Goal: Task Accomplishment & Management: Manage account settings

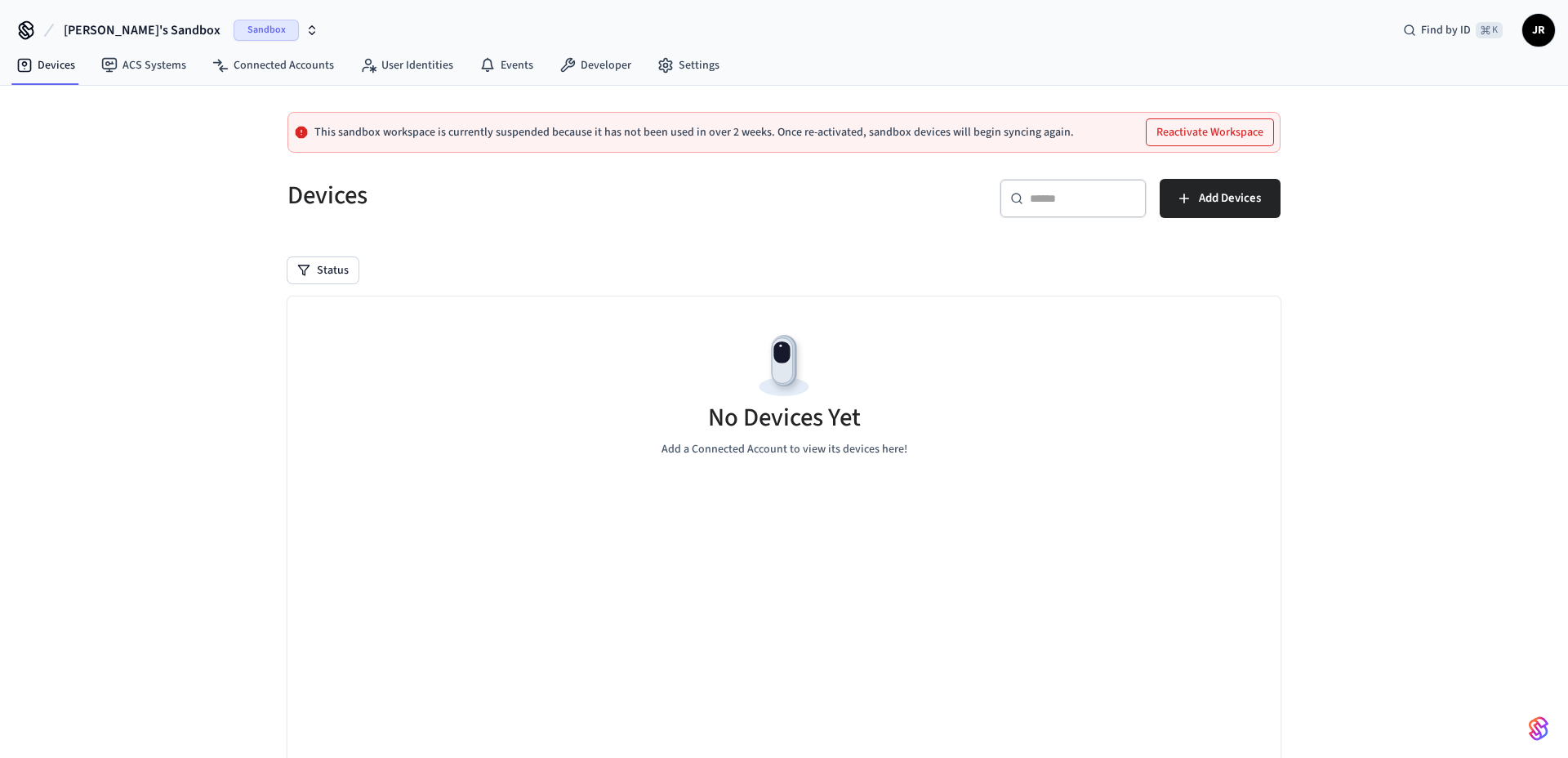
click at [560, 126] on p "This sandbox workspace is currently suspended because it has not been used in o…" at bounding box center [695, 132] width 760 height 13
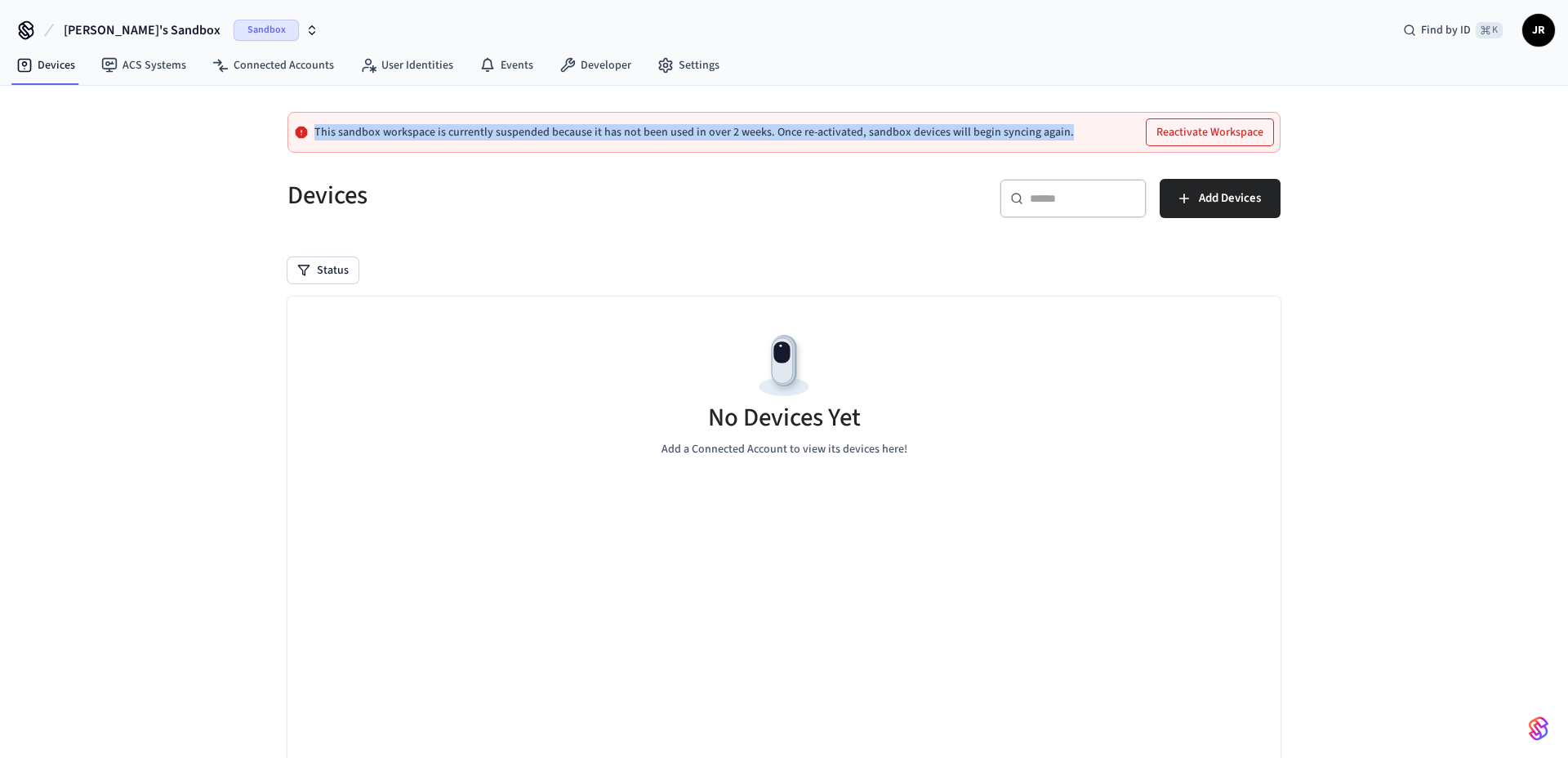
click at [560, 126] on p "This sandbox workspace is currently suspended because it has not been used in o…" at bounding box center [695, 132] width 760 height 13
click at [482, 132] on p "This sandbox workspace is currently suspended because it has not been used in o…" at bounding box center [695, 132] width 760 height 13
click at [510, 143] on div "This sandbox workspace is currently suspended because it has not been used in o…" at bounding box center [783, 132] width 993 height 40
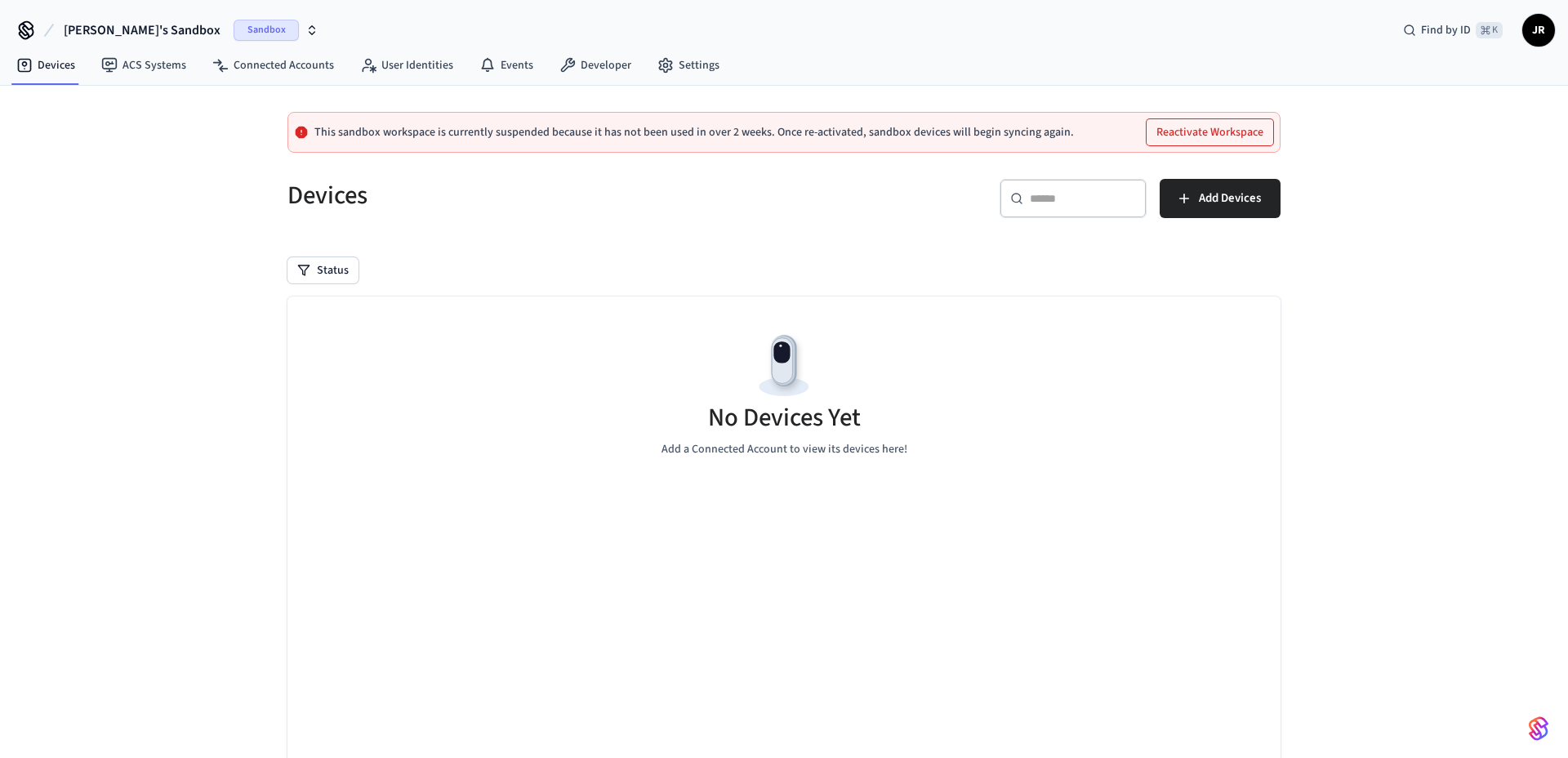
click at [508, 134] on p "This sandbox workspace is currently suspended because it has not been used in o…" at bounding box center [695, 132] width 760 height 13
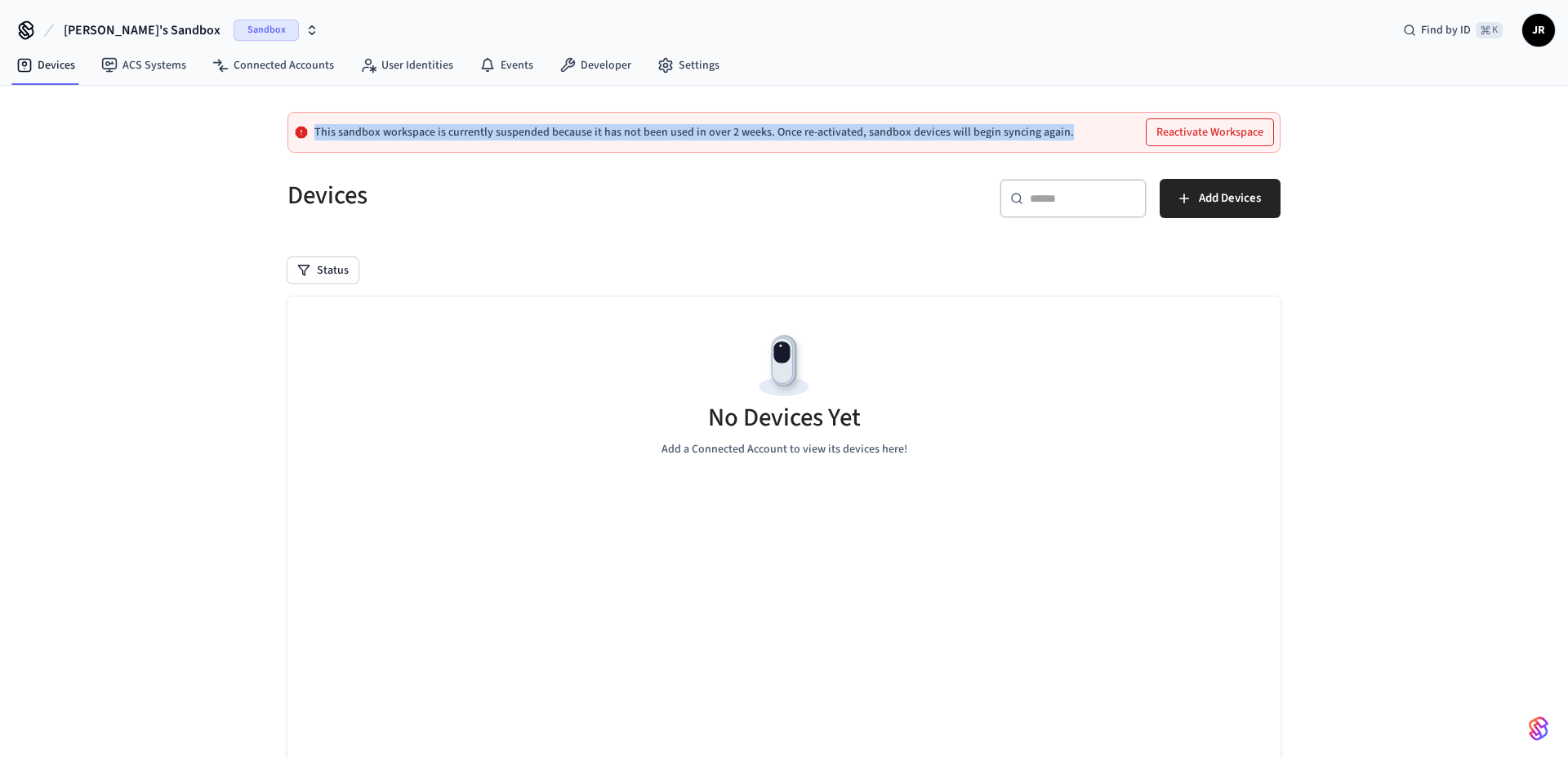
click at [508, 134] on p "This sandbox workspace is currently suspended because it has not been used in o…" at bounding box center [695, 132] width 760 height 13
click at [542, 132] on p "This sandbox workspace is currently suspended because it has not been used in o…" at bounding box center [695, 132] width 760 height 13
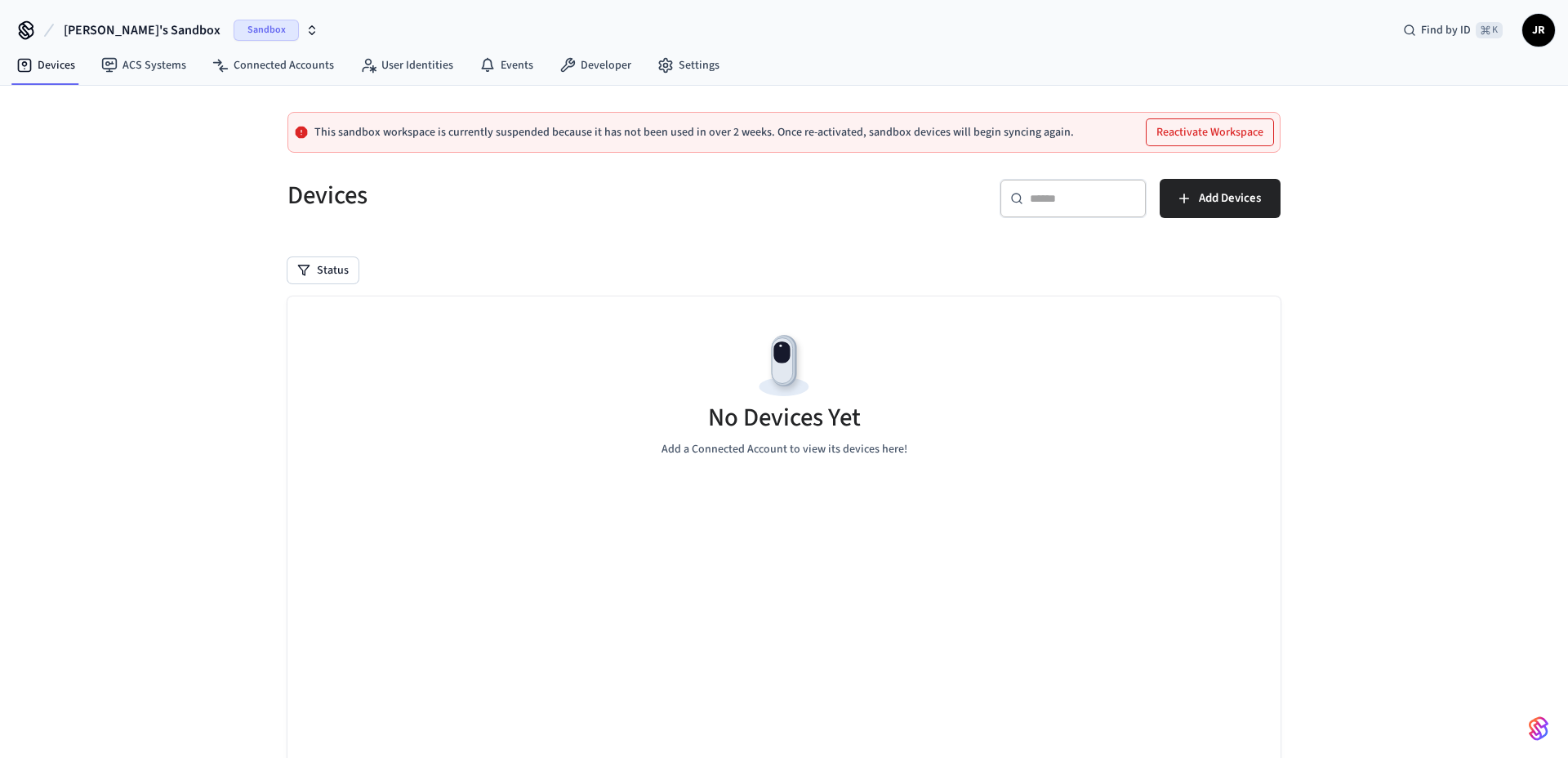
click at [142, 29] on span "Janan's Sandbox" at bounding box center [142, 29] width 156 height 19
click at [732, 146] on div "This sandbox workspace is currently suspended because it has not been used in o…" at bounding box center [783, 132] width 993 height 40
click at [1233, 137] on button "Reactivate Workspace" at bounding box center [1210, 132] width 127 height 26
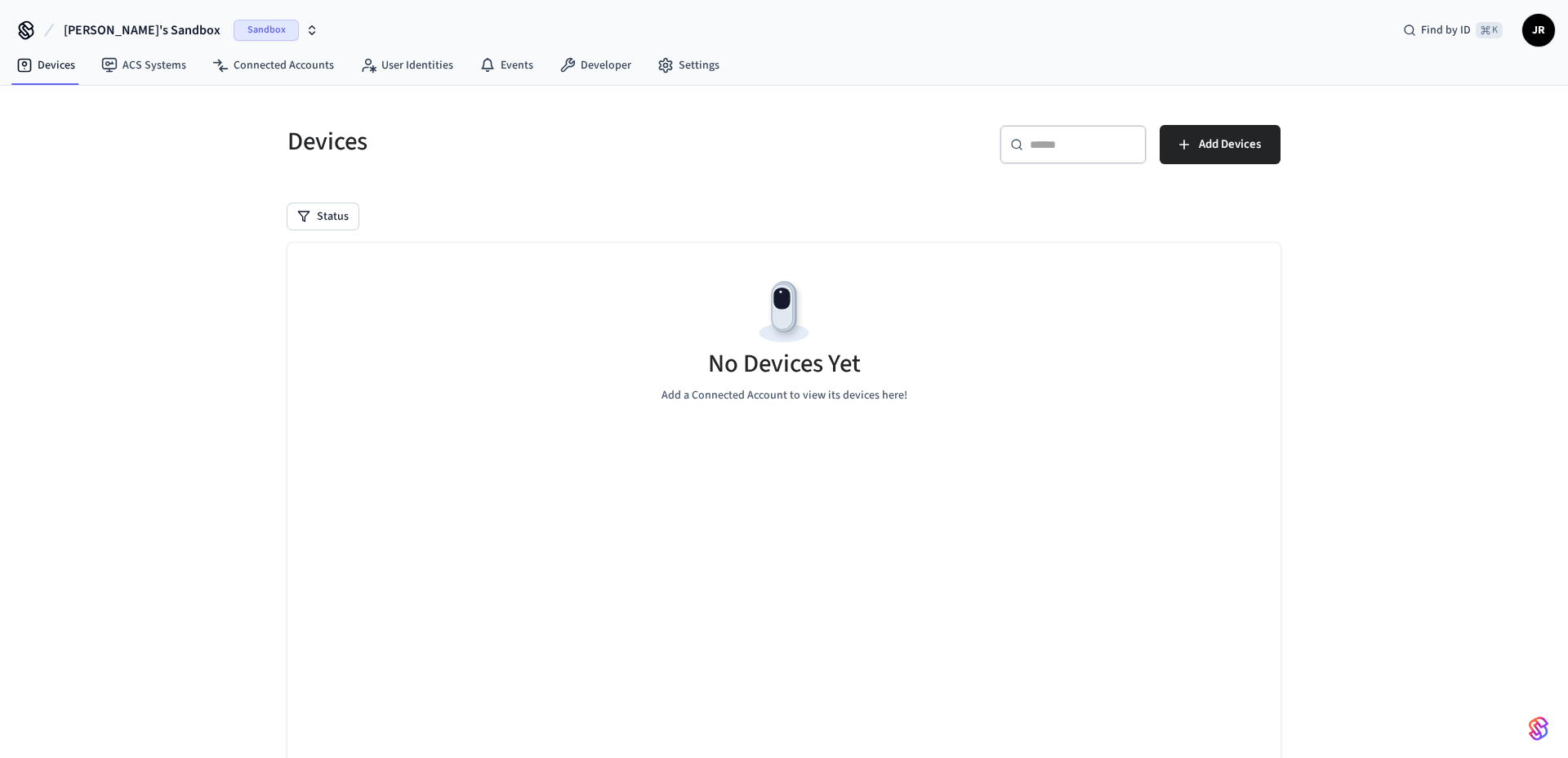
click at [753, 139] on h5 "Devices" at bounding box center [530, 142] width 487 height 33
click at [1209, 143] on span "Add Devices" at bounding box center [1229, 144] width 62 height 21
click at [622, 157] on h5 "Devices" at bounding box center [530, 142] width 487 height 33
click at [244, 26] on div "Sandbox" at bounding box center [276, 29] width 85 height 21
click at [108, 135] on span "New Workspace" at bounding box center [84, 140] width 76 height 17
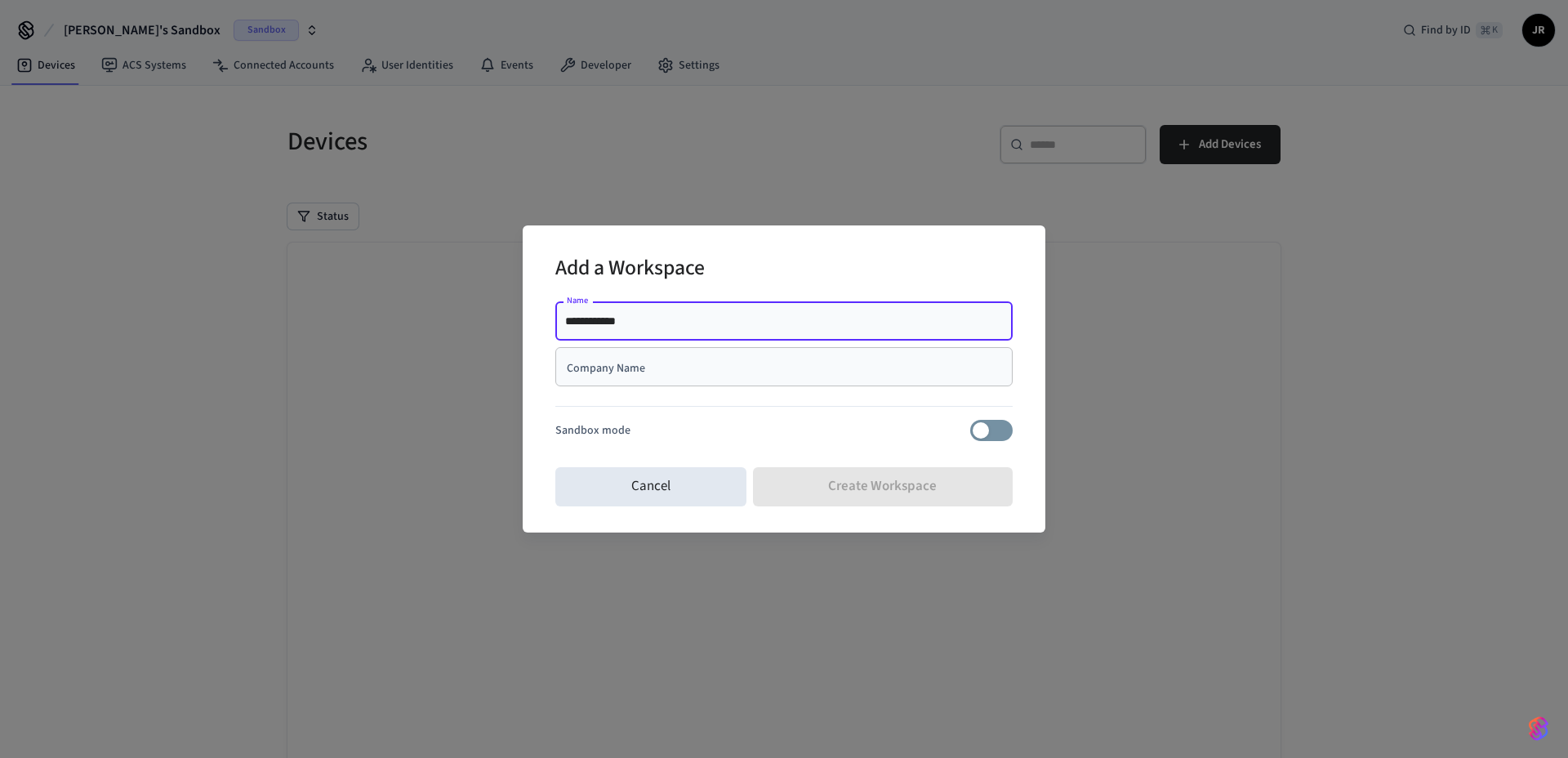
type input "**********"
click at [876, 270] on div "Add a Workspace" at bounding box center [784, 270] width 457 height 50
click at [789, 360] on input "Company Name" at bounding box center [784, 367] width 438 height 17
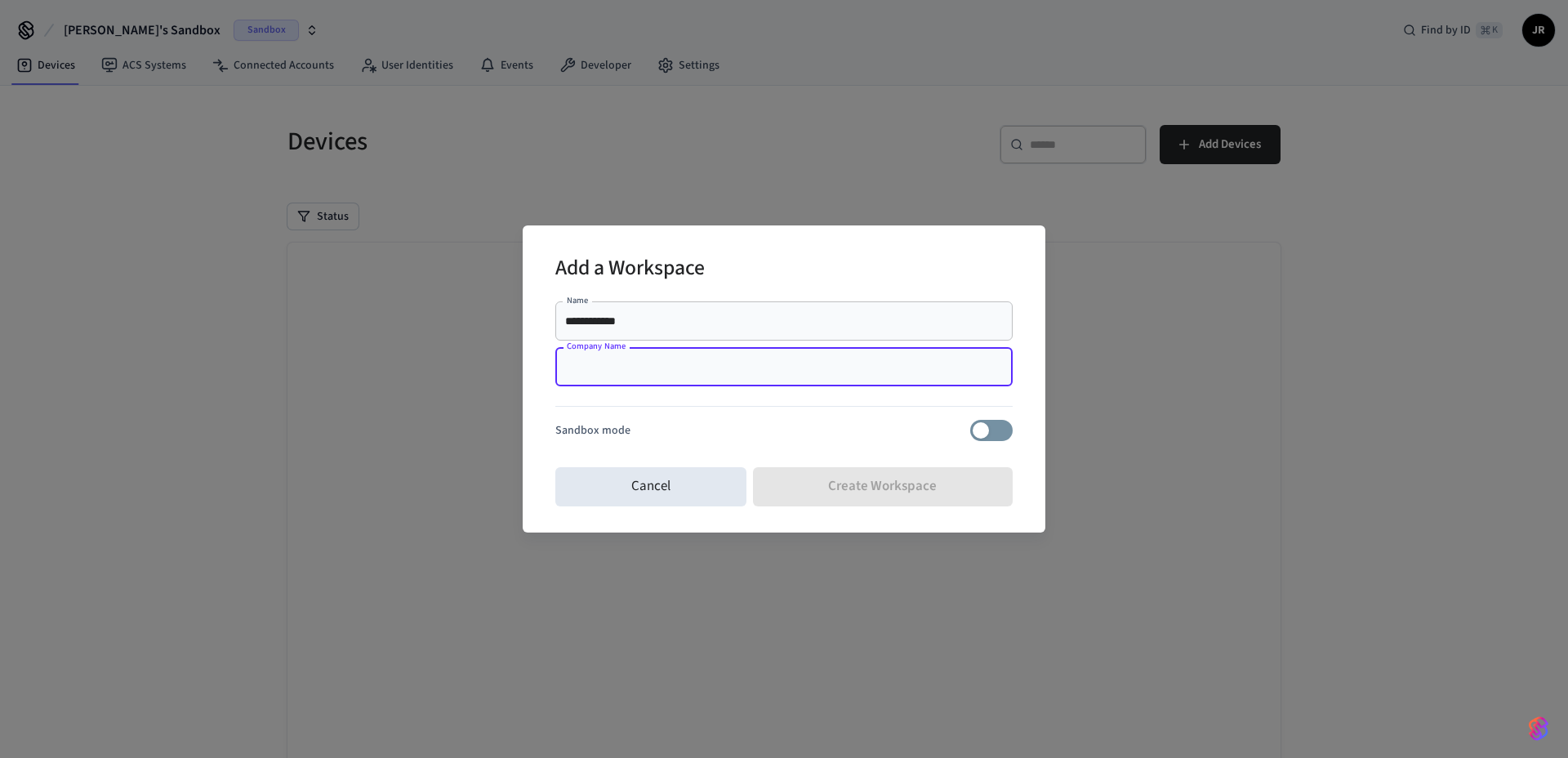
click at [782, 265] on div "Add a Workspace" at bounding box center [784, 270] width 457 height 50
click at [789, 442] on div "**********" at bounding box center [784, 377] width 457 height 166
click at [793, 372] on input "Company Name" at bounding box center [784, 367] width 438 height 17
type input "**********"
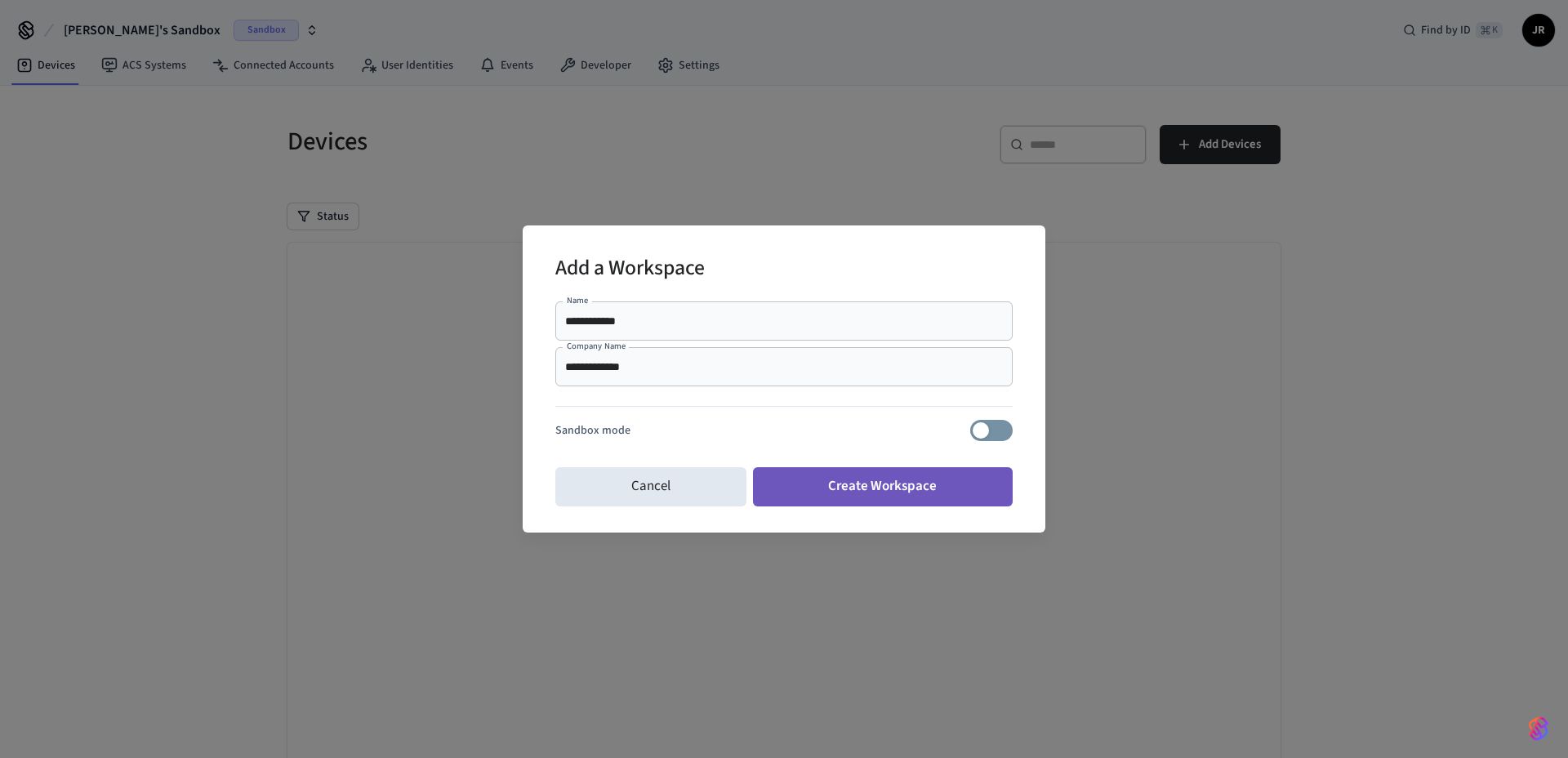
click at [881, 483] on button "Create Workspace" at bounding box center [882, 487] width 260 height 40
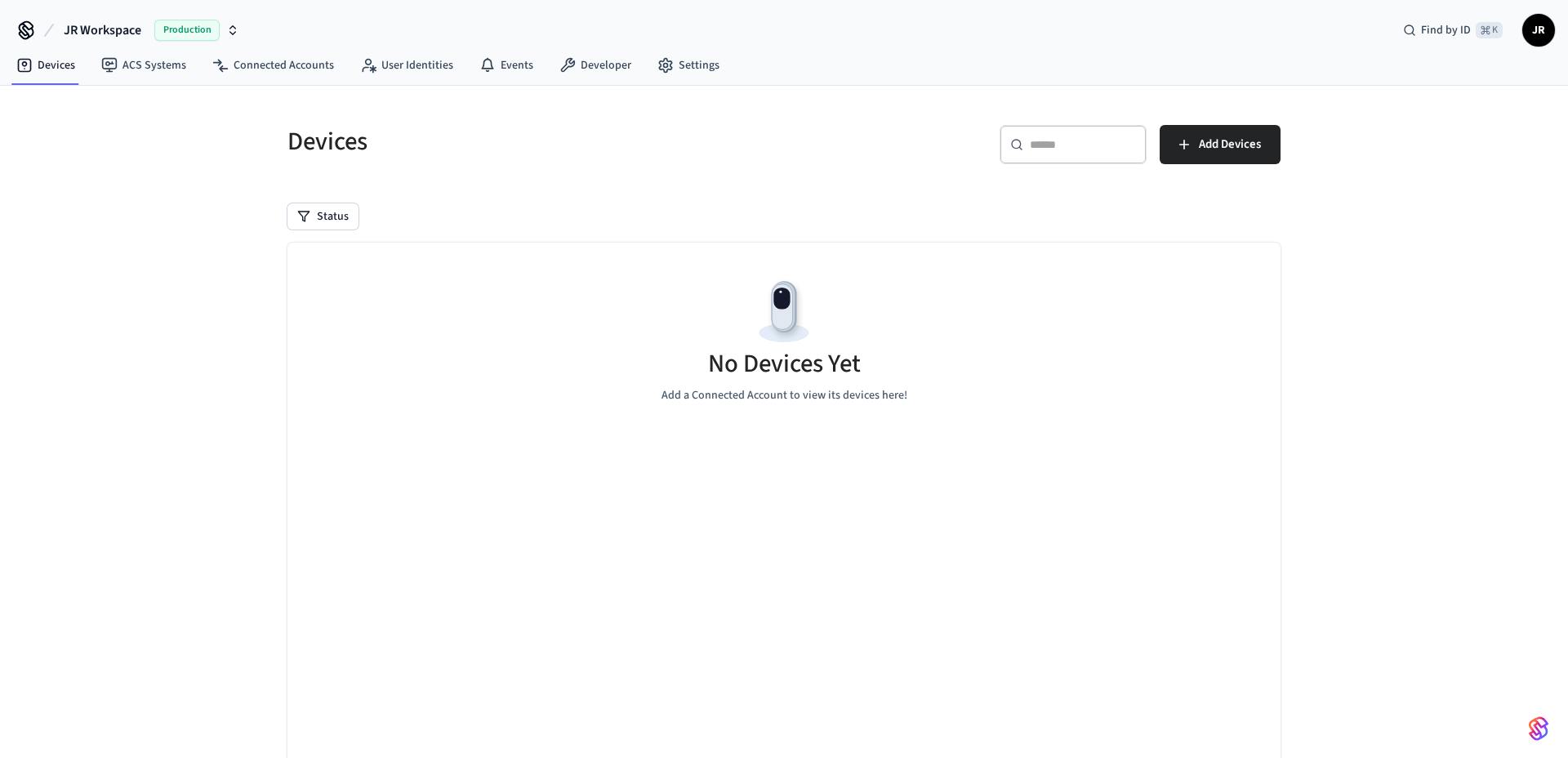
click at [179, 22] on span "Production" at bounding box center [187, 29] width 65 height 21
click at [1221, 144] on span "Add Devices" at bounding box center [1229, 144] width 62 height 21
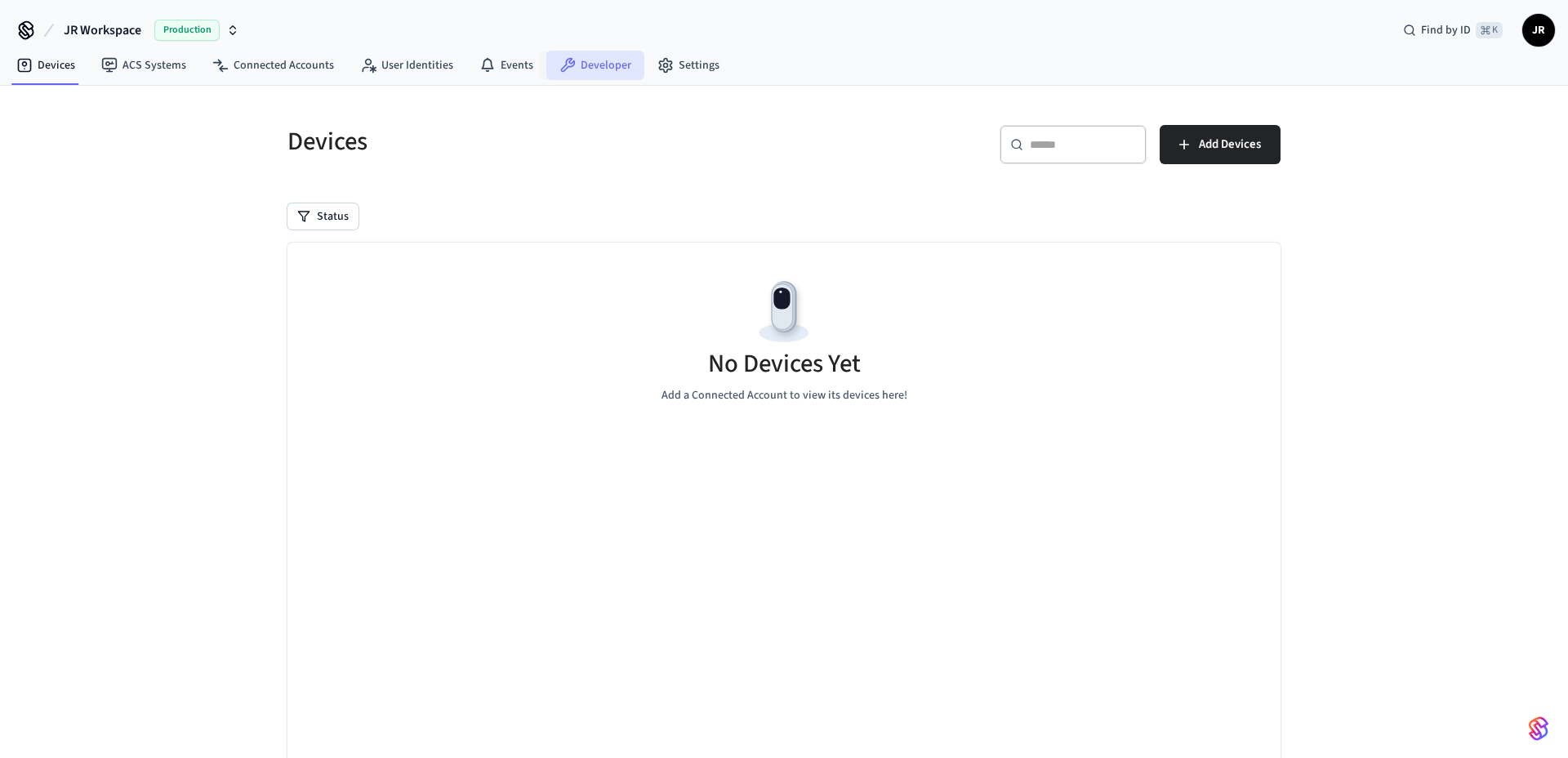
click at [586, 62] on link "Developer" at bounding box center [595, 65] width 98 height 29
click at [1210, 155] on button "Add Devices" at bounding box center [1220, 144] width 121 height 40
click at [681, 141] on h5 "Devices" at bounding box center [530, 142] width 487 height 33
click at [704, 254] on div "No Devices Yet Add a Connected Account to view its devices here!" at bounding box center [783, 339] width 993 height 194
click at [790, 158] on div "​ ​ Add Devices" at bounding box center [1028, 142] width 506 height 72
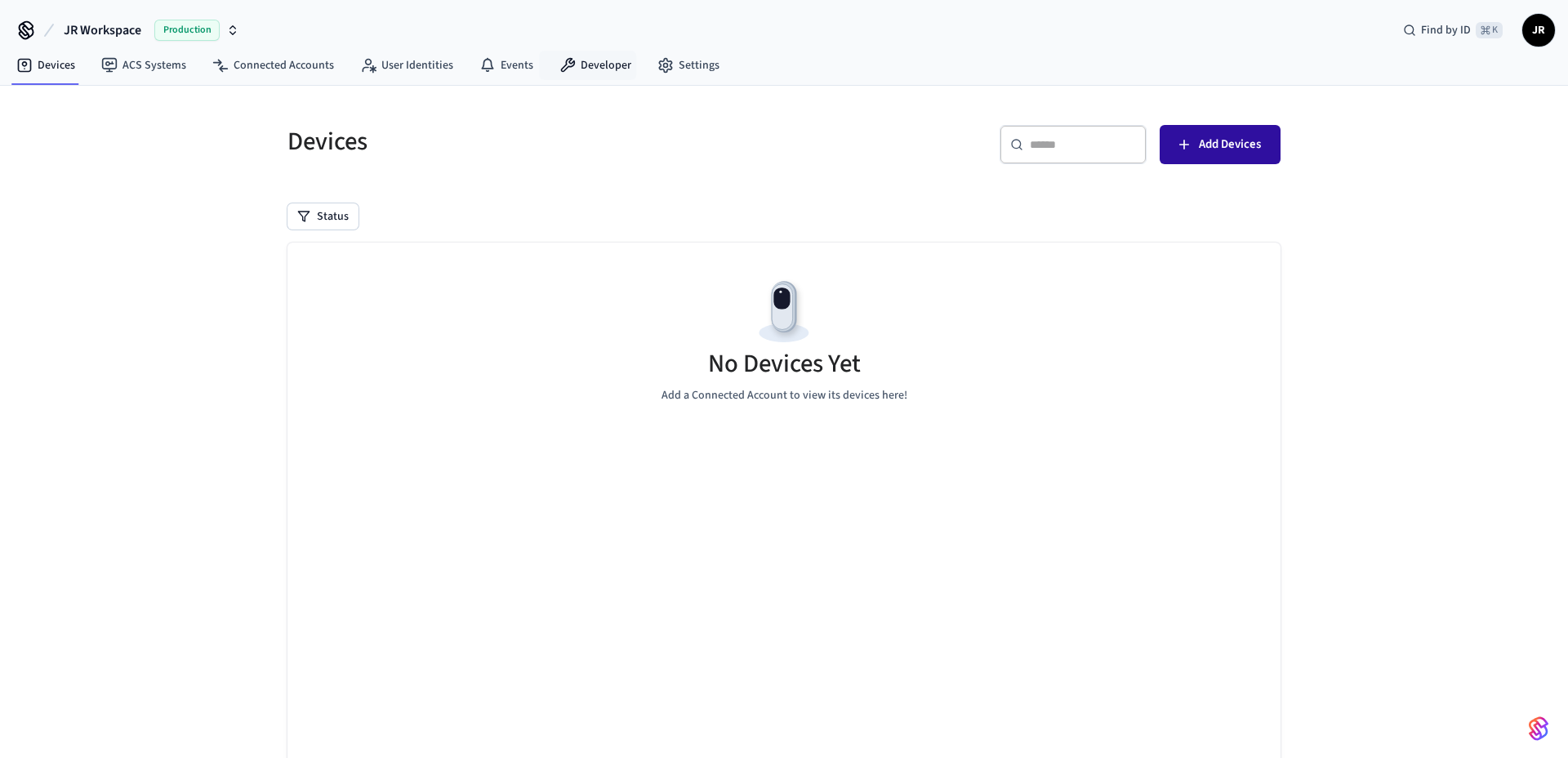
click at [1228, 136] on span "Add Devices" at bounding box center [1229, 144] width 62 height 21
click at [1196, 165] on div "​ ​ Add Devices" at bounding box center [1037, 151] width 487 height 52
click at [1205, 153] on span "Add Devices" at bounding box center [1229, 144] width 62 height 21
click at [601, 142] on h5 "Devices" at bounding box center [530, 142] width 487 height 33
click at [1196, 132] on button "Add Devices" at bounding box center [1220, 144] width 121 height 40
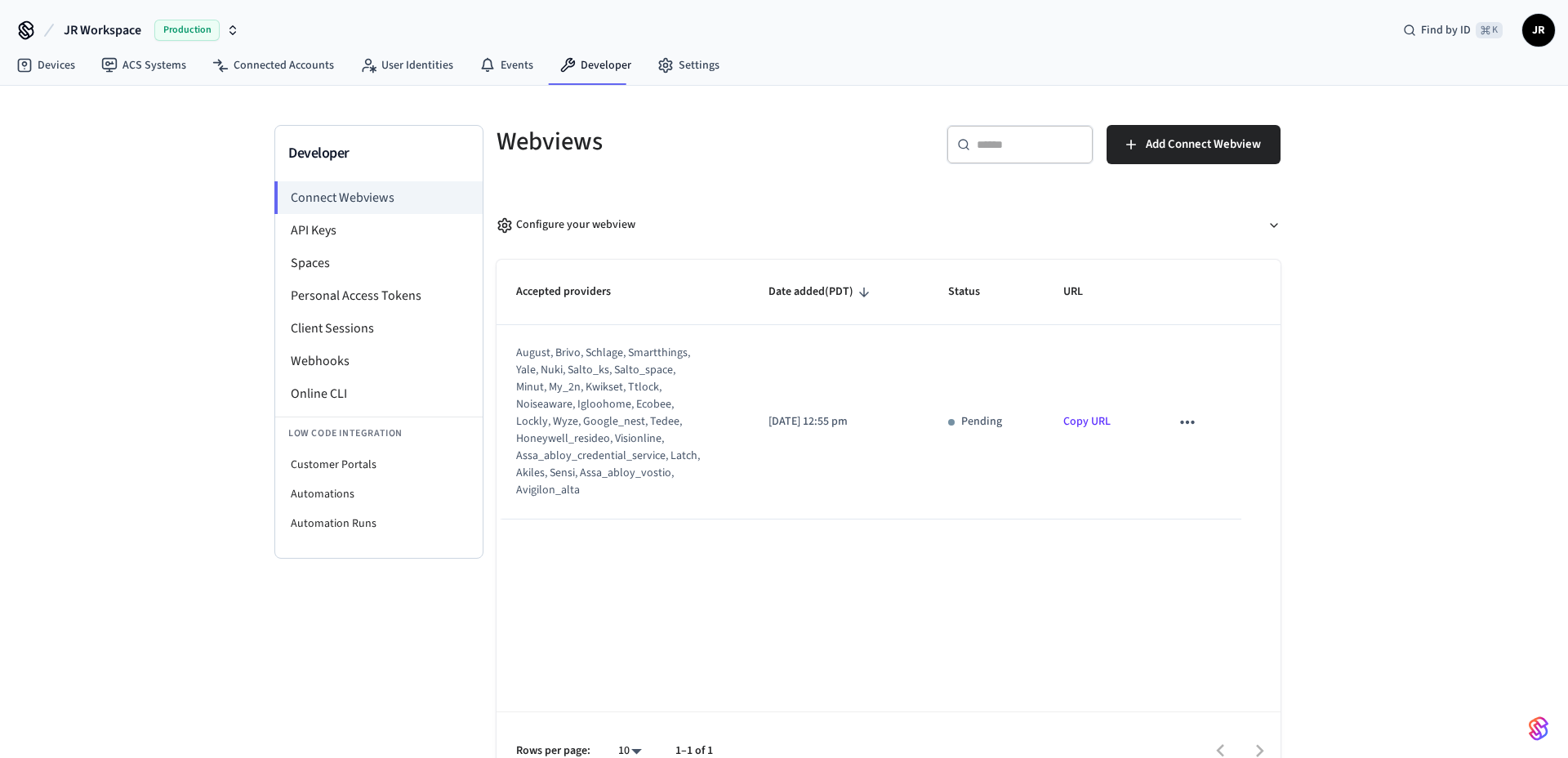
click at [747, 178] on div "Webviews ​ ​ Add Connect Webview Configure your webview Accepted providers Date…" at bounding box center [889, 457] width 811 height 665
click at [501, 68] on link "Events" at bounding box center [506, 65] width 80 height 29
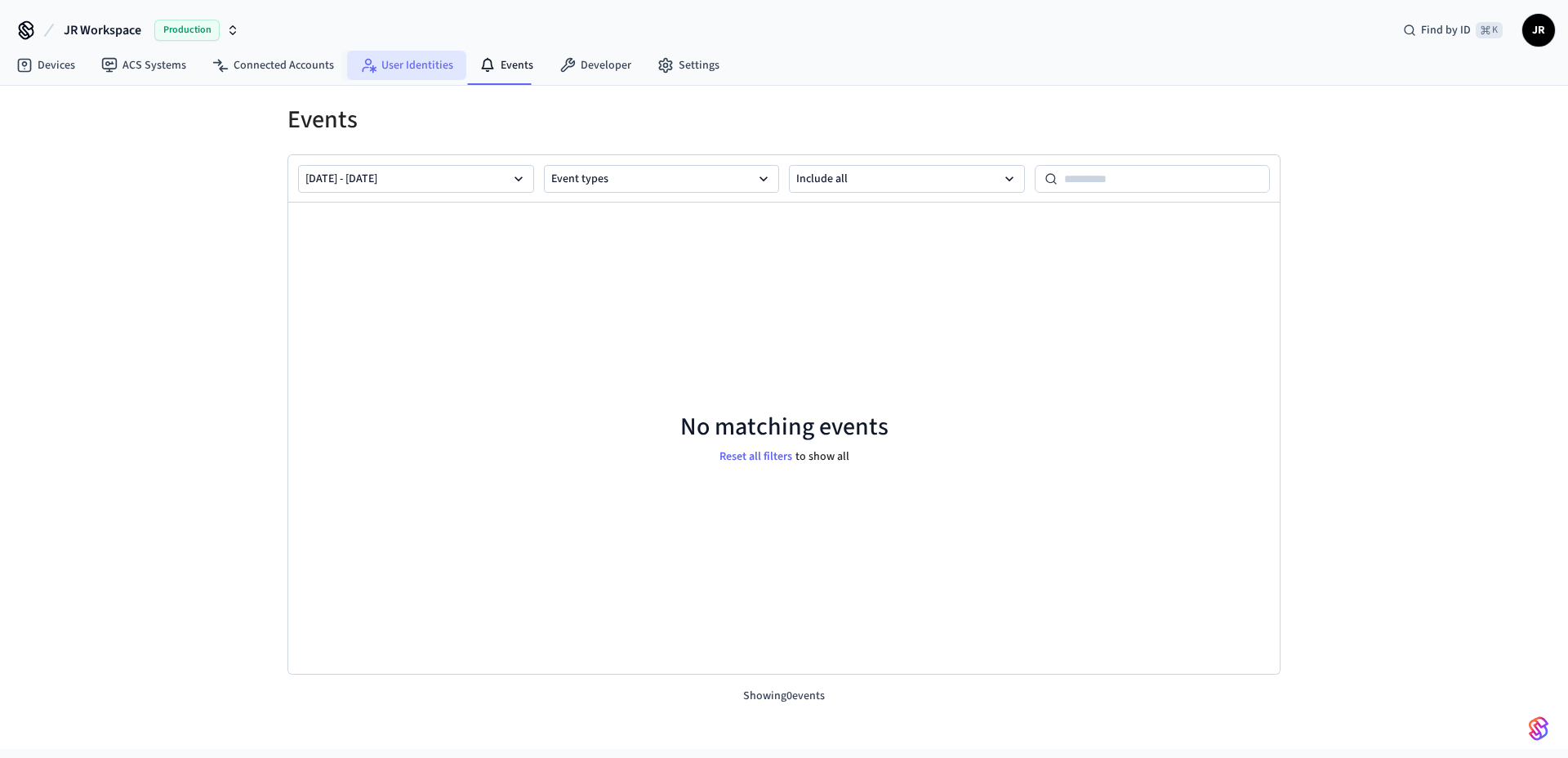
click at [396, 64] on link "User Identities" at bounding box center [407, 65] width 120 height 29
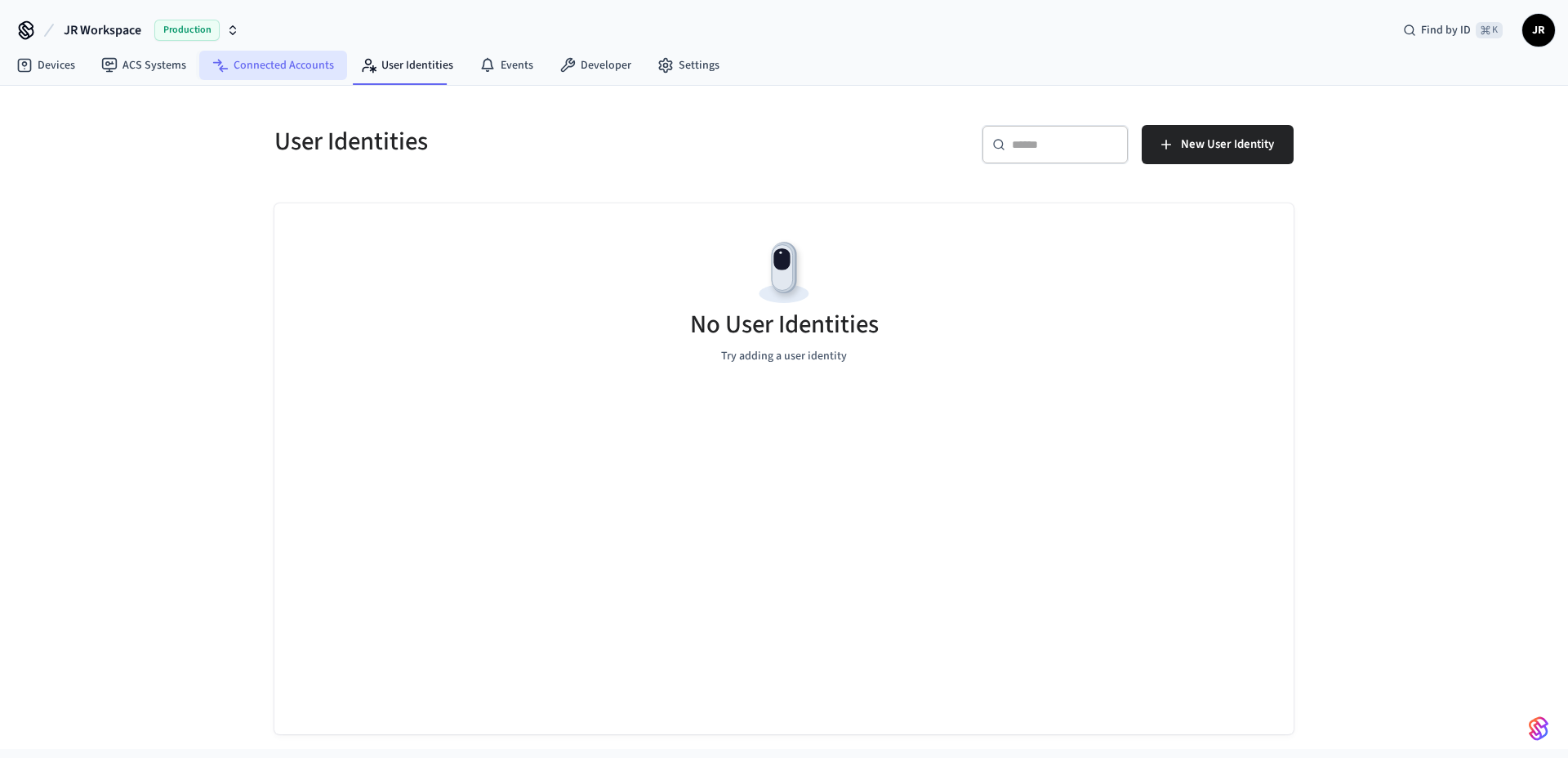
click at [295, 68] on link "Connected Accounts" at bounding box center [273, 65] width 148 height 29
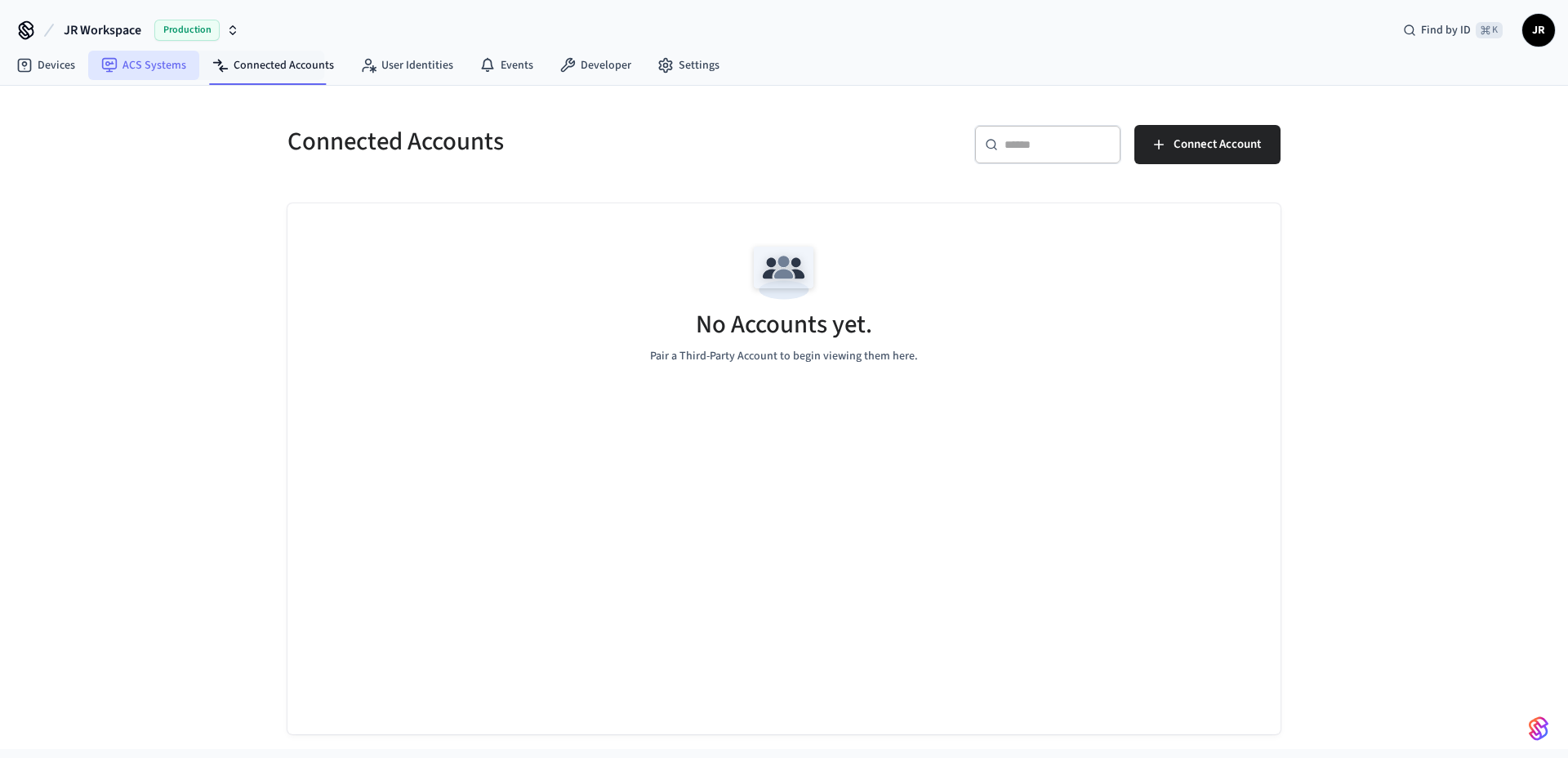
click at [130, 75] on link "ACS Systems" at bounding box center [144, 65] width 111 height 29
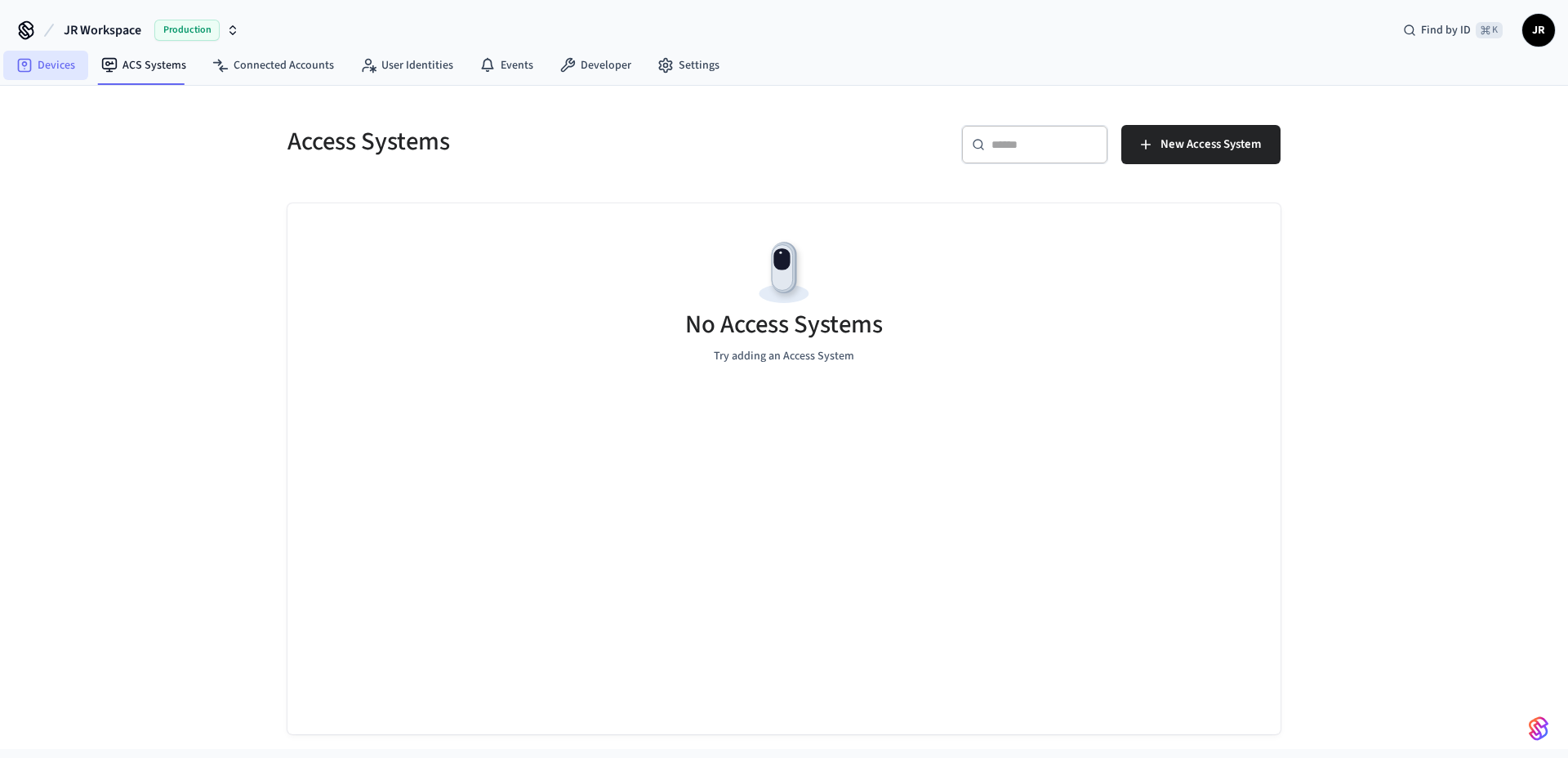
click at [53, 73] on link "Devices" at bounding box center [46, 65] width 85 height 29
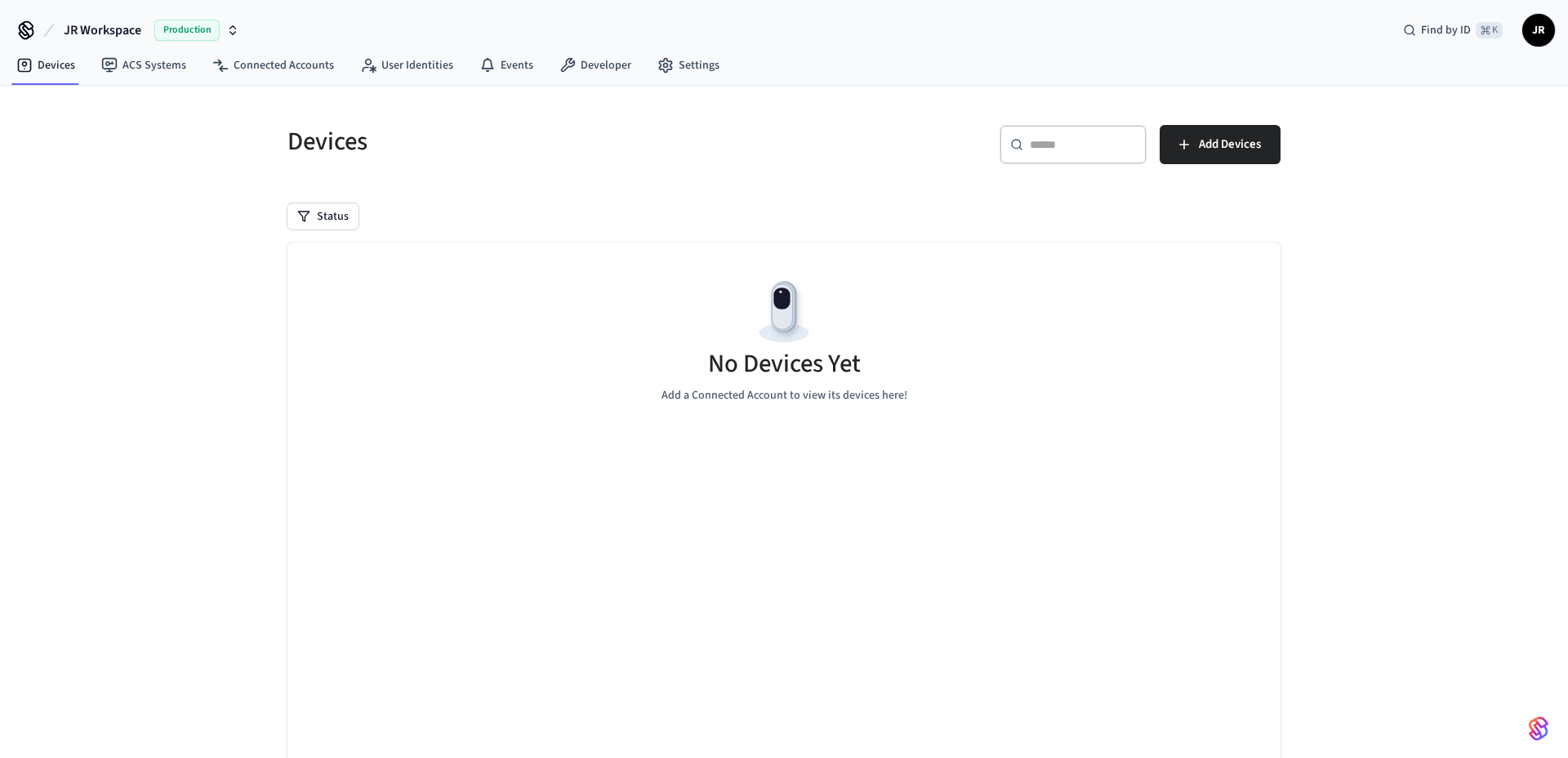
click at [137, 280] on div "Devices ​ ​ Add Devices Status No Devices Yet Add a Connected Account to view i…" at bounding box center [784, 451] width 1568 height 730
click at [572, 142] on h5 "Devices" at bounding box center [530, 142] width 487 height 33
click at [520, 39] on div "JR Workspace Production Find by ID ⌘ K JR" at bounding box center [784, 23] width 1568 height 47
click at [432, 55] on link "User Identities" at bounding box center [407, 65] width 120 height 29
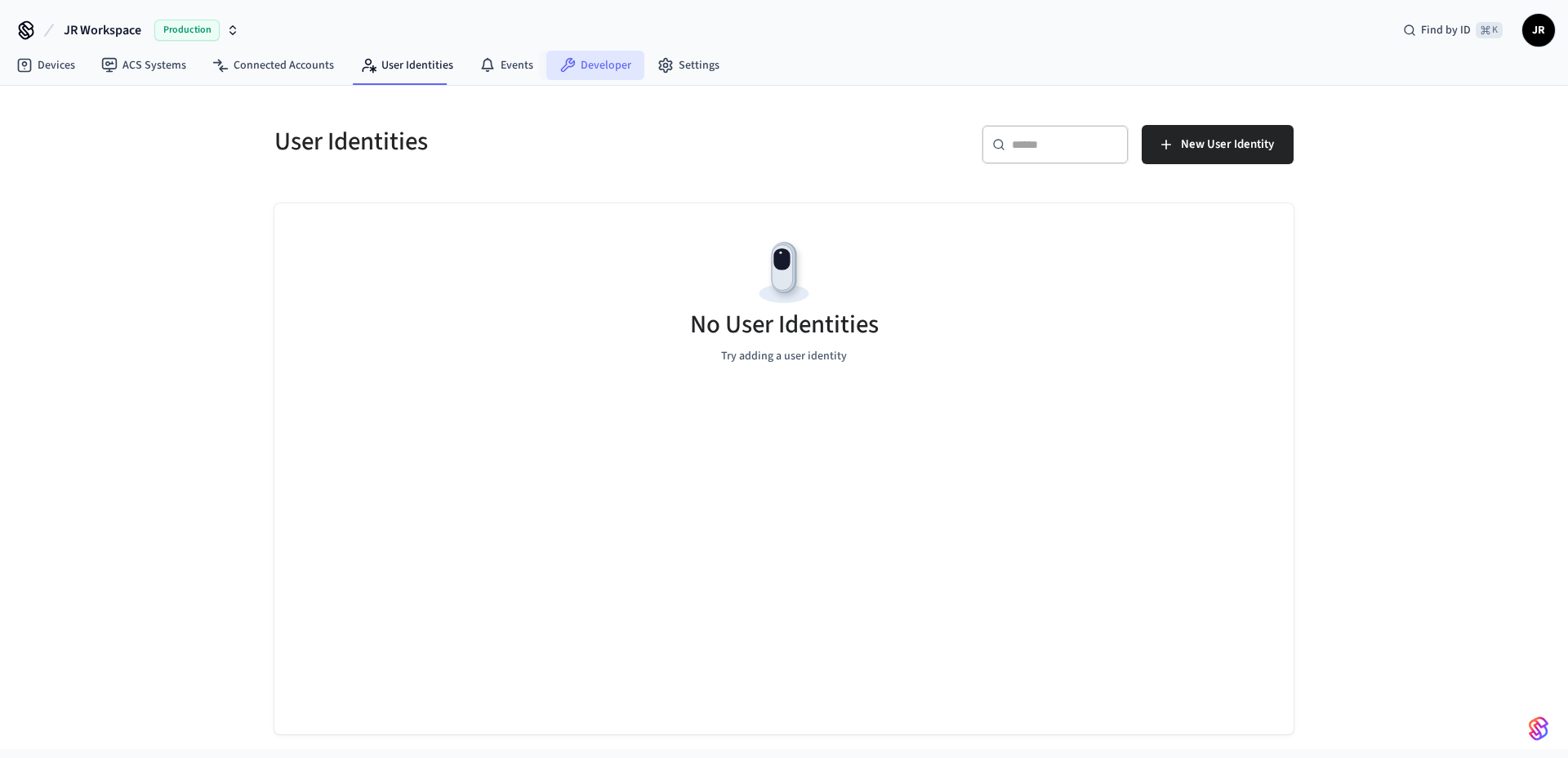
click at [593, 51] on link "Developer" at bounding box center [595, 65] width 98 height 29
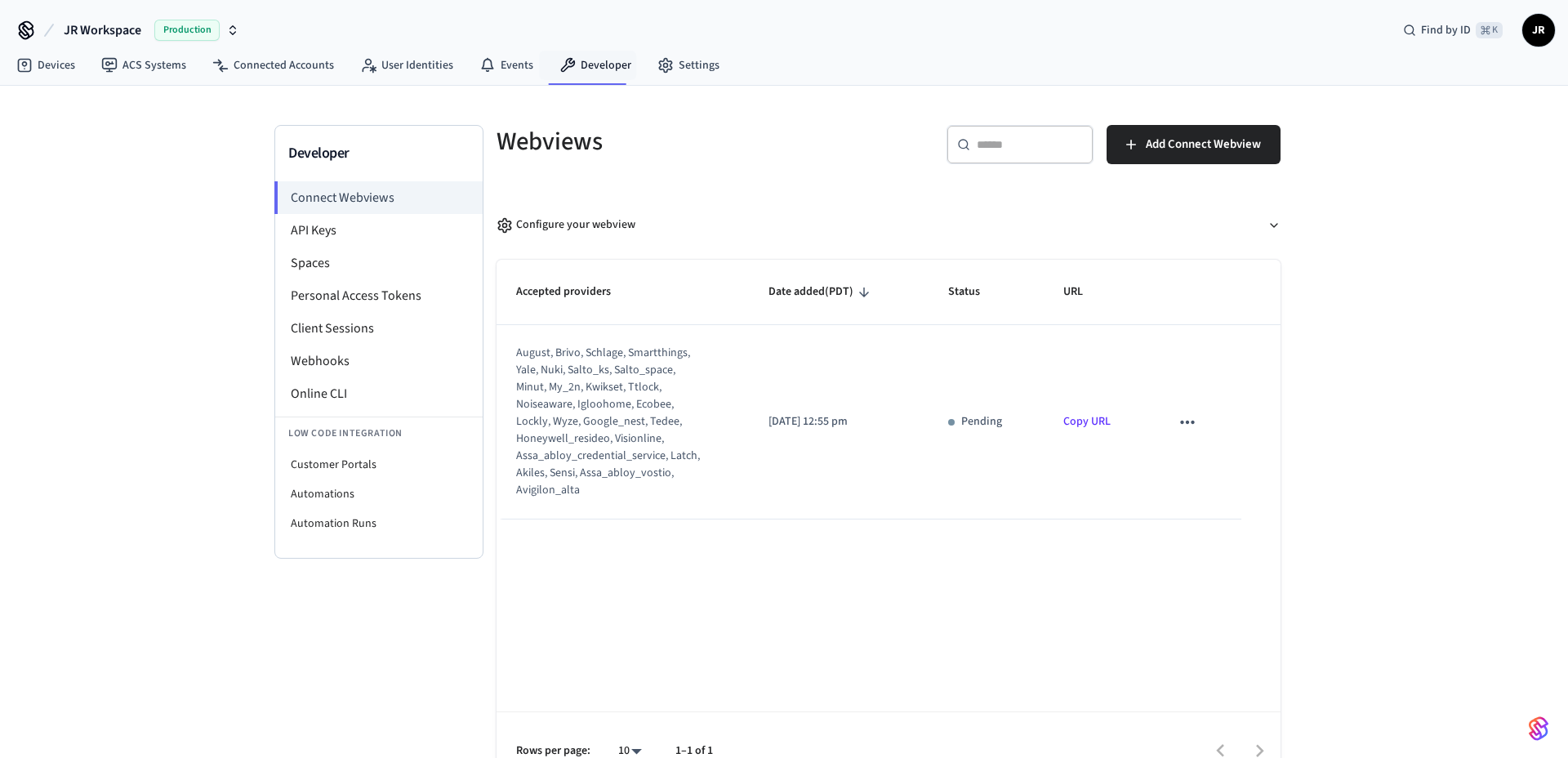
click at [785, 157] on h5 "Webviews" at bounding box center [687, 142] width 382 height 33
click at [783, 155] on h5 "Webviews" at bounding box center [687, 142] width 382 height 33
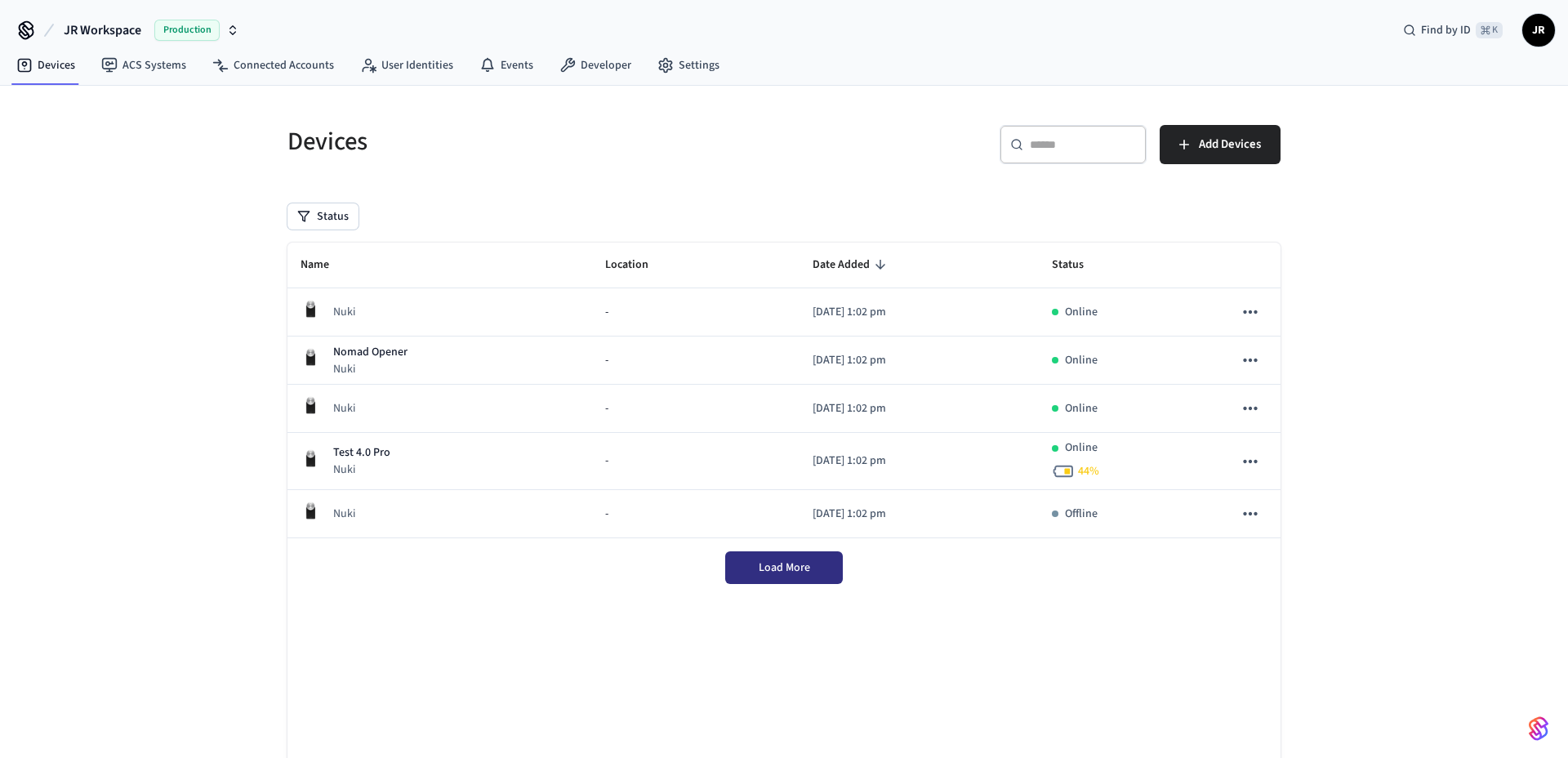
click at [752, 572] on button "Load More" at bounding box center [784, 568] width 118 height 33
click at [1213, 142] on span "Add Devices" at bounding box center [1229, 144] width 62 height 21
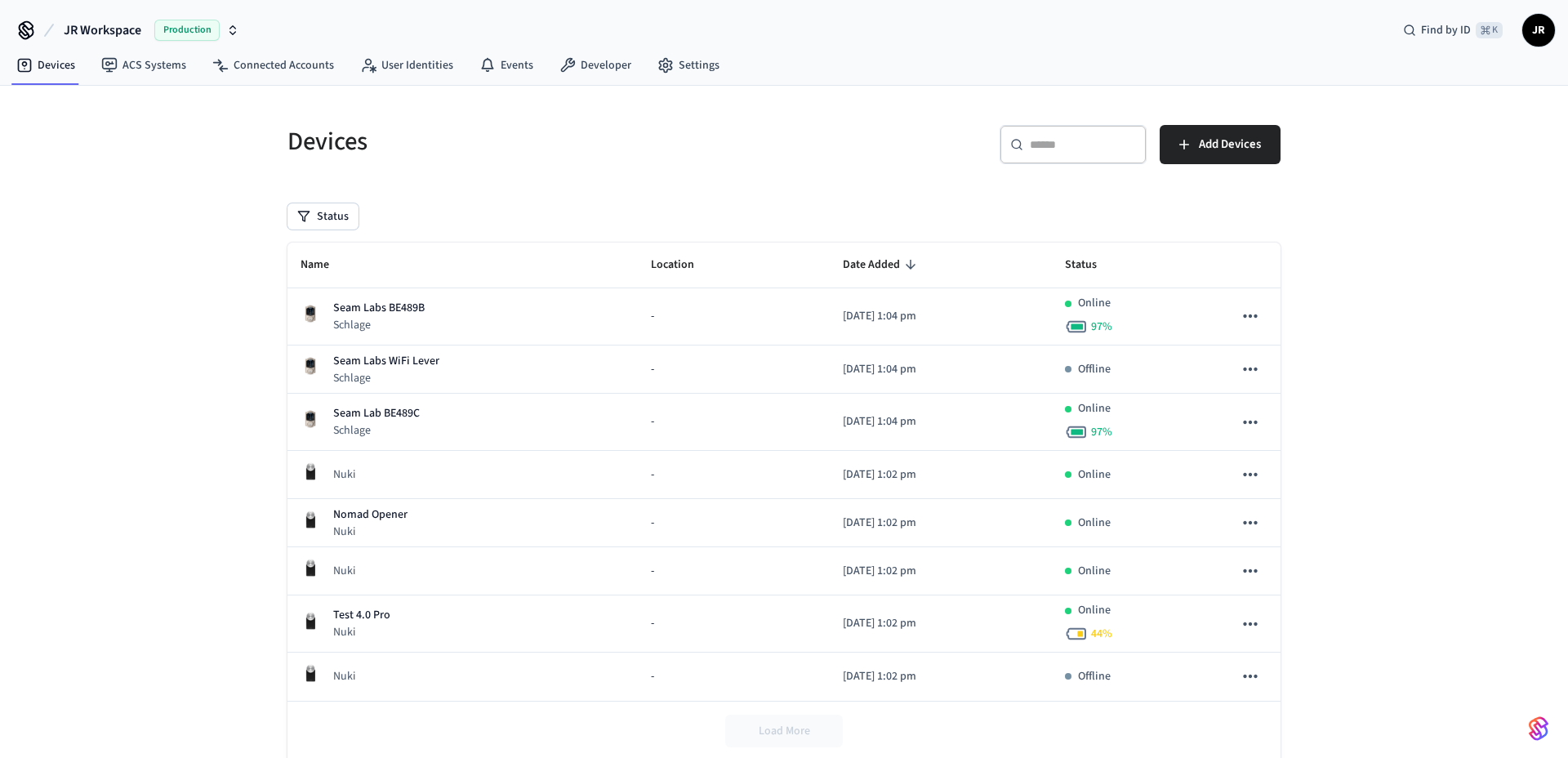
click at [710, 174] on div "Devices" at bounding box center [521, 142] width 506 height 72
click at [1204, 150] on span "Add Devices" at bounding box center [1229, 144] width 62 height 21
click at [779, 163] on div "​ ​ Add Devices" at bounding box center [1028, 142] width 506 height 72
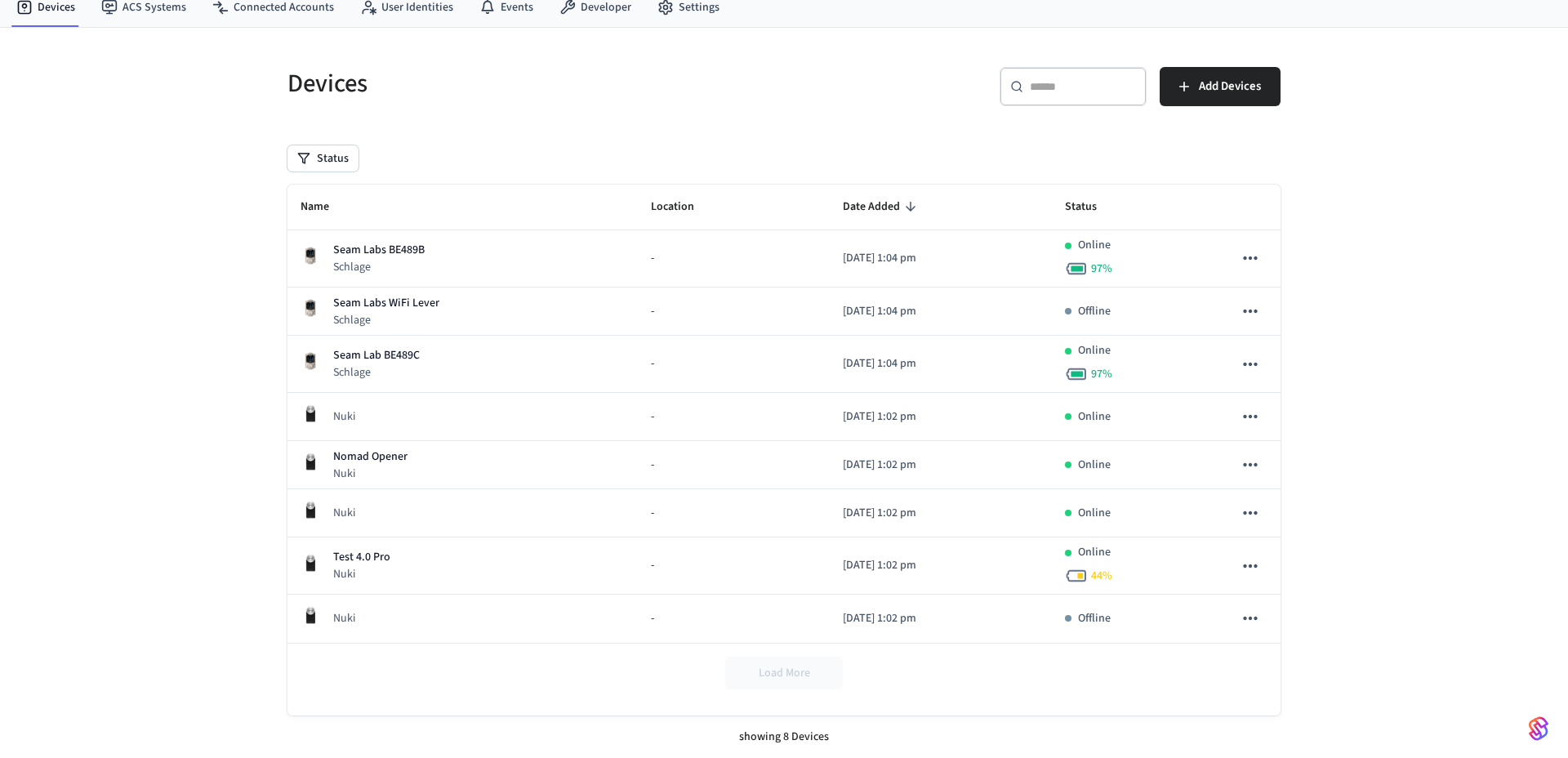
click at [791, 106] on div "​ ​ Add Devices" at bounding box center [1028, 83] width 506 height 72
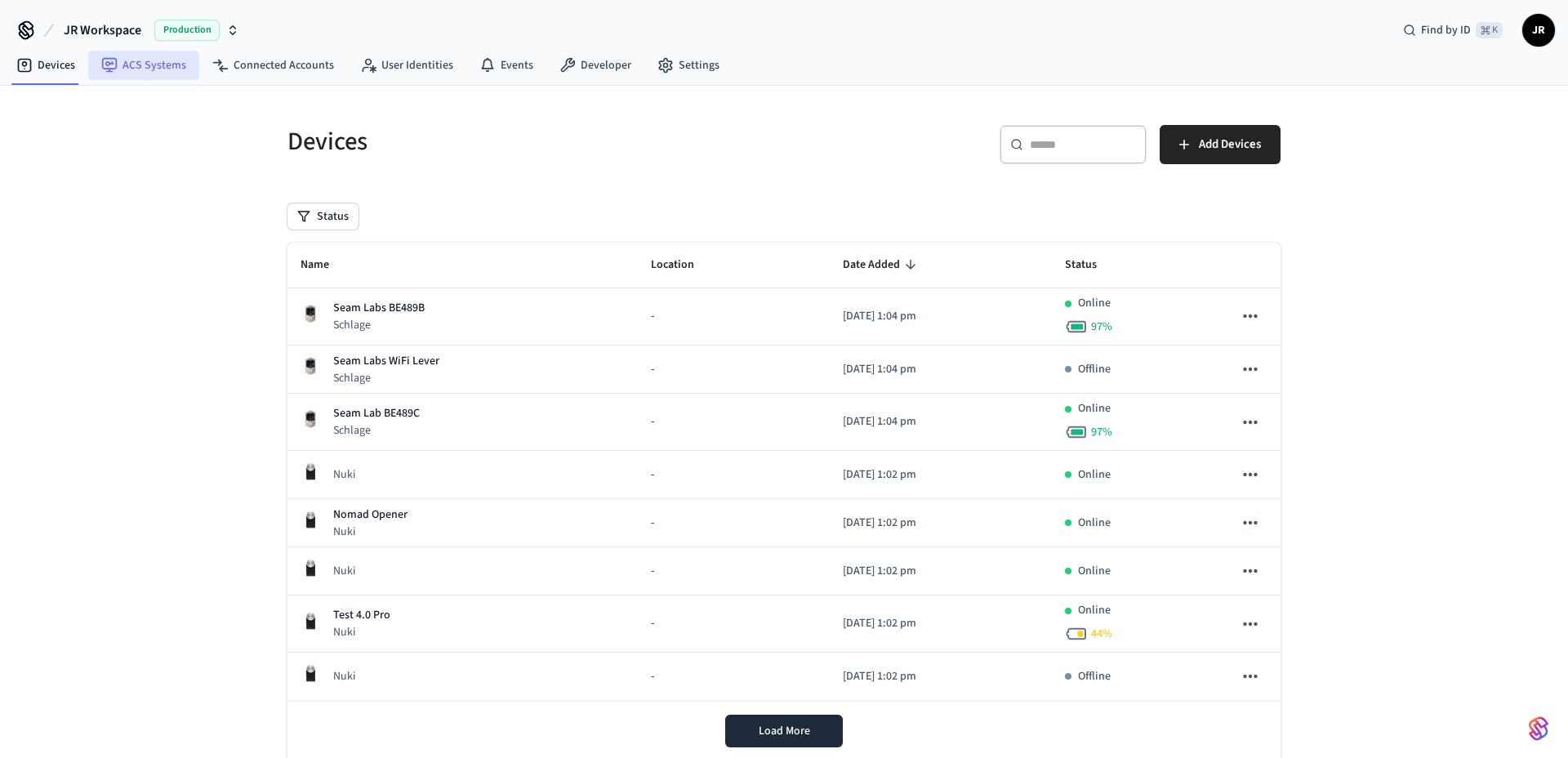
click at [168, 68] on link "ACS Systems" at bounding box center [144, 65] width 111 height 29
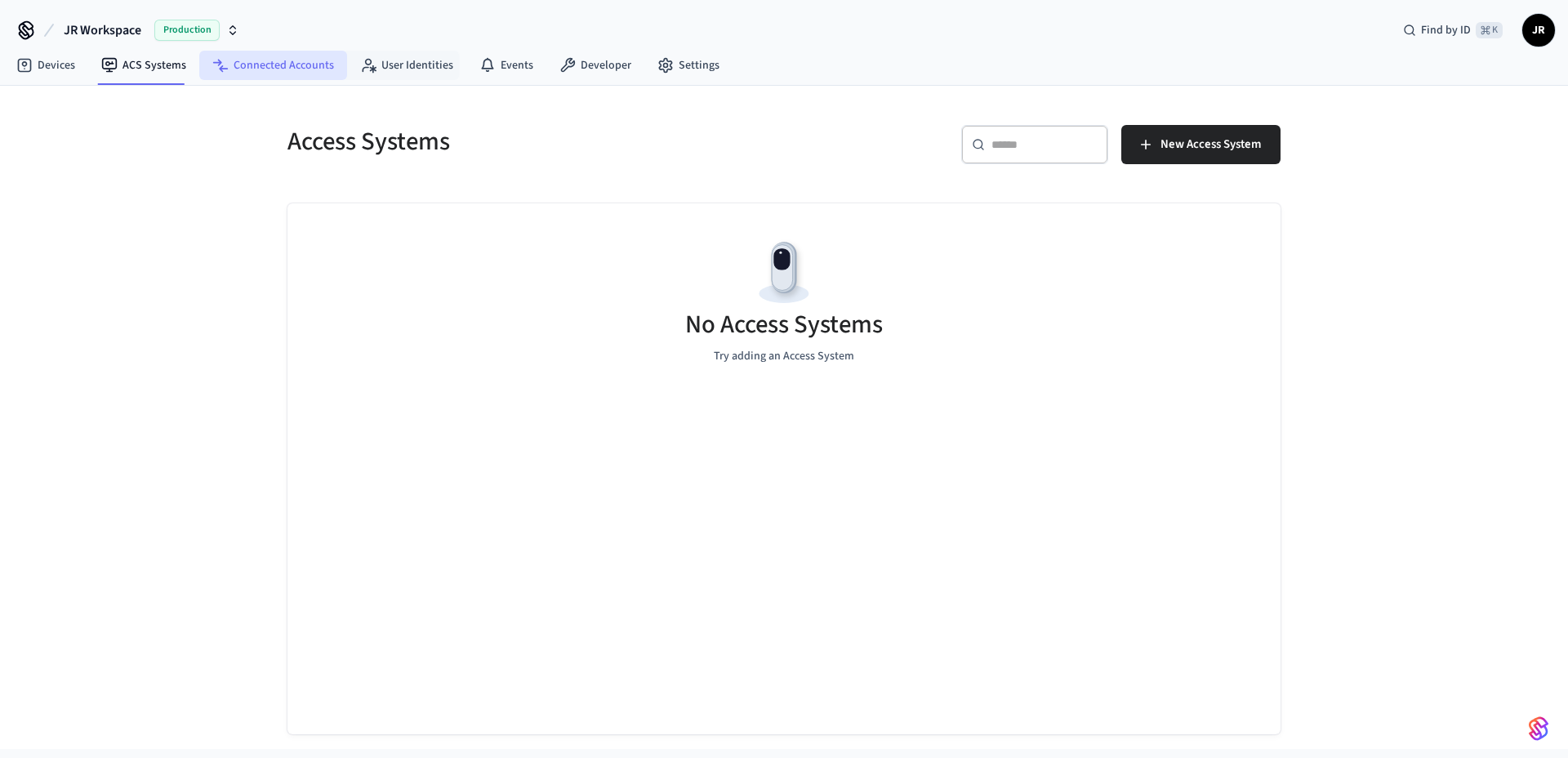
click at [294, 62] on link "Connected Accounts" at bounding box center [273, 65] width 148 height 29
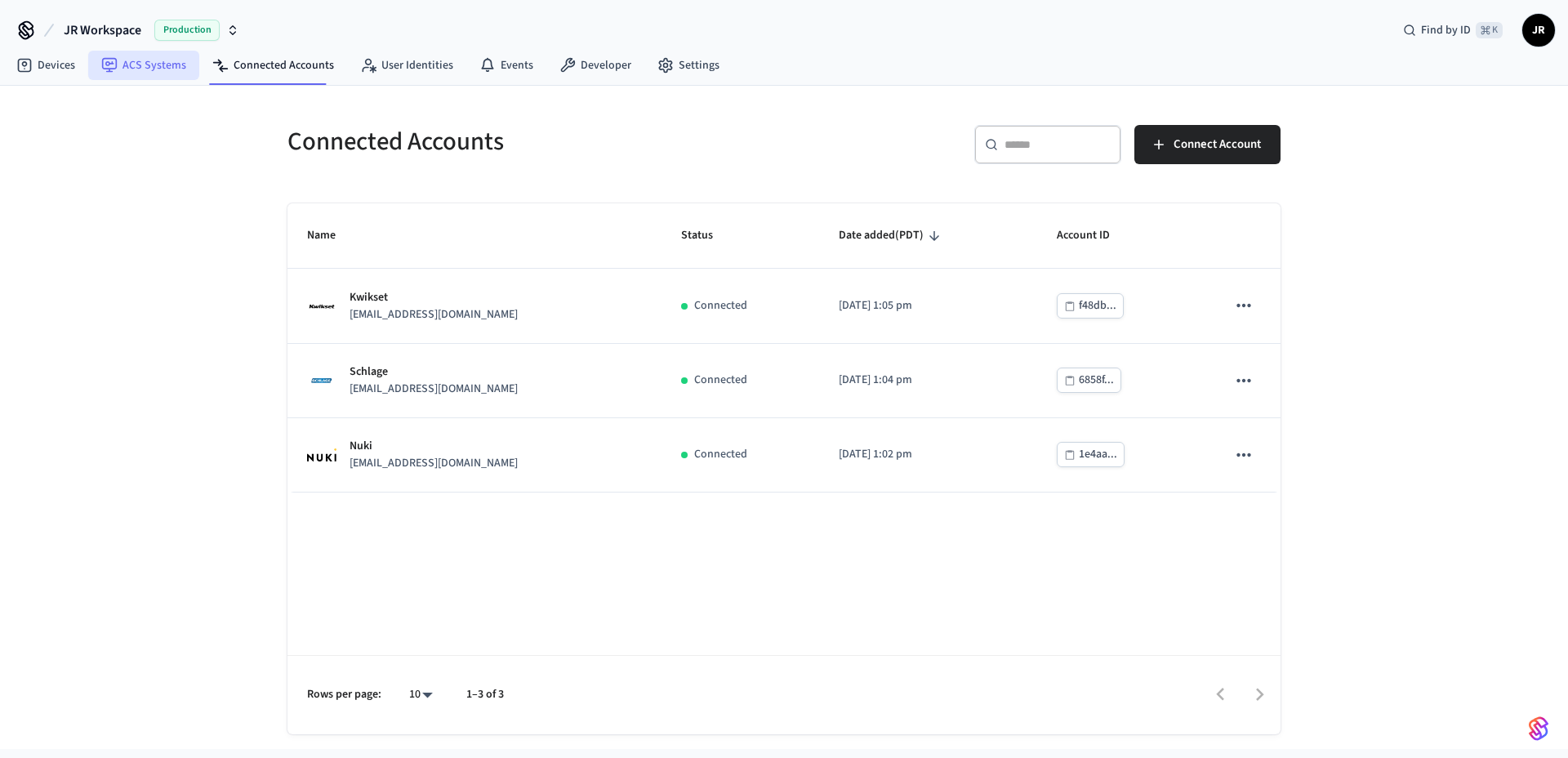
click at [135, 67] on link "ACS Systems" at bounding box center [144, 65] width 111 height 29
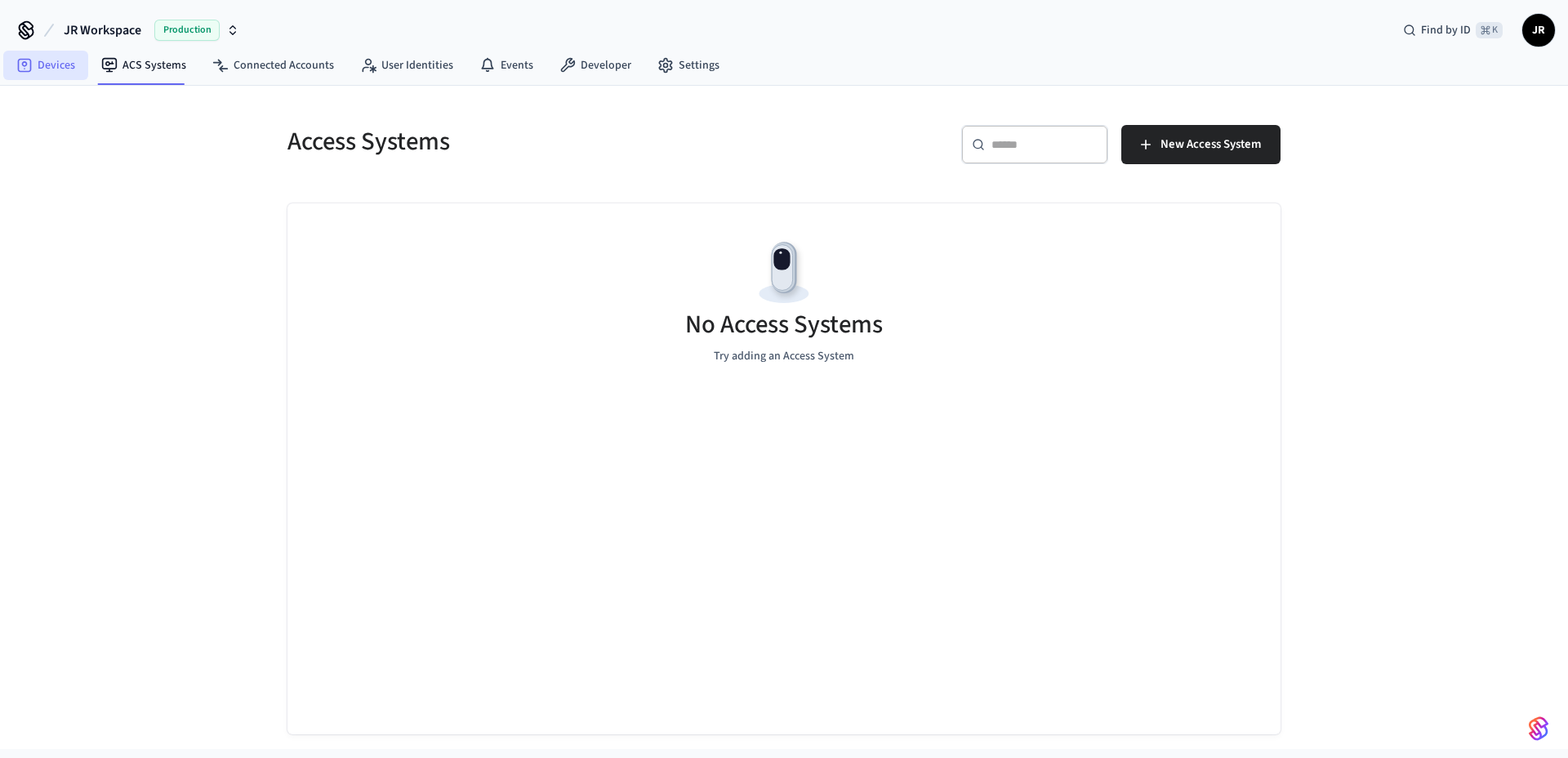
click at [50, 69] on link "Devices" at bounding box center [46, 65] width 85 height 29
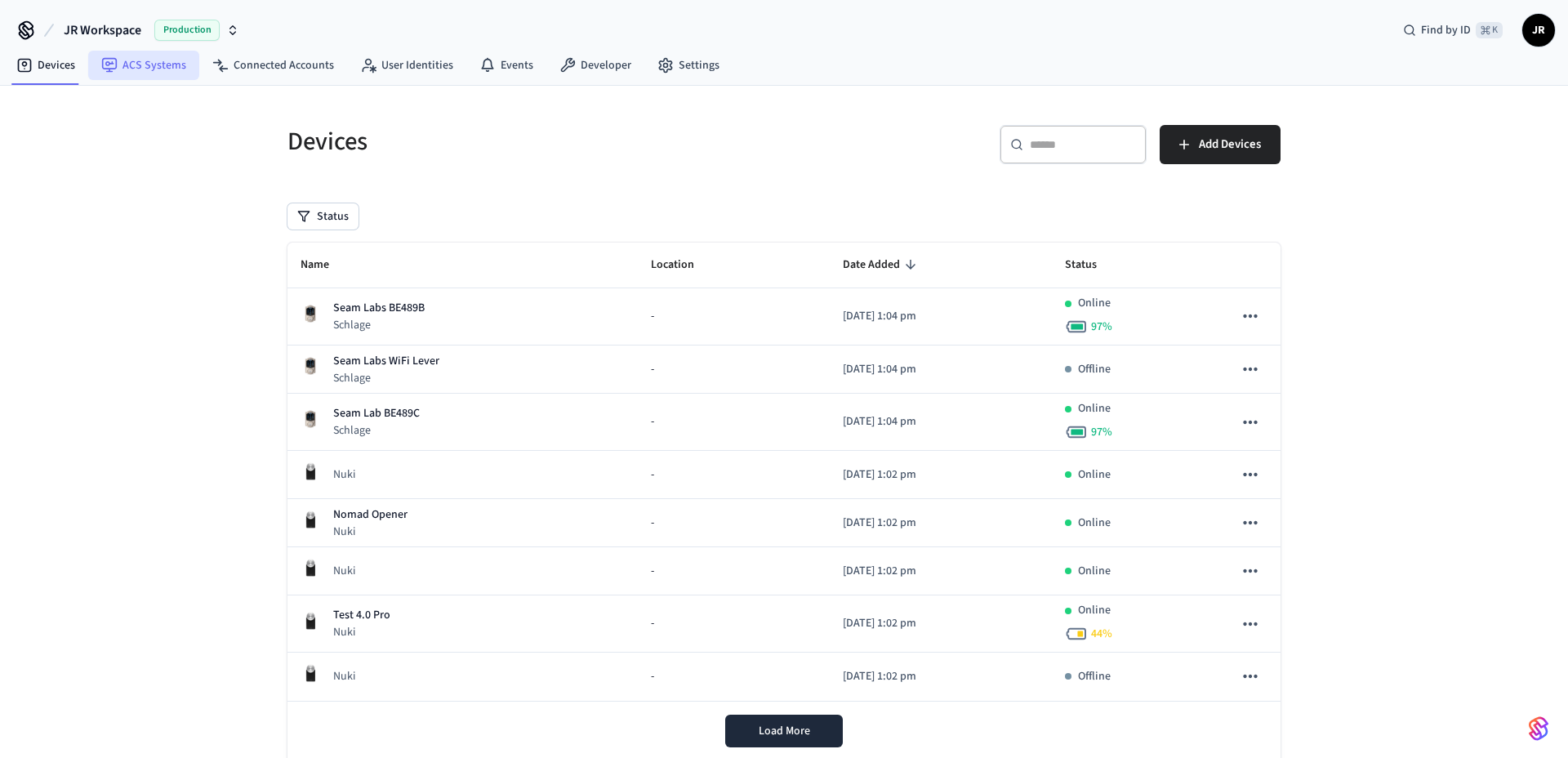
click at [128, 74] on link "ACS Systems" at bounding box center [144, 65] width 111 height 29
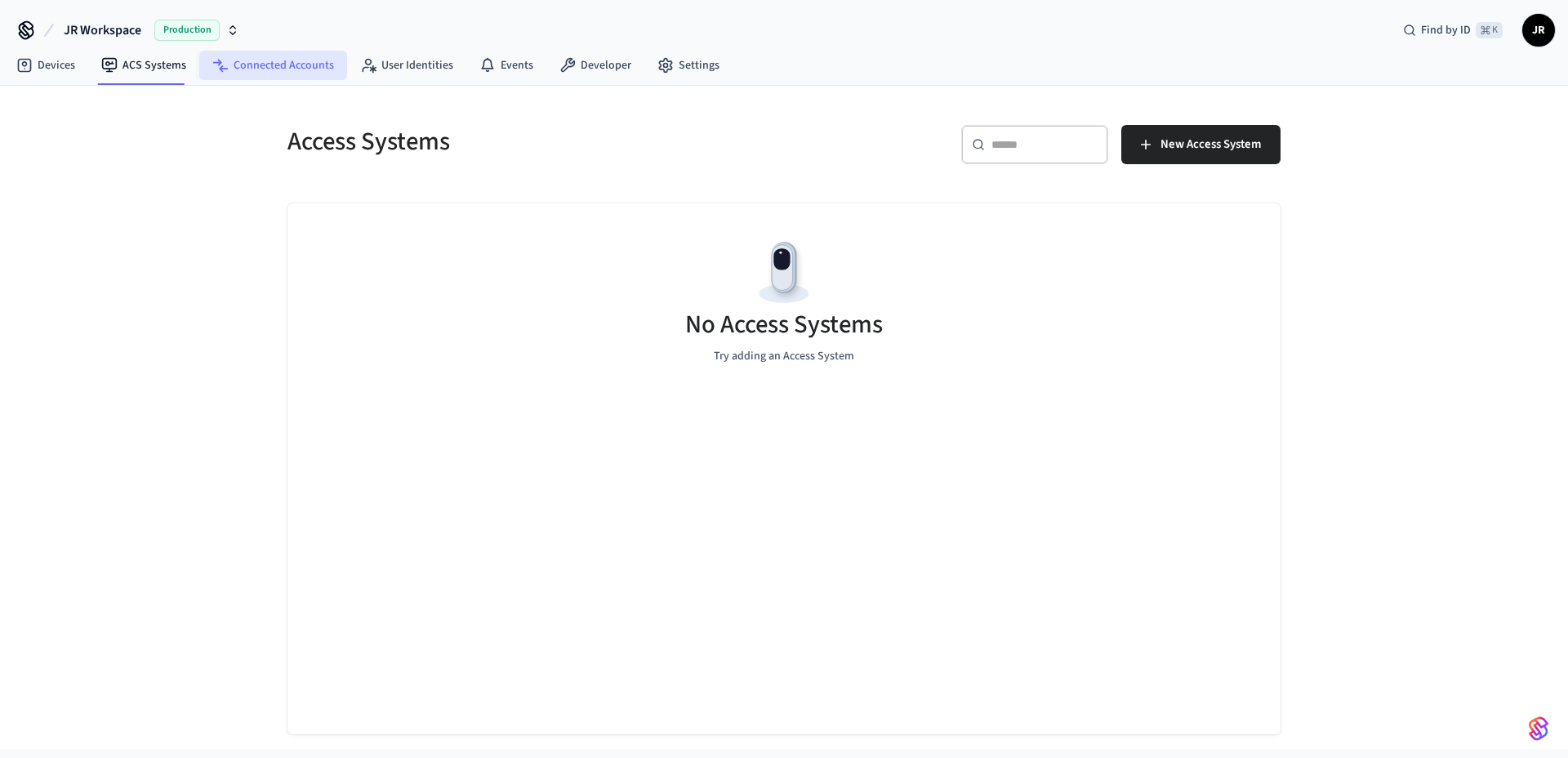
click at [236, 79] on link "Connected Accounts" at bounding box center [273, 65] width 148 height 29
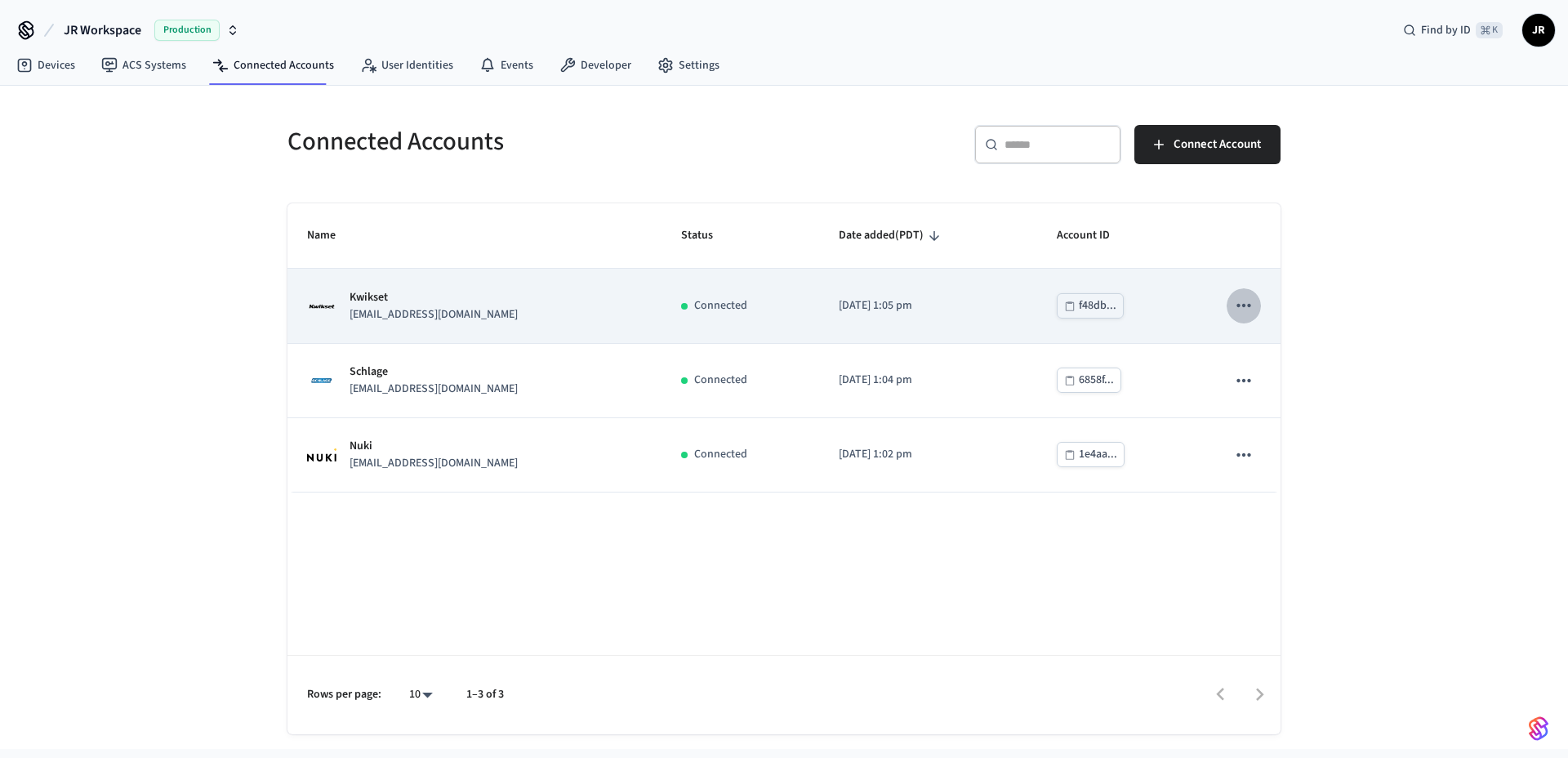
click at [1244, 313] on icon "sticky table" at bounding box center [1243, 304] width 21 height 21
click at [1193, 308] on div at bounding box center [784, 379] width 1568 height 758
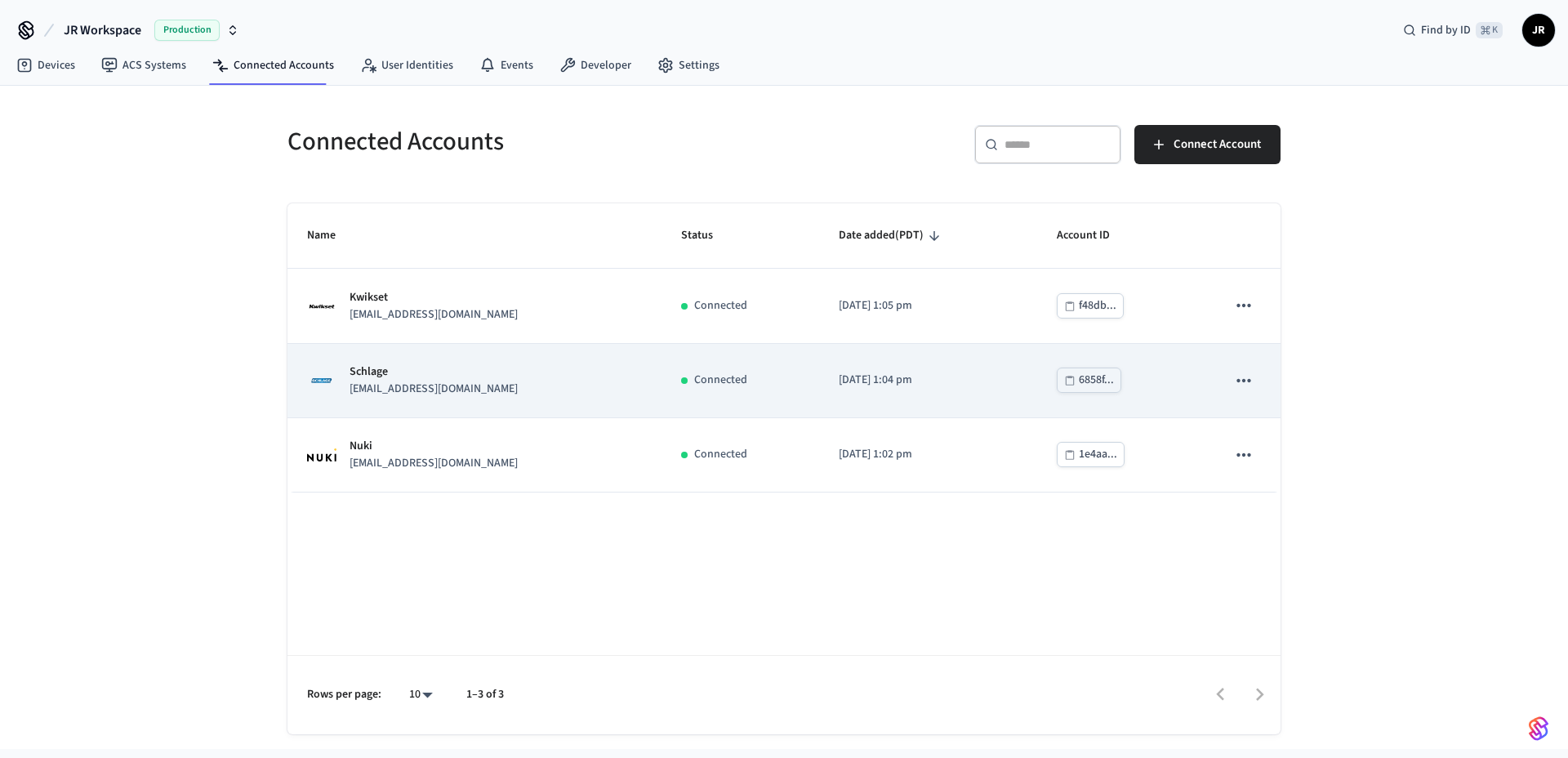
click at [1253, 379] on icon "sticky table" at bounding box center [1243, 380] width 21 height 21
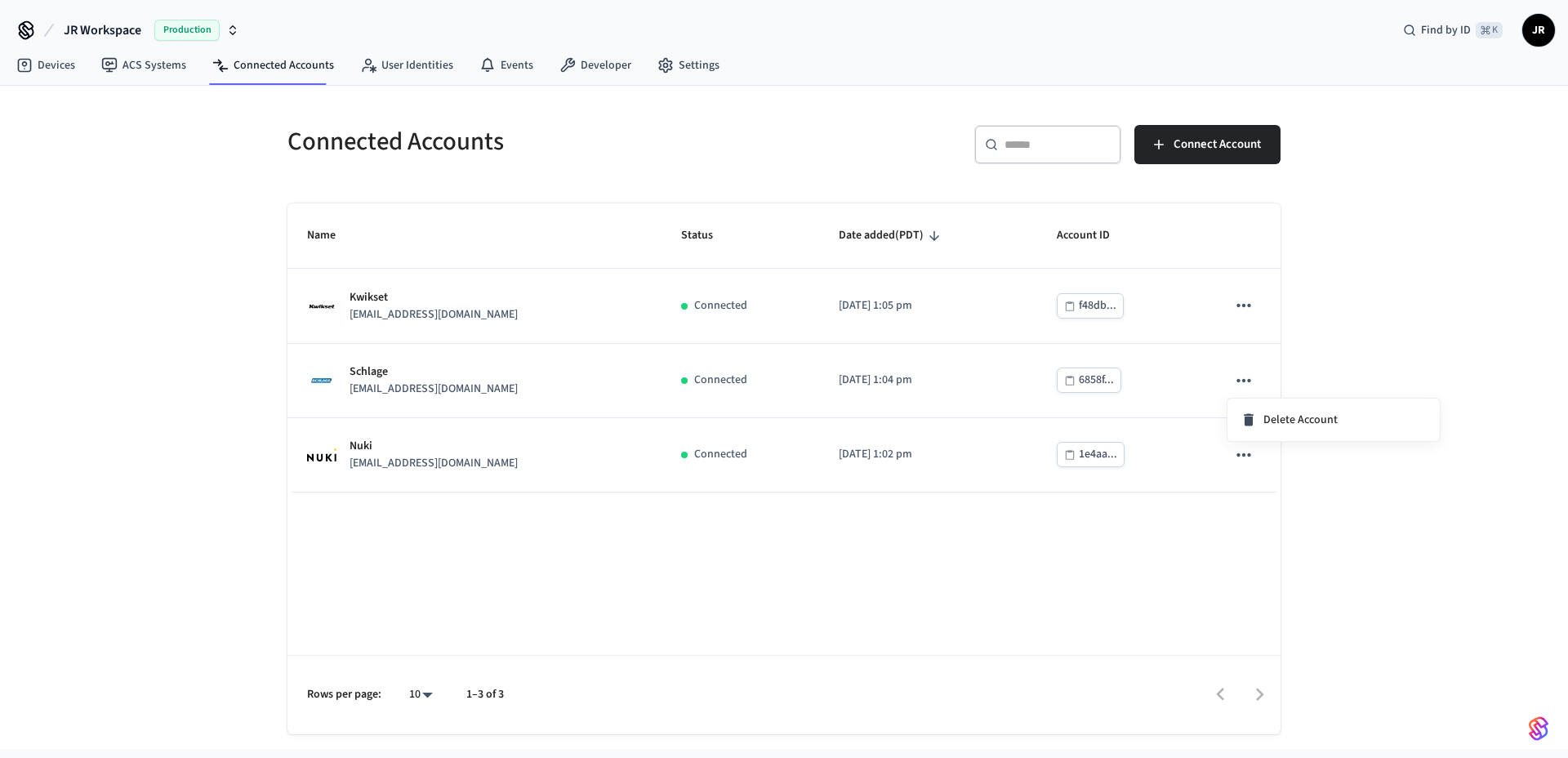
click at [1164, 368] on div at bounding box center [784, 379] width 1568 height 758
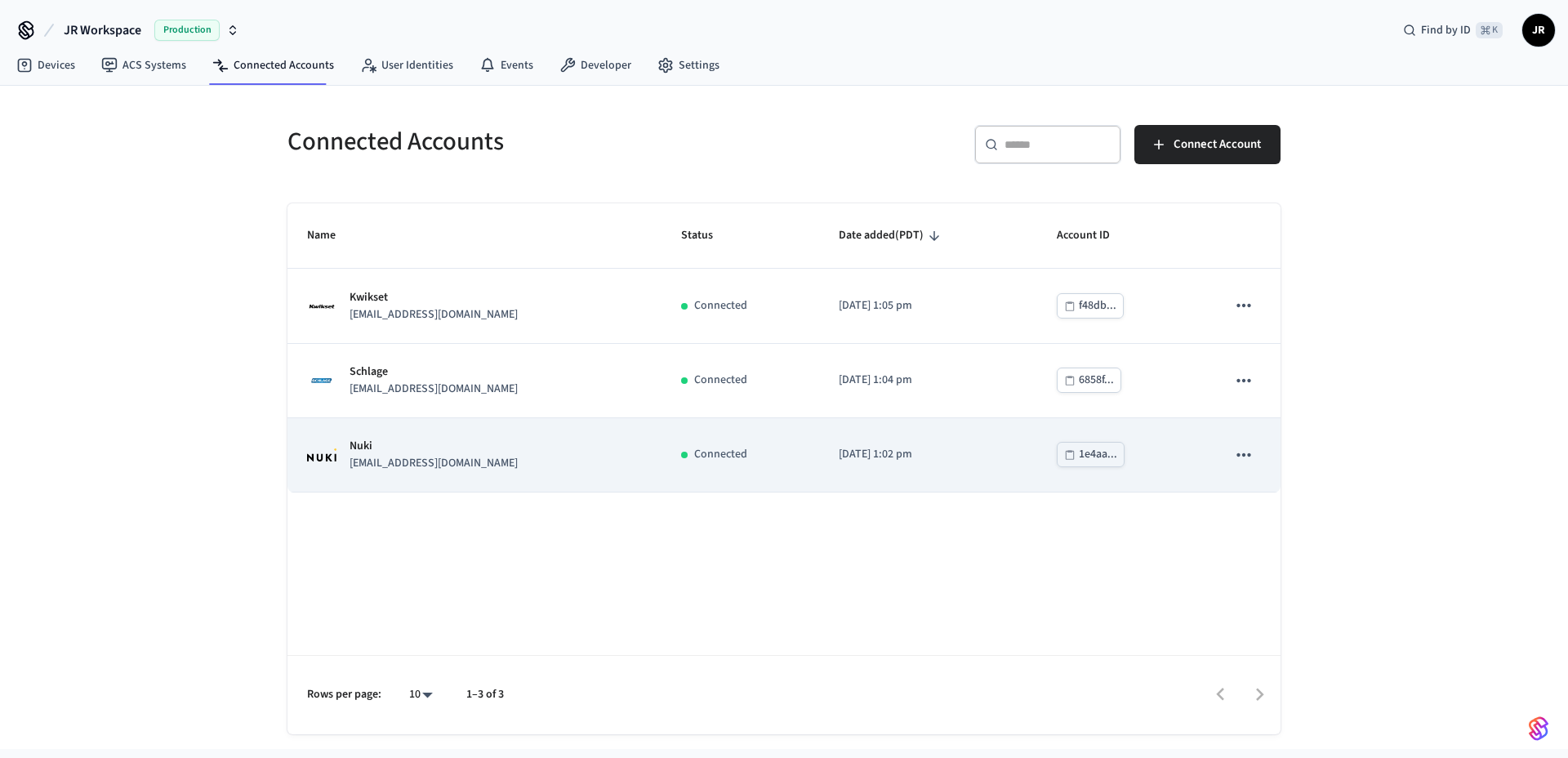
click at [1245, 454] on icon "sticky table" at bounding box center [1243, 454] width 21 height 21
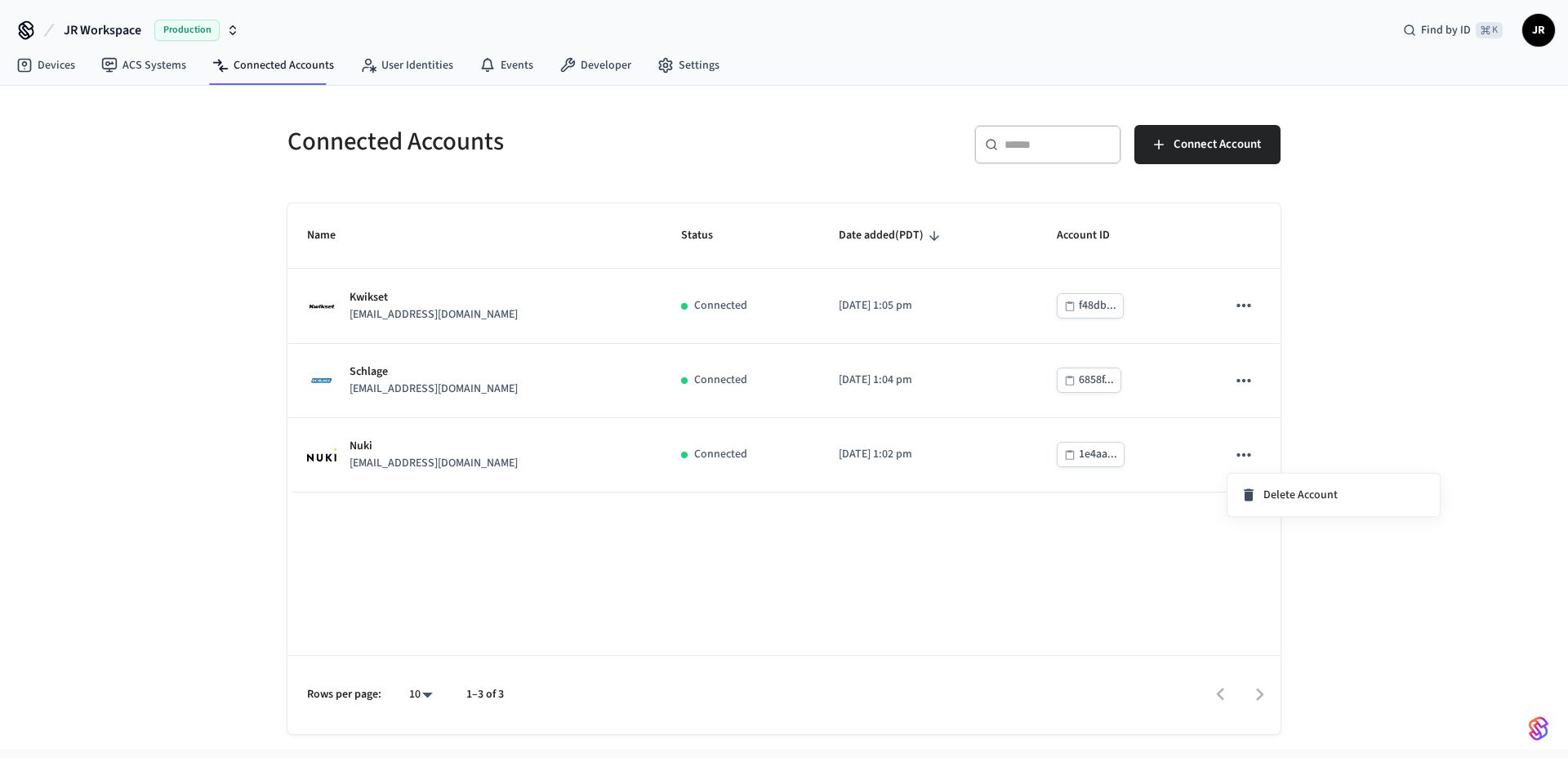
click at [617, 532] on div at bounding box center [784, 379] width 1568 height 758
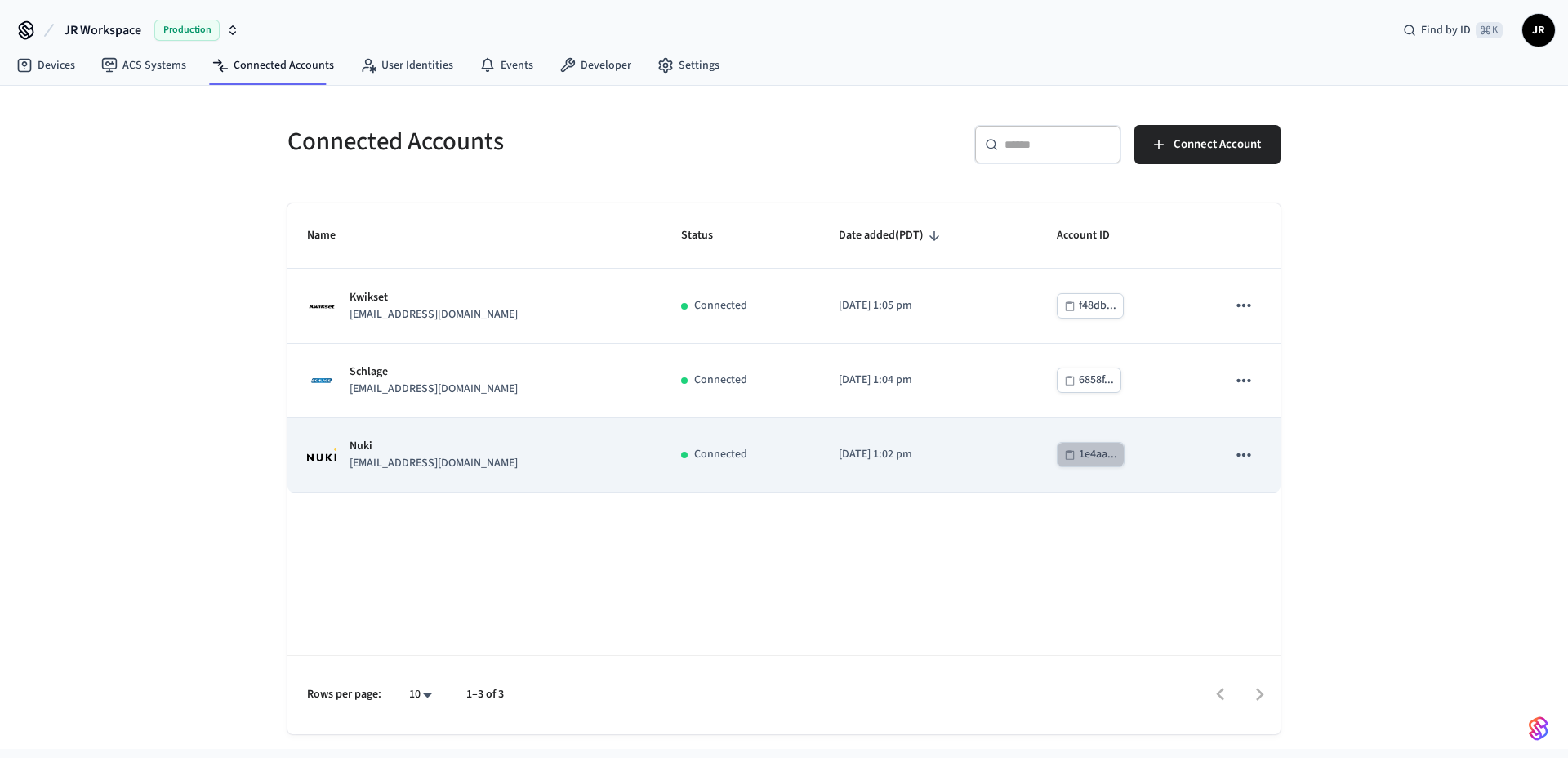
click at [1079, 448] on div "1e4aa..." at bounding box center [1099, 454] width 39 height 20
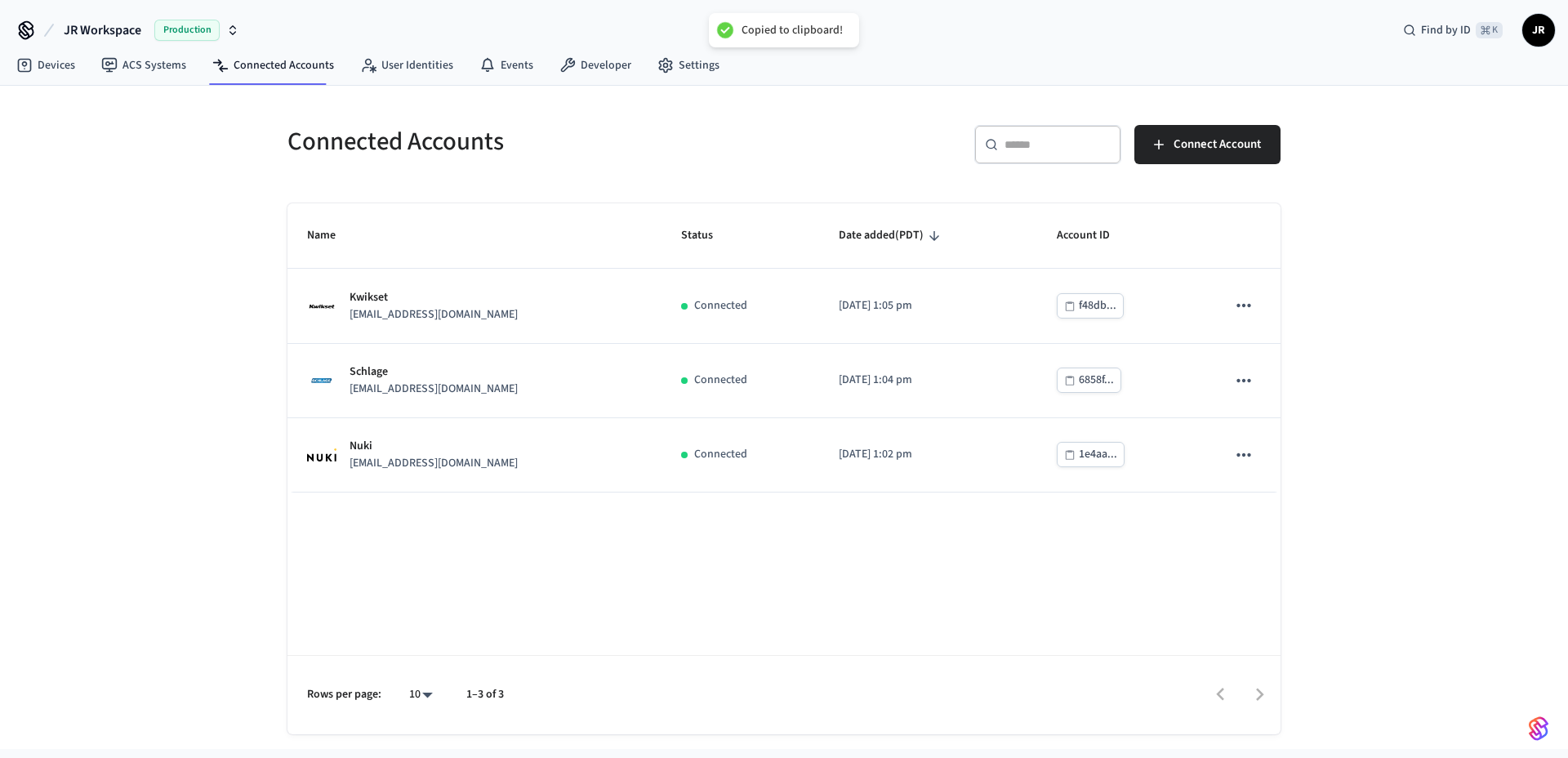
click at [685, 527] on div "Name Status Date added (PDT) Account ID Kwikset lab.kwikset@getseam.com Connect…" at bounding box center [783, 468] width 993 height 531
click at [60, 63] on link "Devices" at bounding box center [46, 65] width 85 height 29
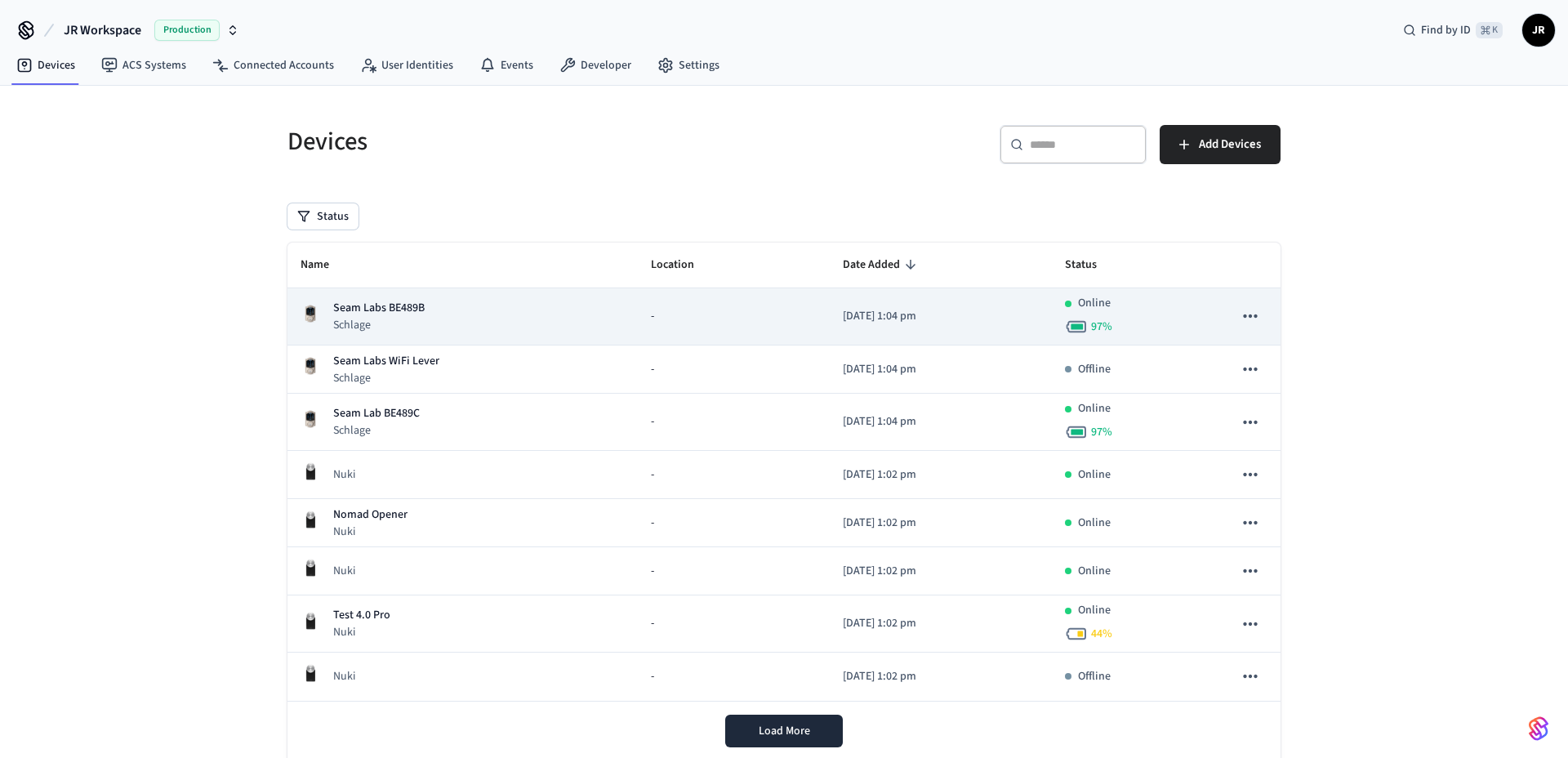
scroll to position [58, 0]
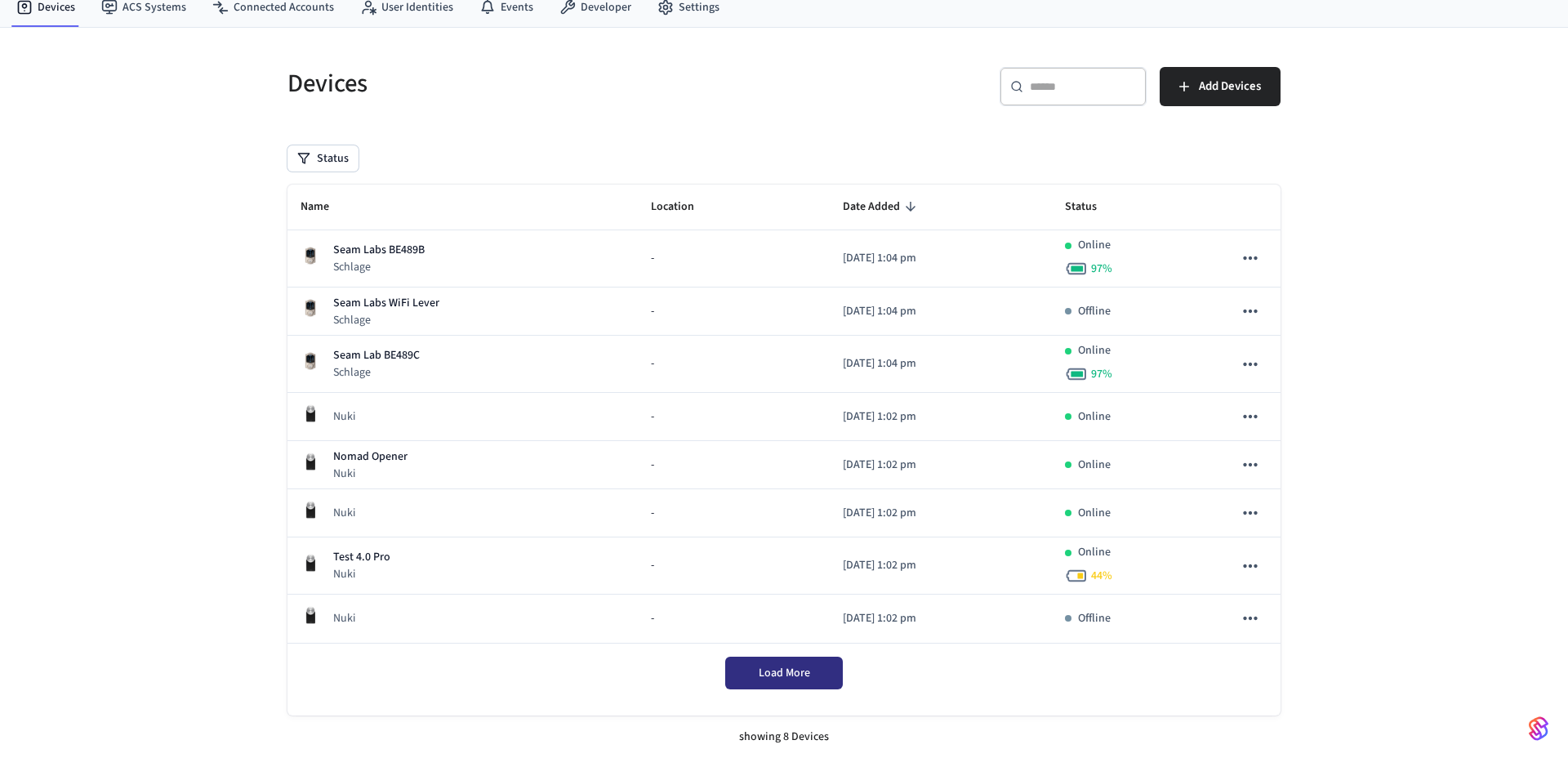
click at [785, 662] on button "Load More" at bounding box center [784, 673] width 118 height 33
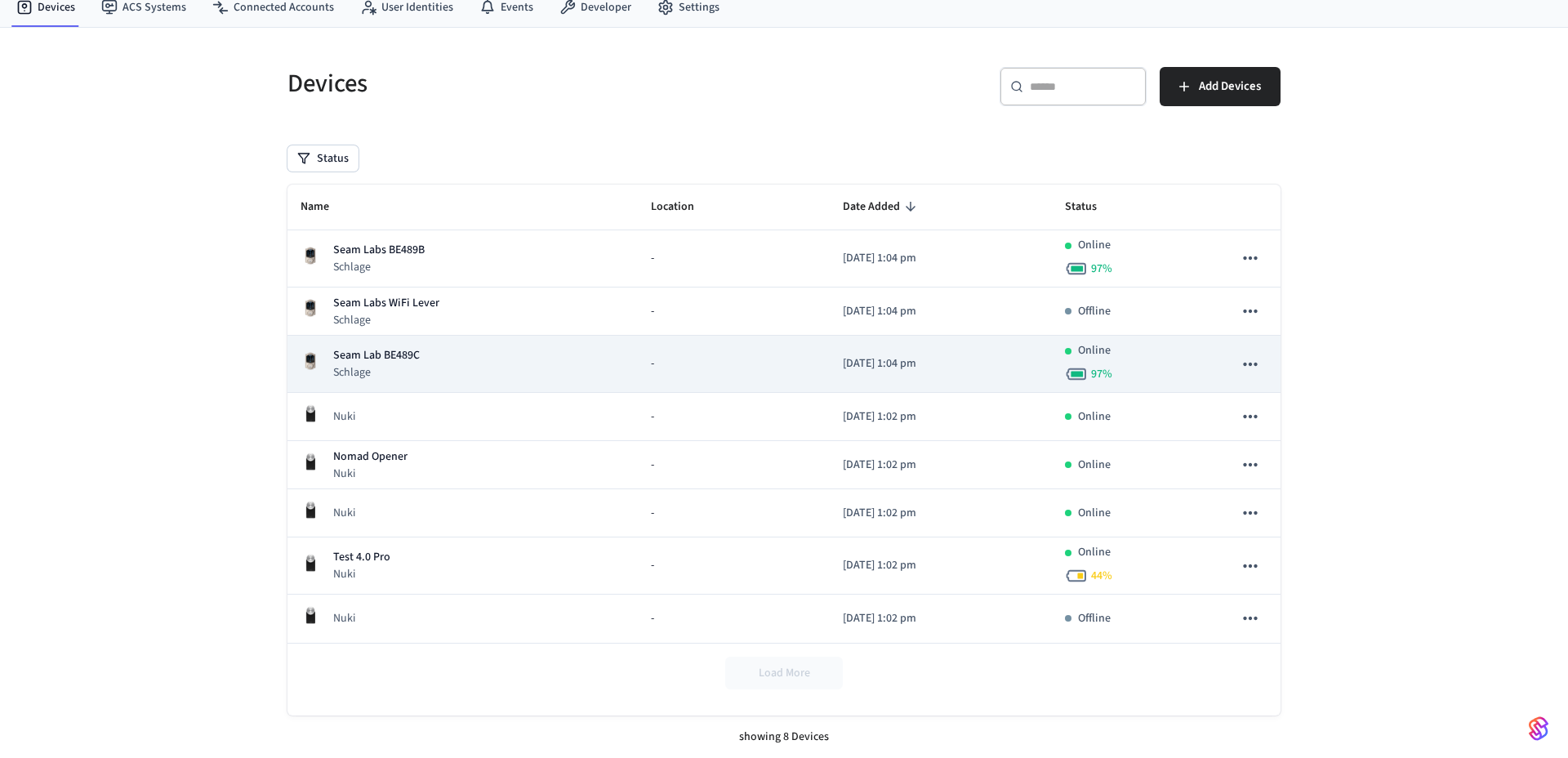
scroll to position [0, 0]
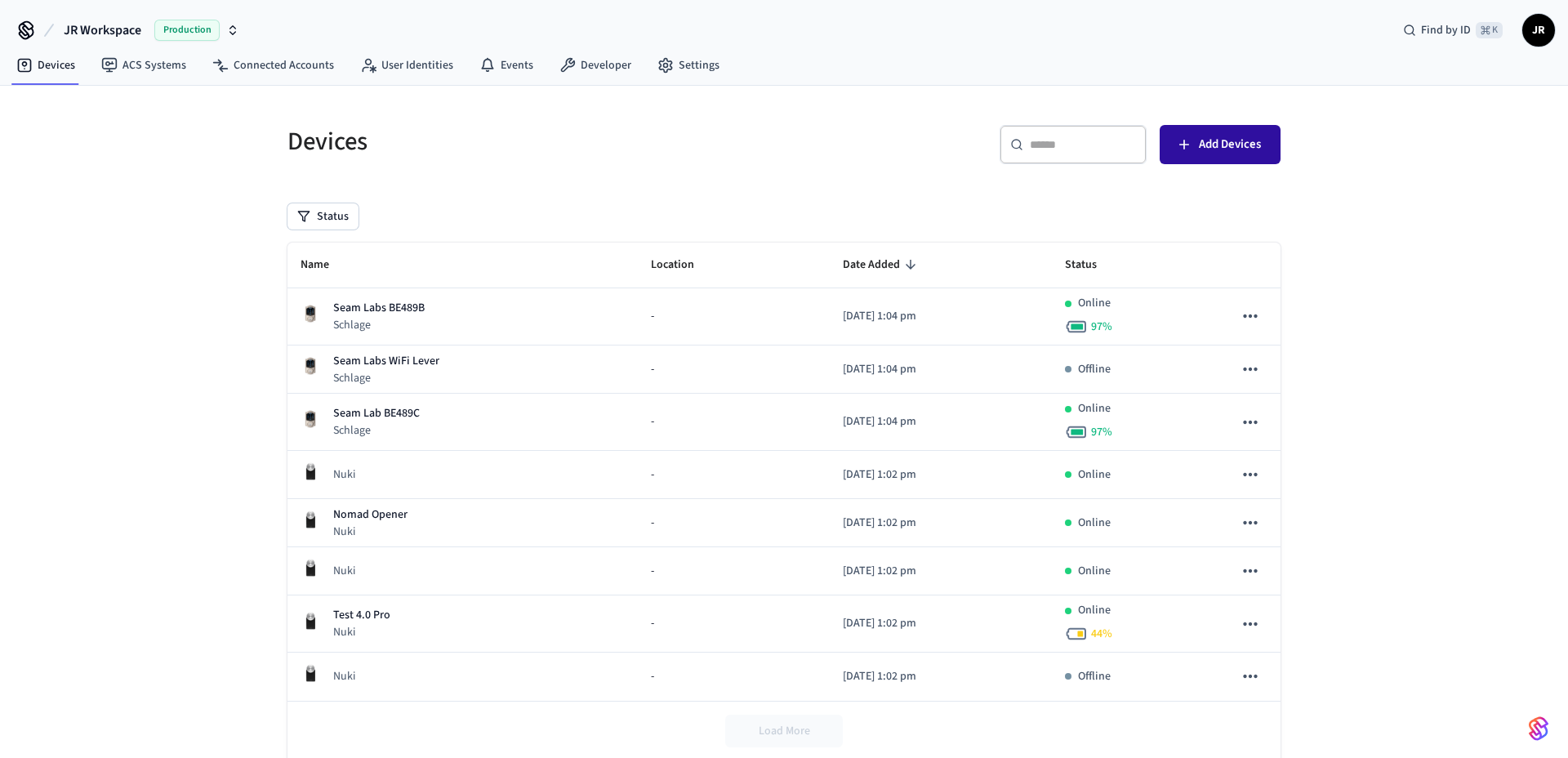
click at [1252, 152] on span "Add Devices" at bounding box center [1229, 144] width 62 height 21
click at [709, 157] on h5 "Devices" at bounding box center [530, 142] width 487 height 33
click at [1230, 151] on span "Add Devices" at bounding box center [1229, 144] width 62 height 21
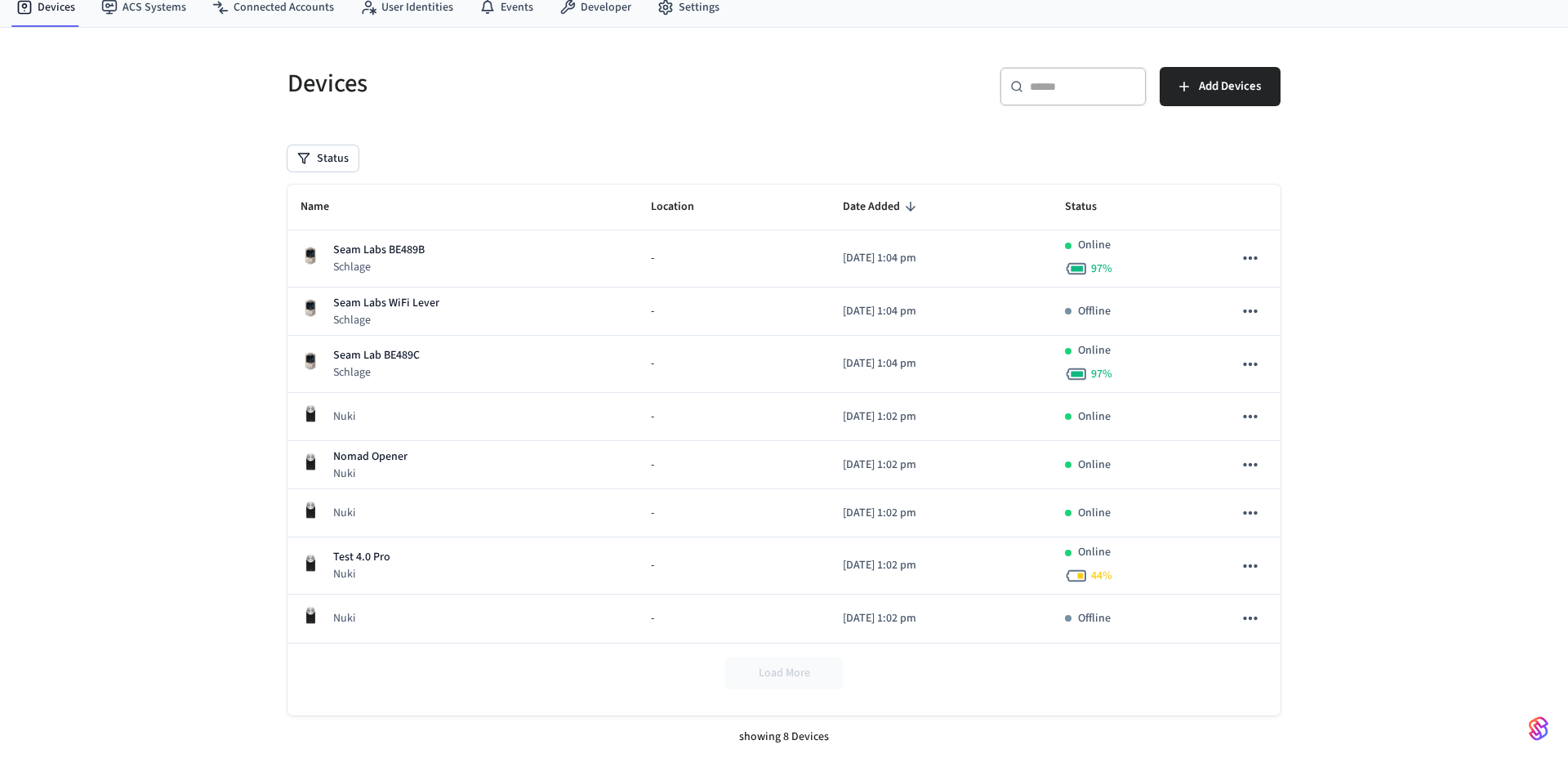
click at [760, 99] on h5 "Devices" at bounding box center [530, 84] width 487 height 33
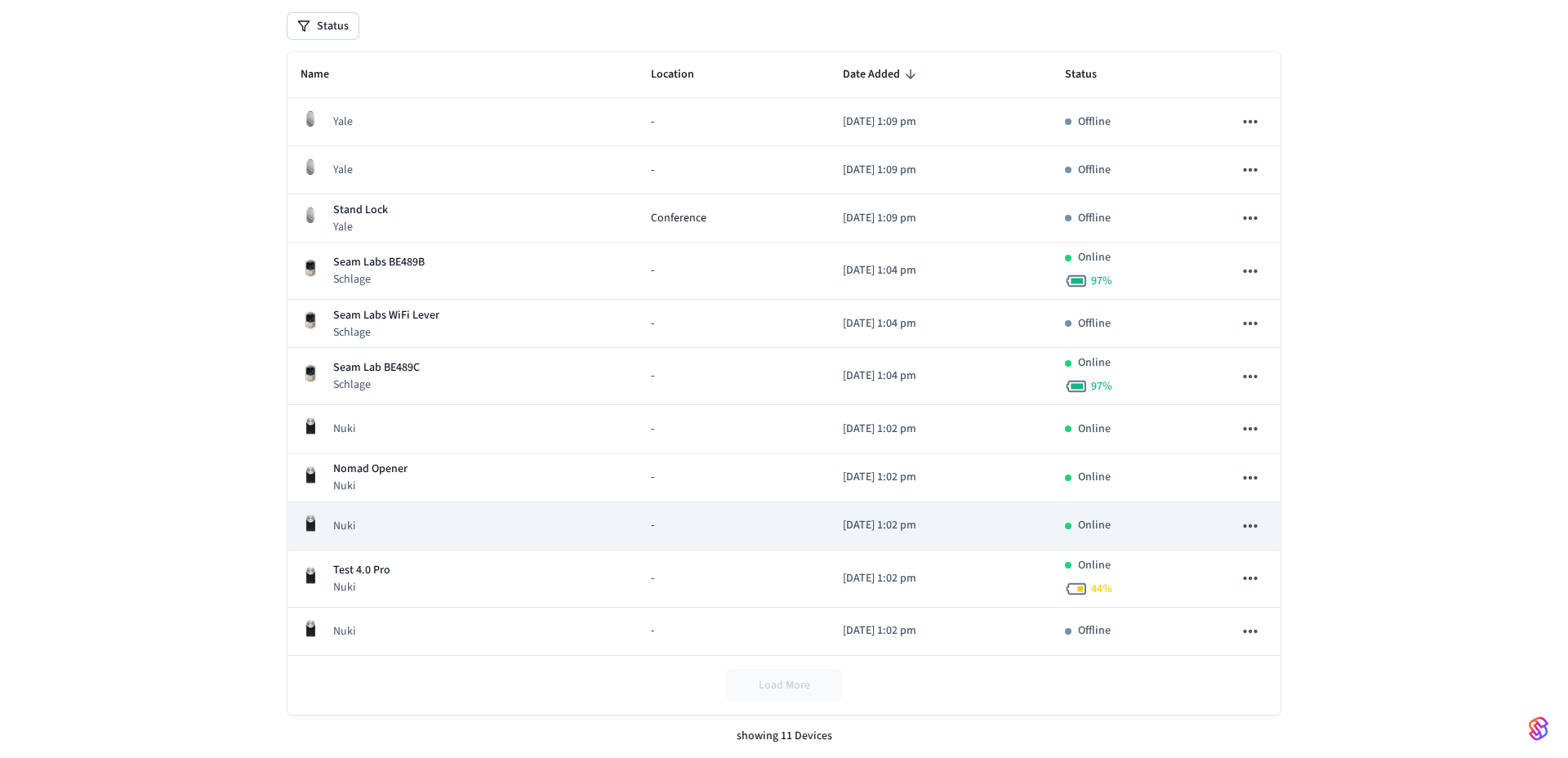
scroll to position [0, 0]
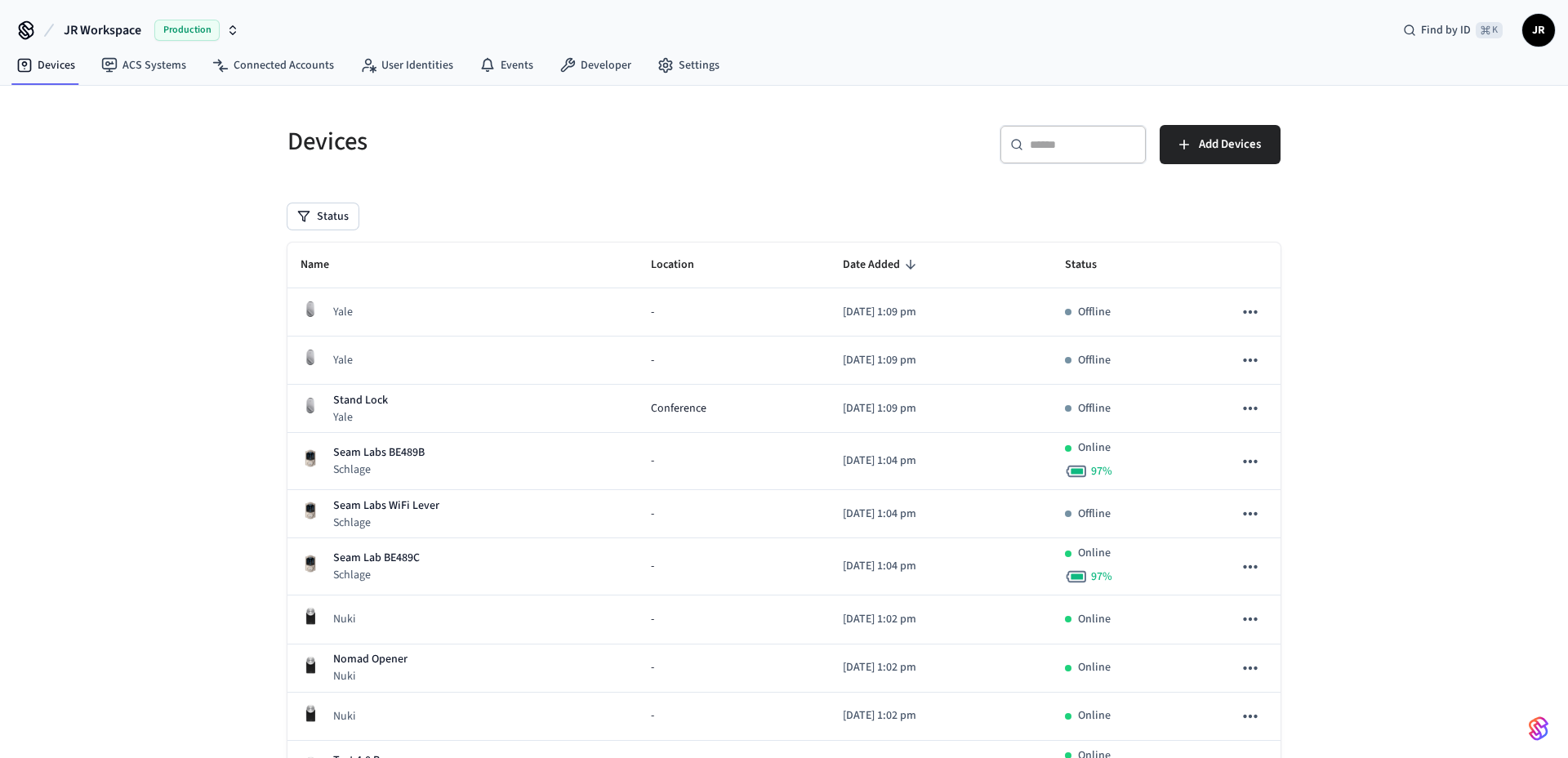
click at [767, 170] on div "Devices" at bounding box center [521, 142] width 506 height 72
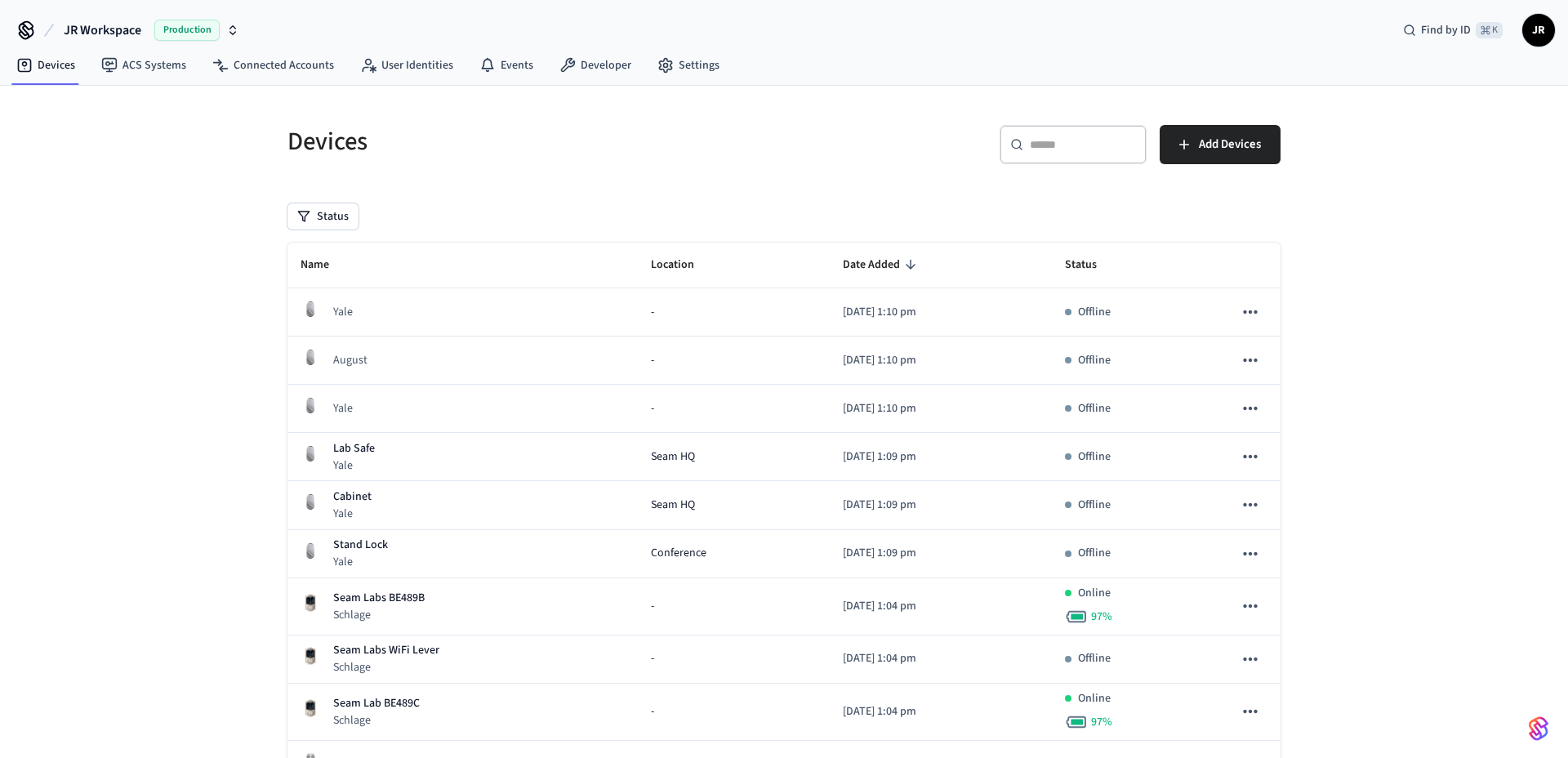
click at [720, 143] on h5 "Devices" at bounding box center [530, 142] width 487 height 33
click at [767, 143] on h5 "Devices" at bounding box center [530, 142] width 487 height 33
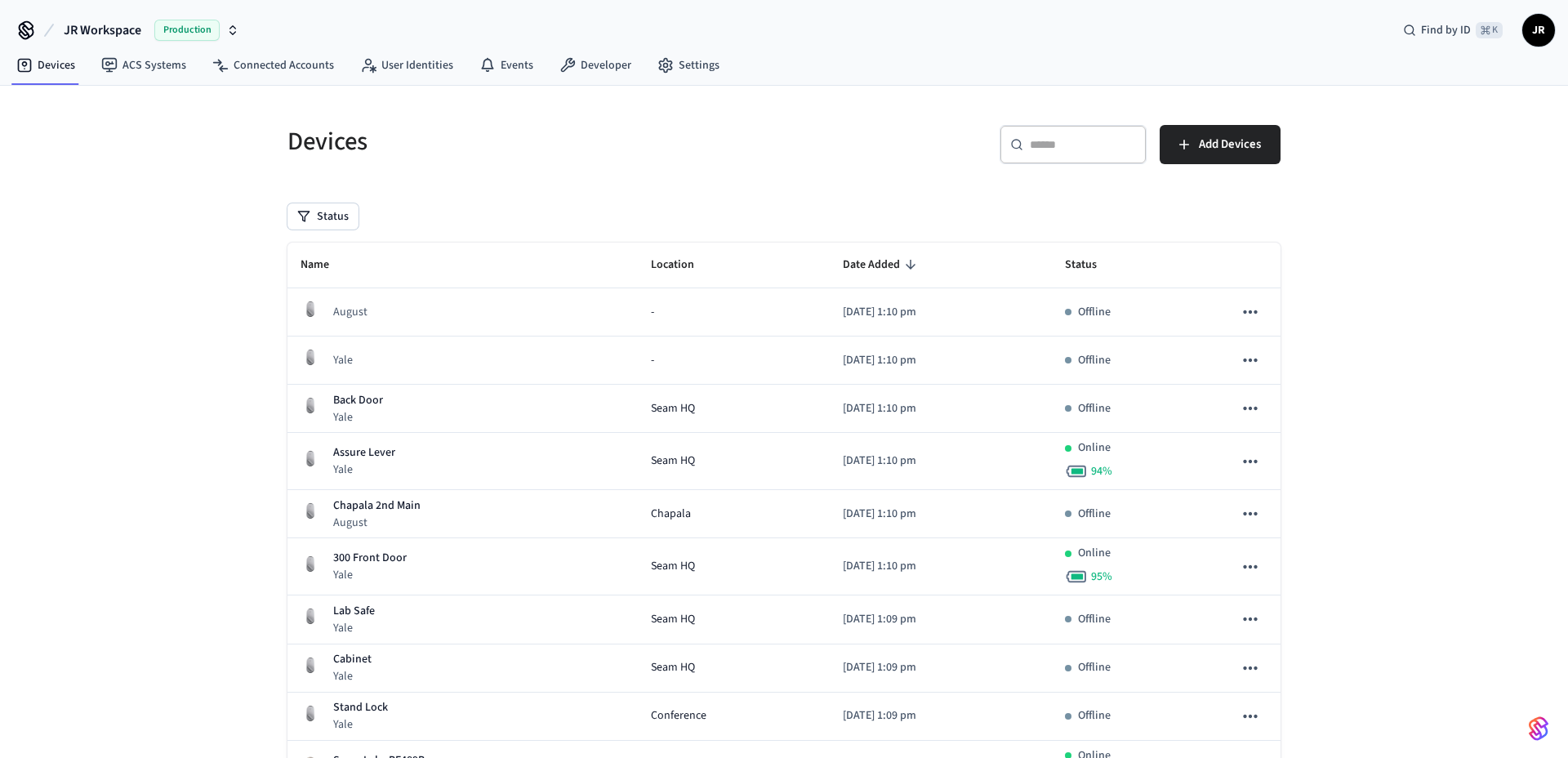
click at [779, 132] on div "​ ​ Add Devices" at bounding box center [1028, 142] width 506 height 72
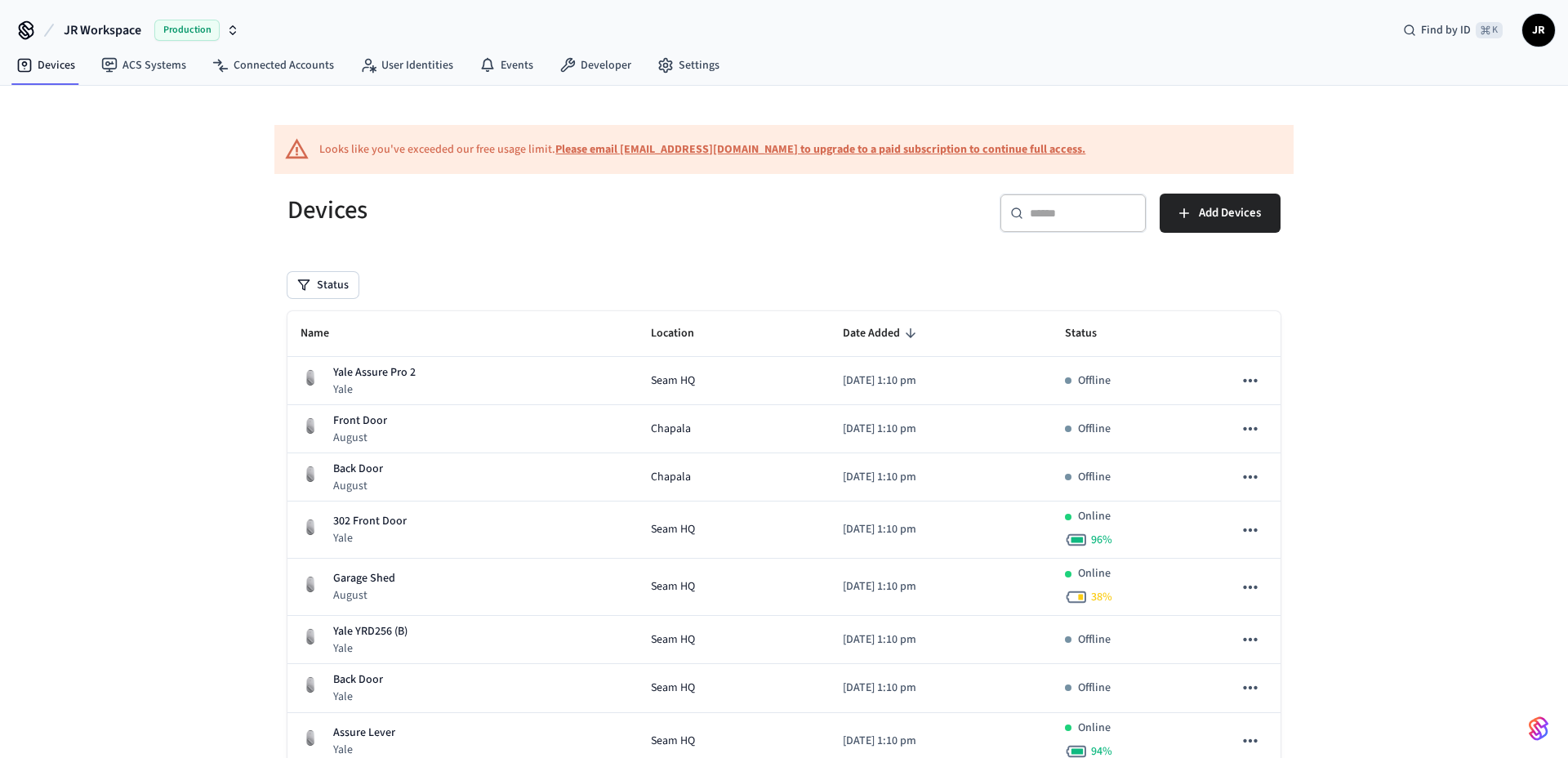
click at [616, 230] on div "Devices" at bounding box center [521, 210] width 506 height 72
click at [641, 226] on h5 "Devices" at bounding box center [530, 210] width 487 height 33
click at [367, 201] on h5 "Devices" at bounding box center [530, 210] width 487 height 33
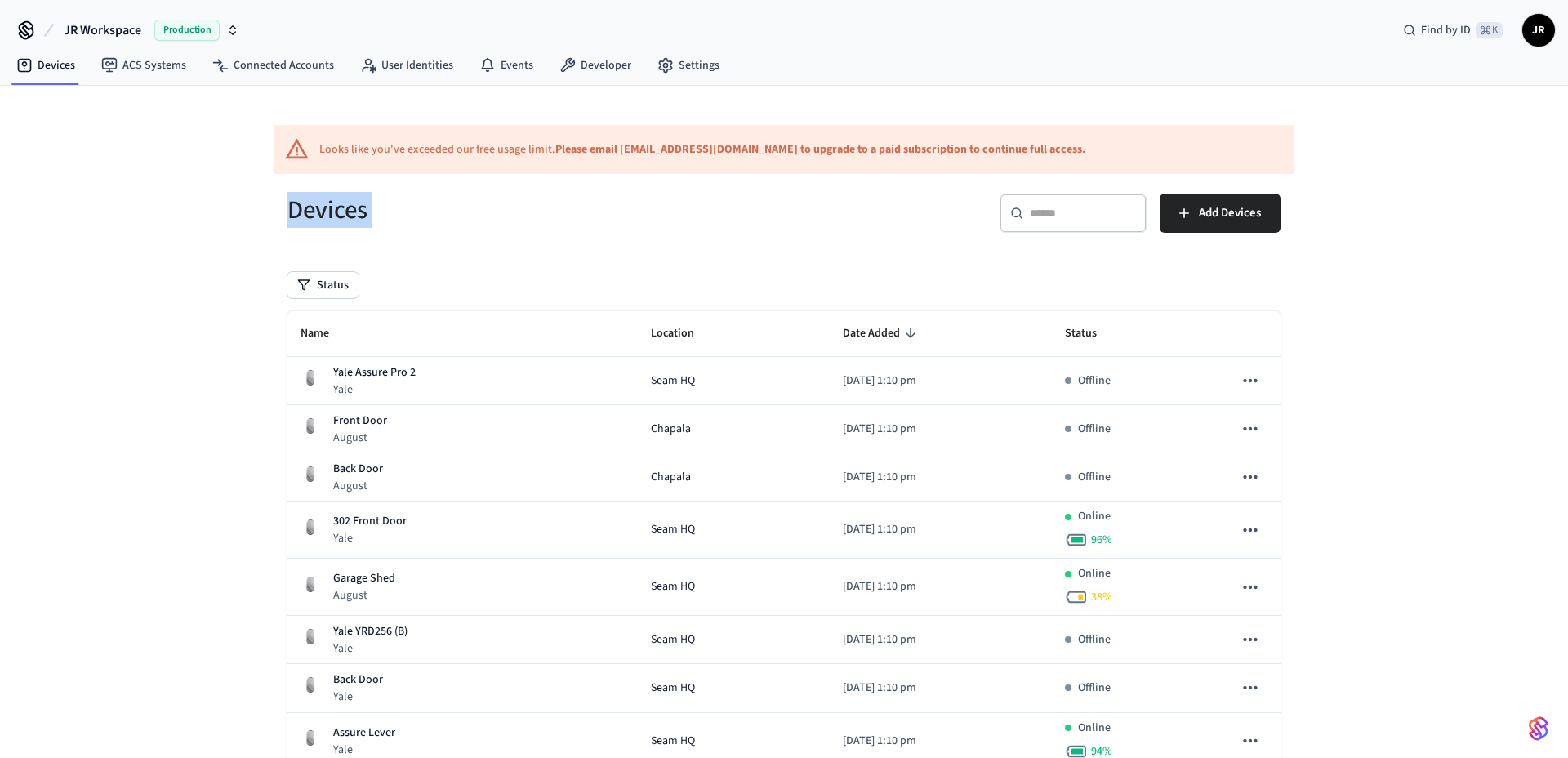
click at [456, 201] on h5 "Devices" at bounding box center [530, 210] width 487 height 33
click at [402, 149] on div "Looks like you've exceeded our free usage limit. Please email [EMAIL_ADDRESS][D…" at bounding box center [702, 150] width 767 height 17
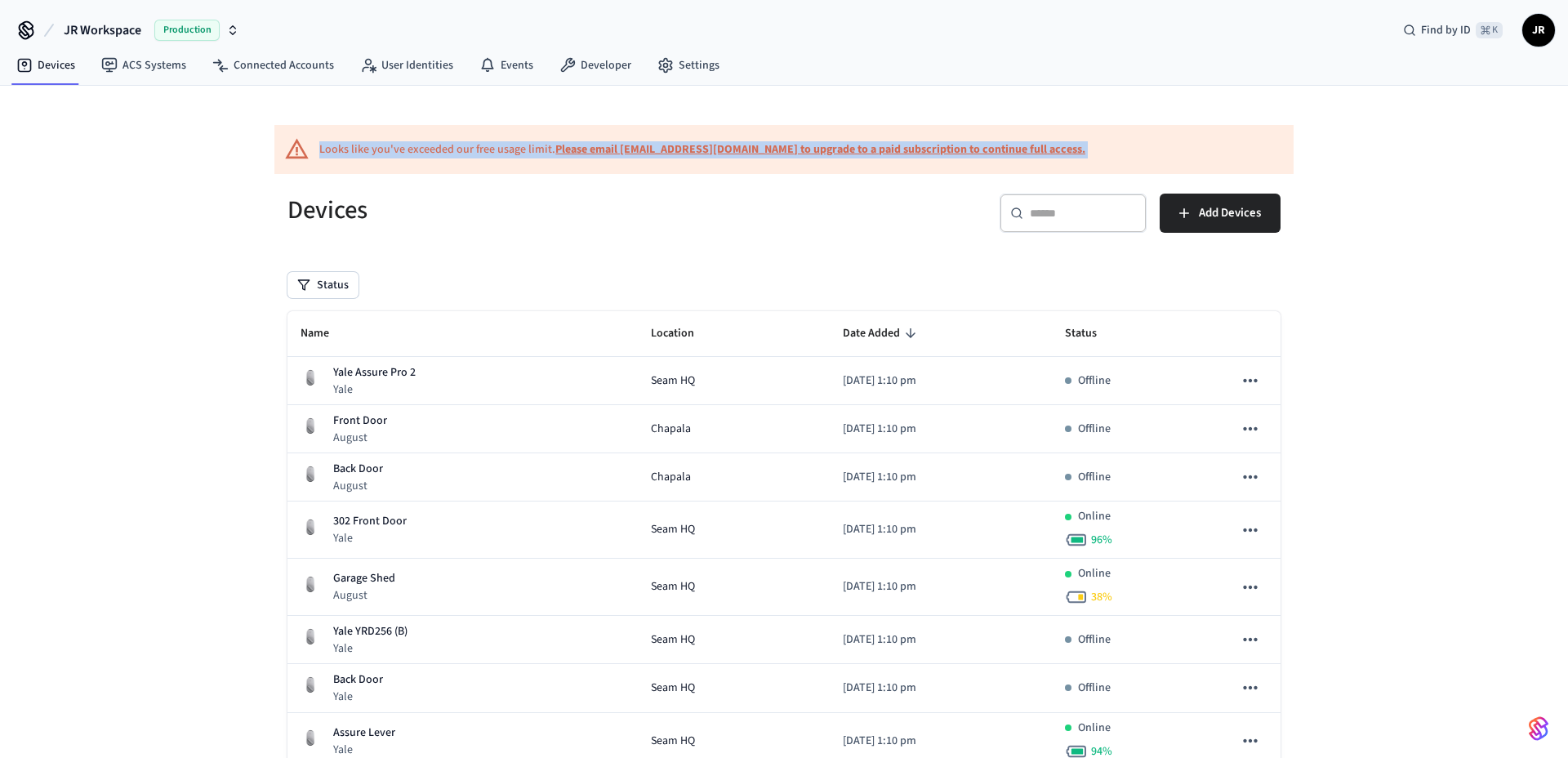
click at [402, 149] on div "Looks like you've exceeded our free usage limit. Please email [EMAIL_ADDRESS][D…" at bounding box center [702, 150] width 767 height 17
click at [425, 148] on div "Looks like you've exceeded our free usage limit. Please email [EMAIL_ADDRESS][D…" at bounding box center [702, 150] width 767 height 17
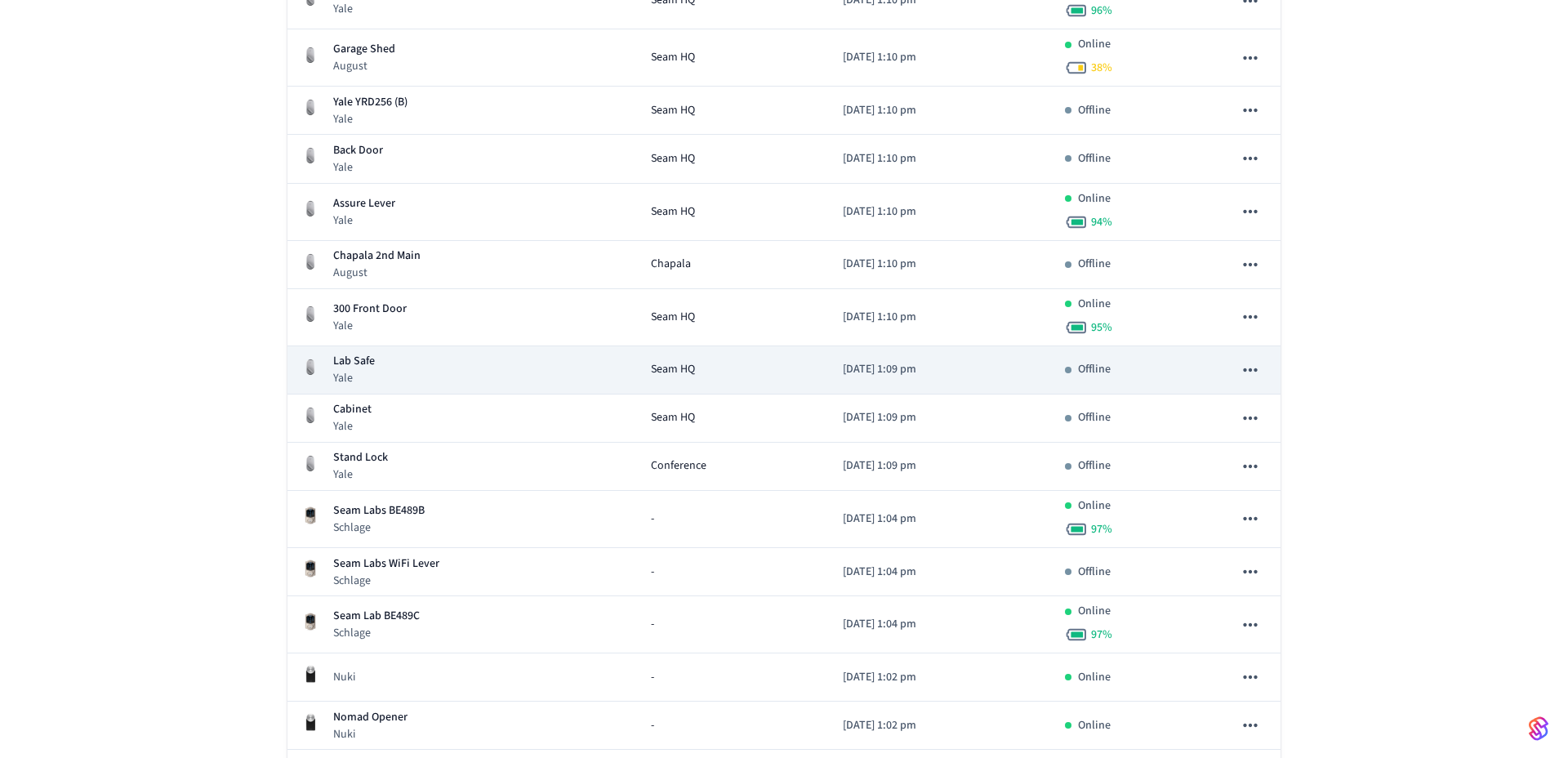
scroll to position [530, 0]
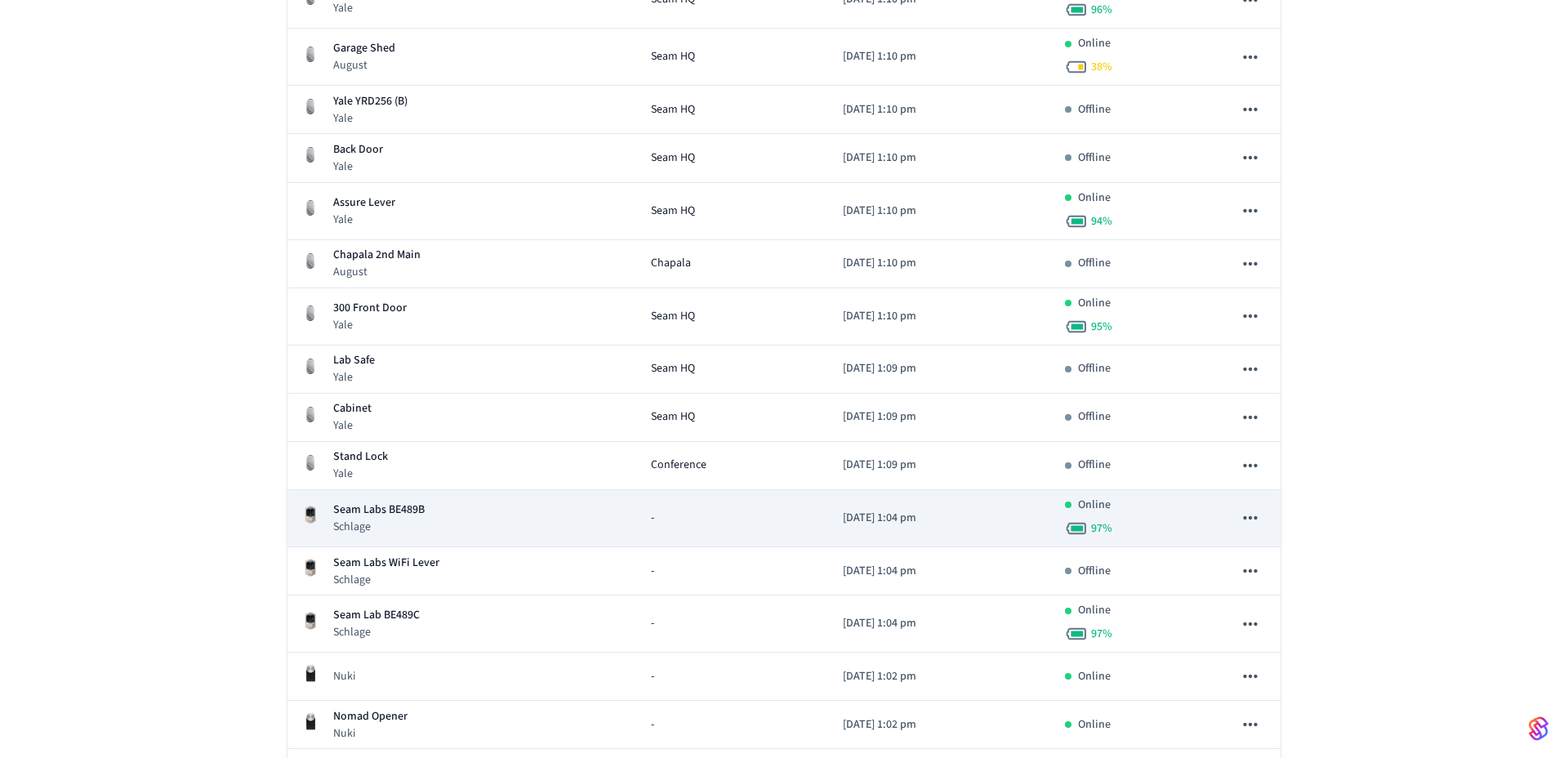
click at [450, 509] on div "Seam Labs BE489B Schlage" at bounding box center [463, 518] width 324 height 33
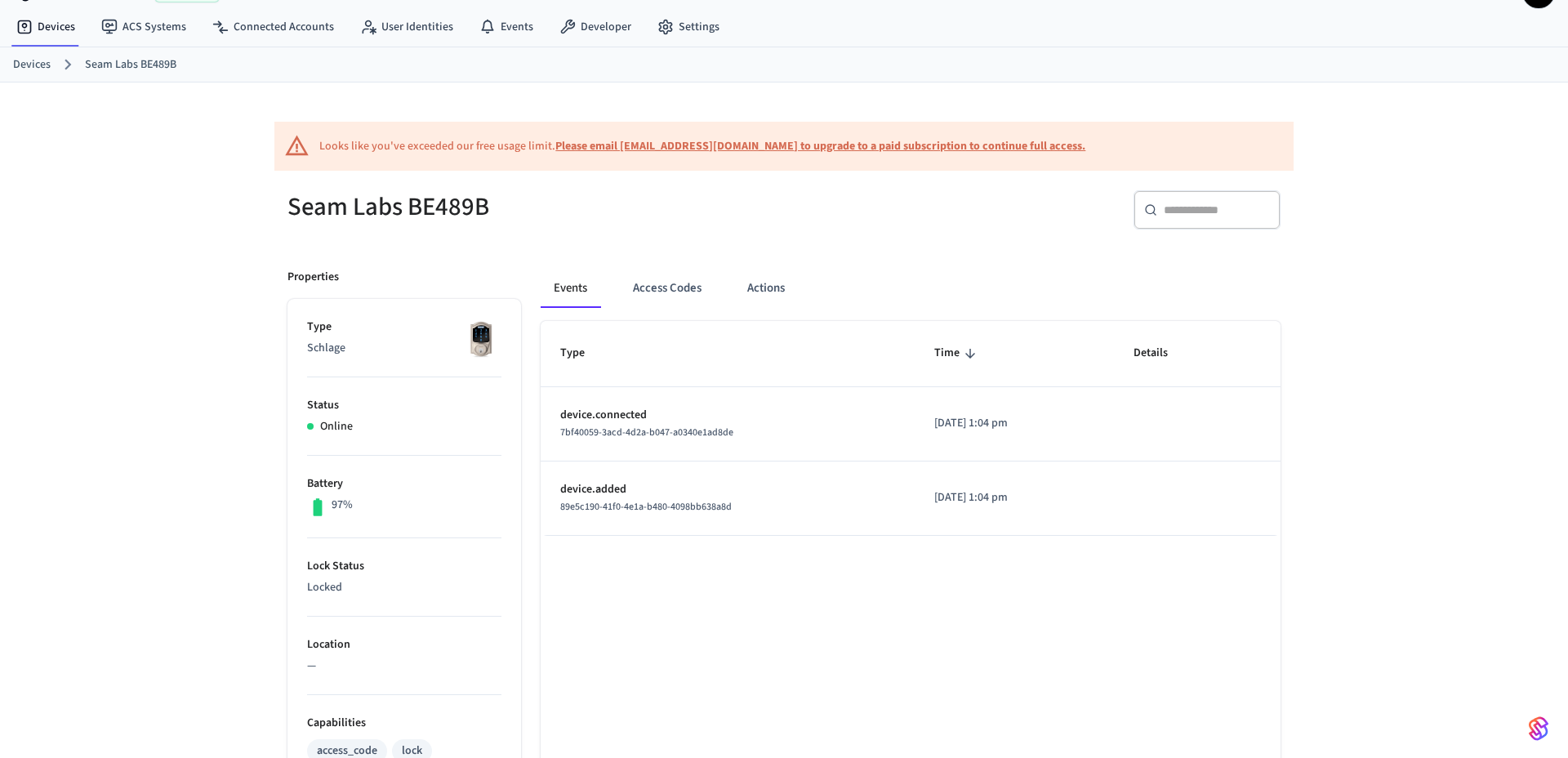
scroll to position [40, 0]
click at [754, 285] on button "Actions" at bounding box center [766, 286] width 63 height 40
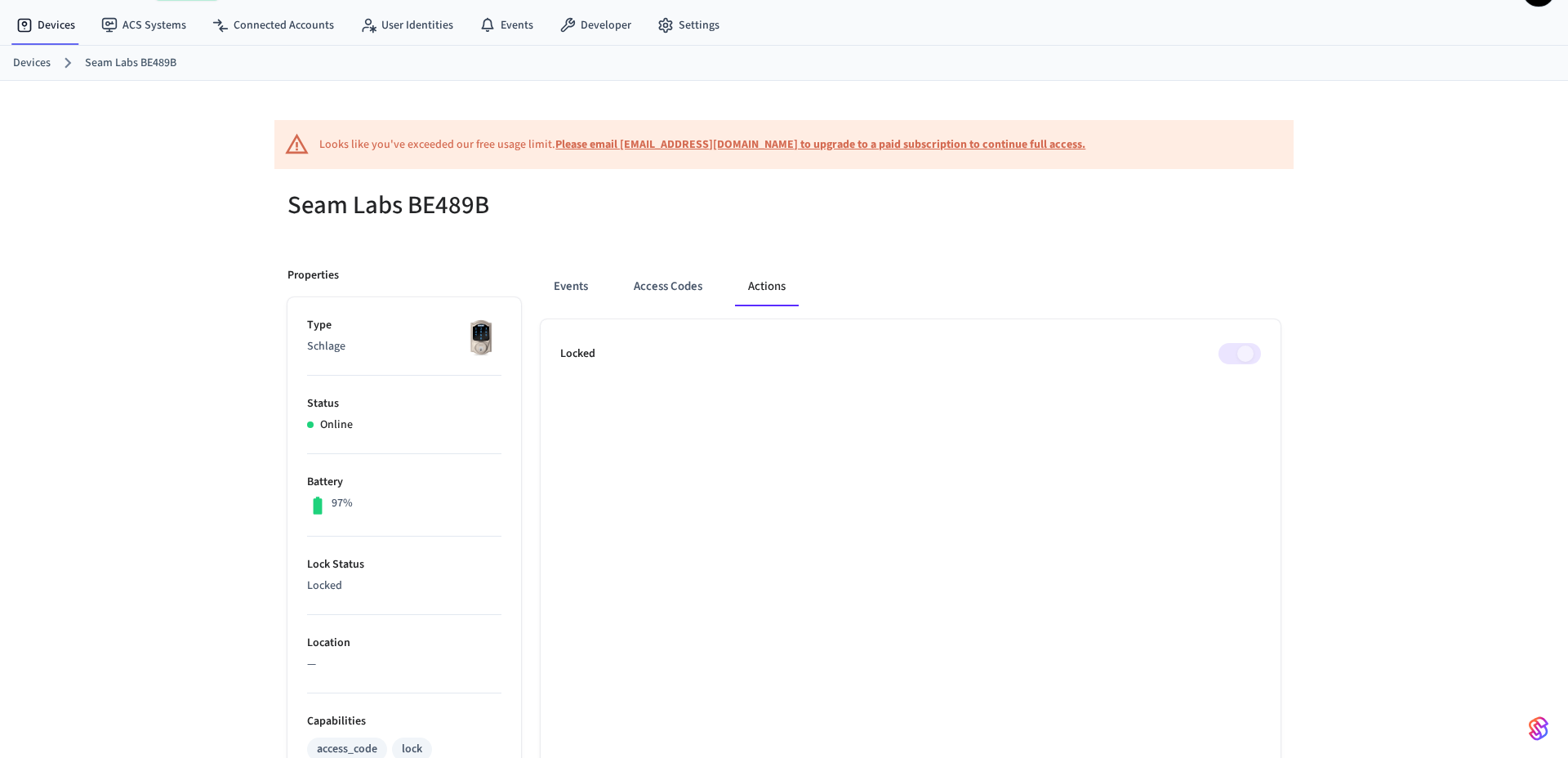
click at [940, 246] on div "Seam Labs BE489B Properties Type Schlage Status Online Battery 97% Lock Status …" at bounding box center [784, 705] width 1020 height 1071
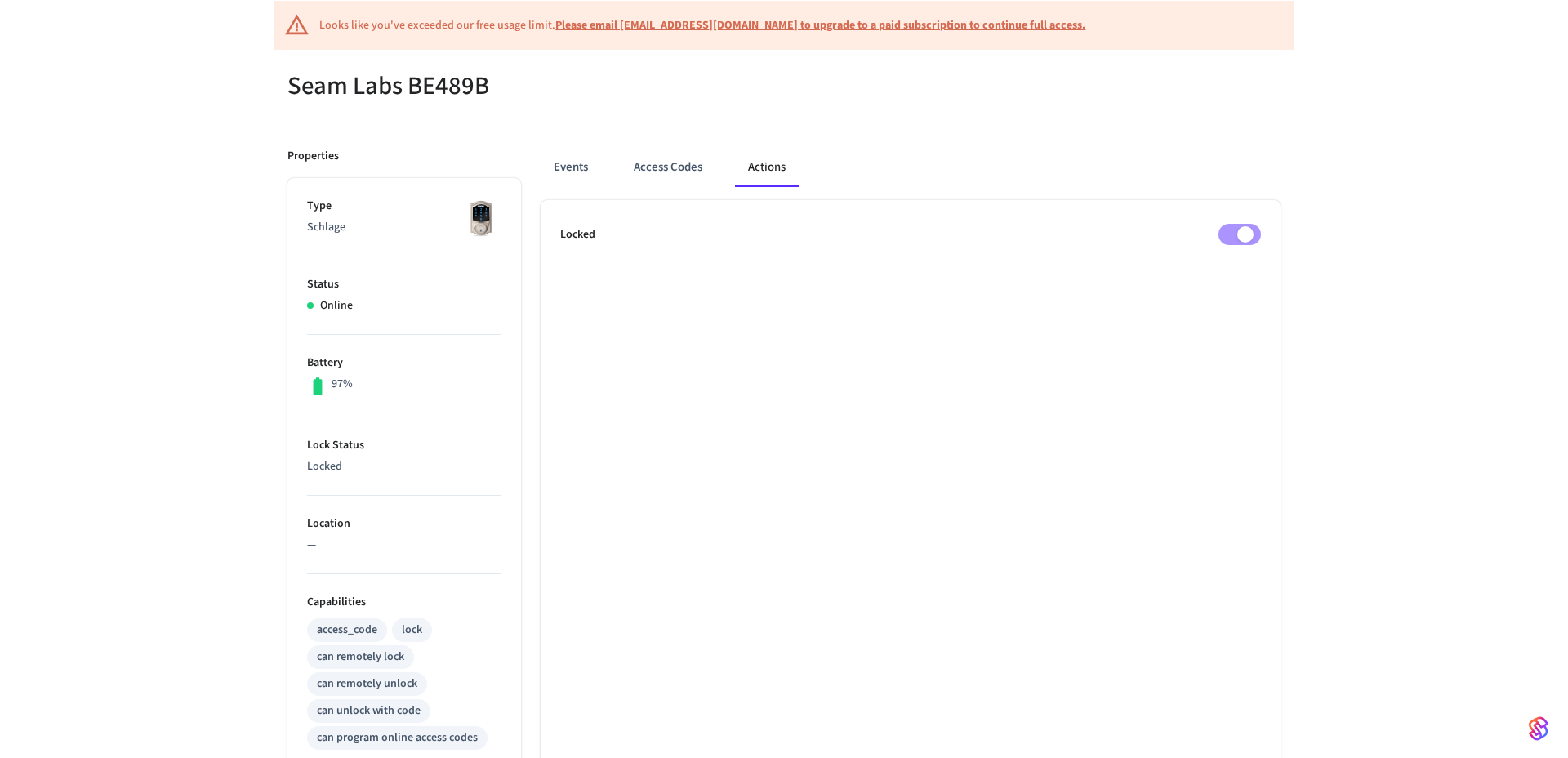
scroll to position [162, 0]
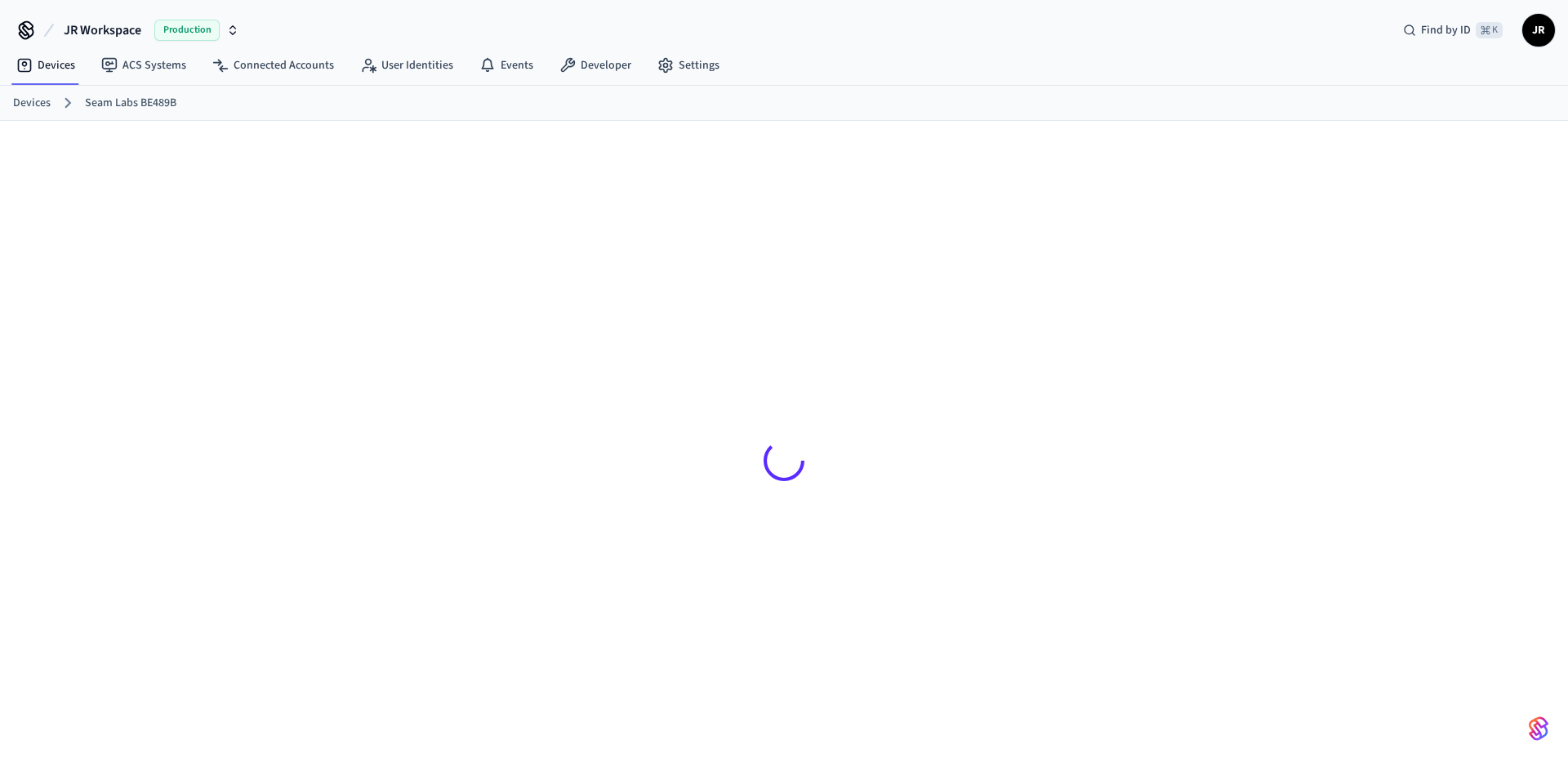
scroll to position [22, 0]
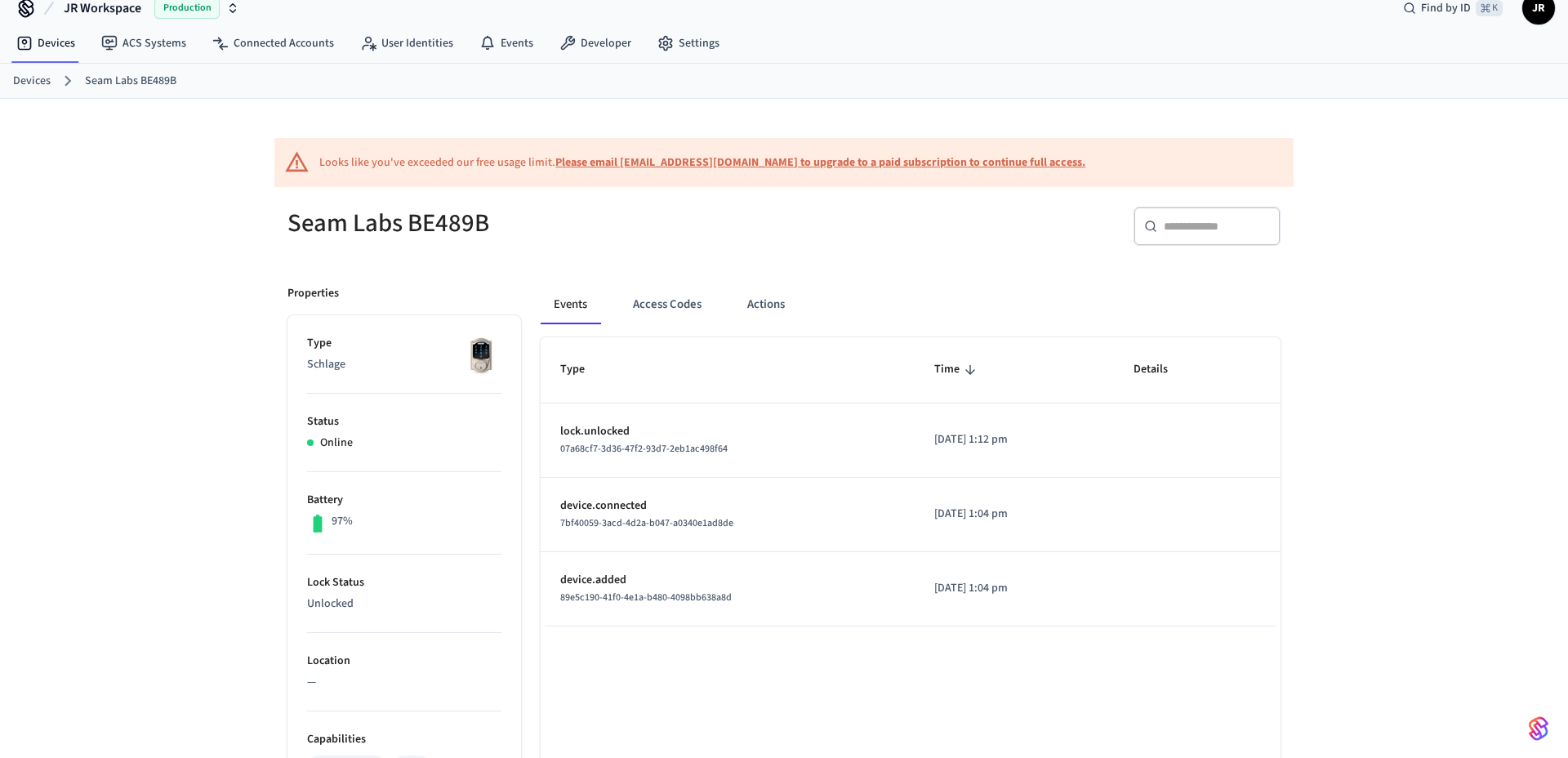
click at [847, 231] on div "​ ​" at bounding box center [1037, 233] width 487 height 52
click at [778, 298] on button "Actions" at bounding box center [766, 304] width 63 height 40
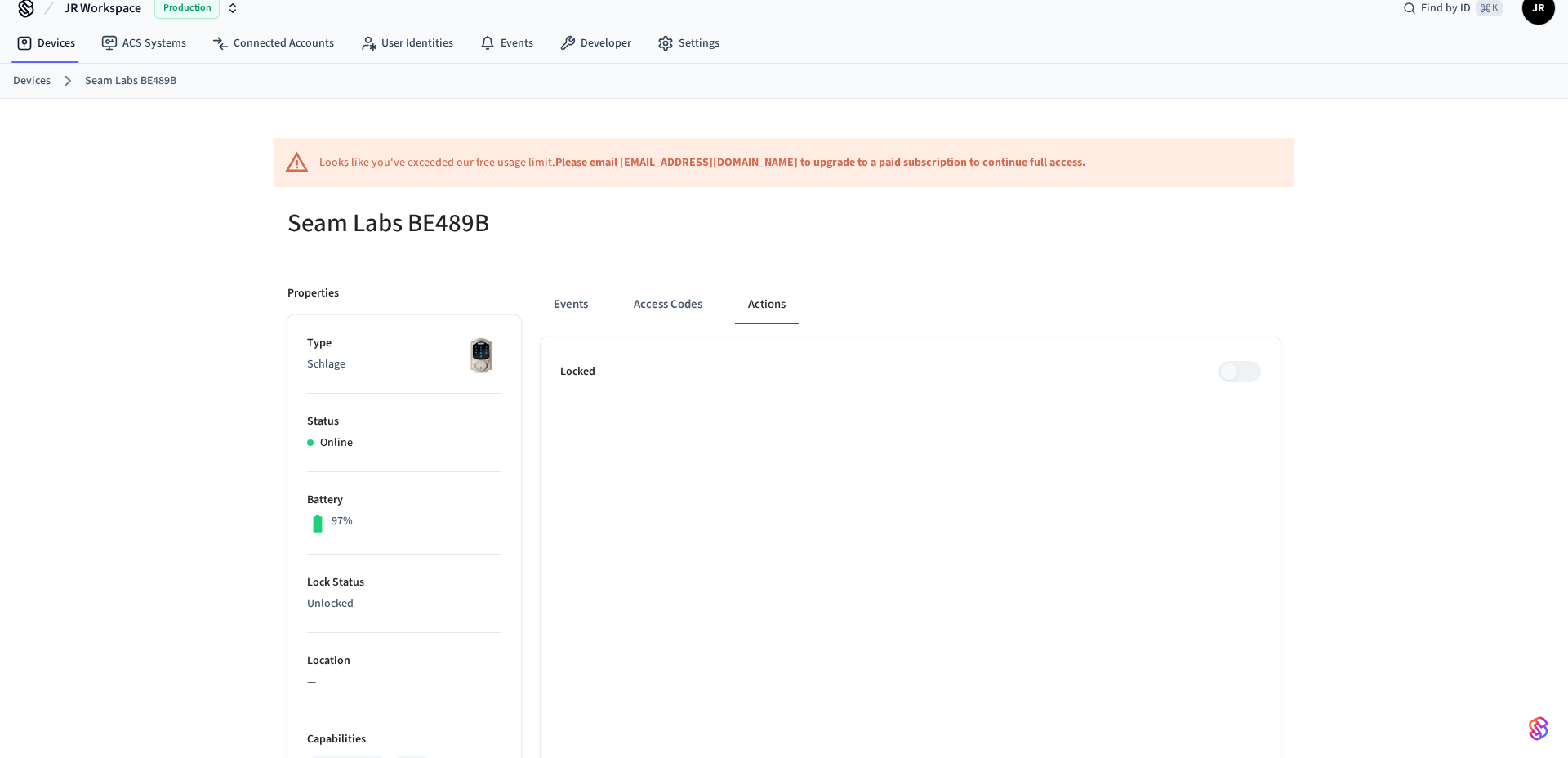
click at [586, 235] on h5 "Seam Labs BE489B" at bounding box center [530, 224] width 487 height 33
click at [208, 509] on div "Looks like you've exceeded our free usage limit. Please email support@getseam.c…" at bounding box center [784, 678] width 1568 height 1159
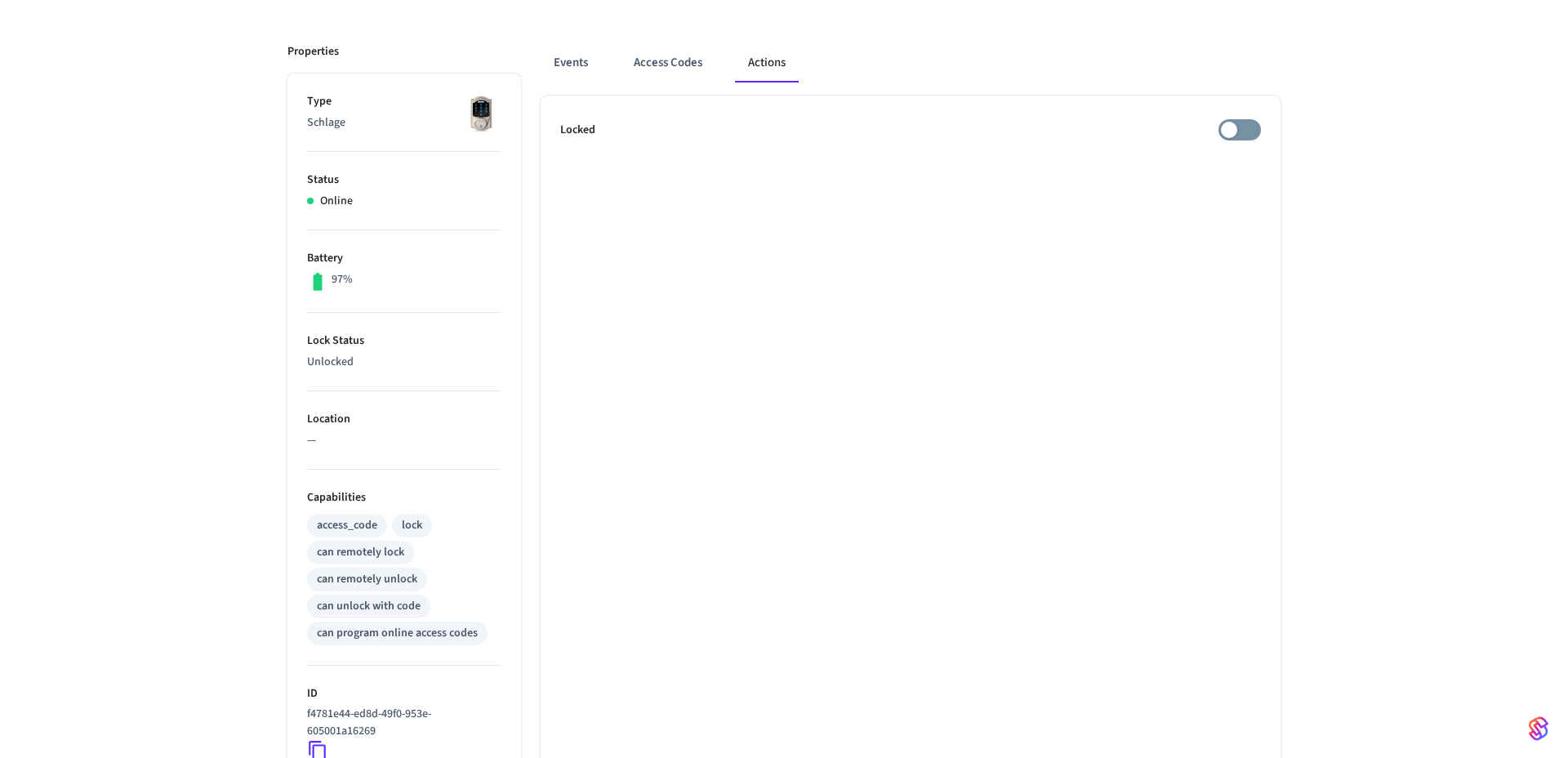
click at [208, 509] on div "Looks like you've exceeded our free usage limit. Please email support@getseam.c…" at bounding box center [784, 437] width 1568 height 1159
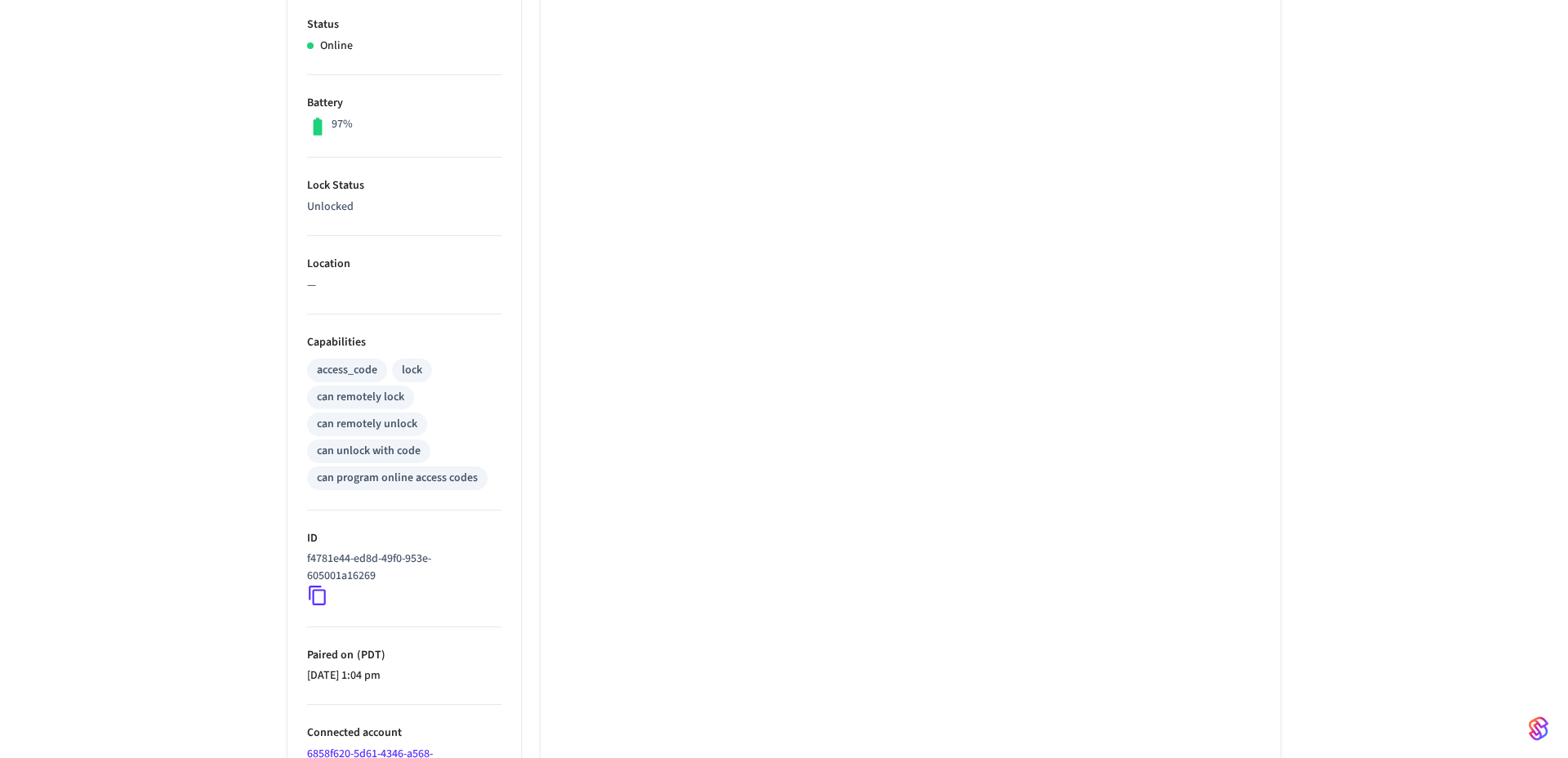
scroll to position [498, 0]
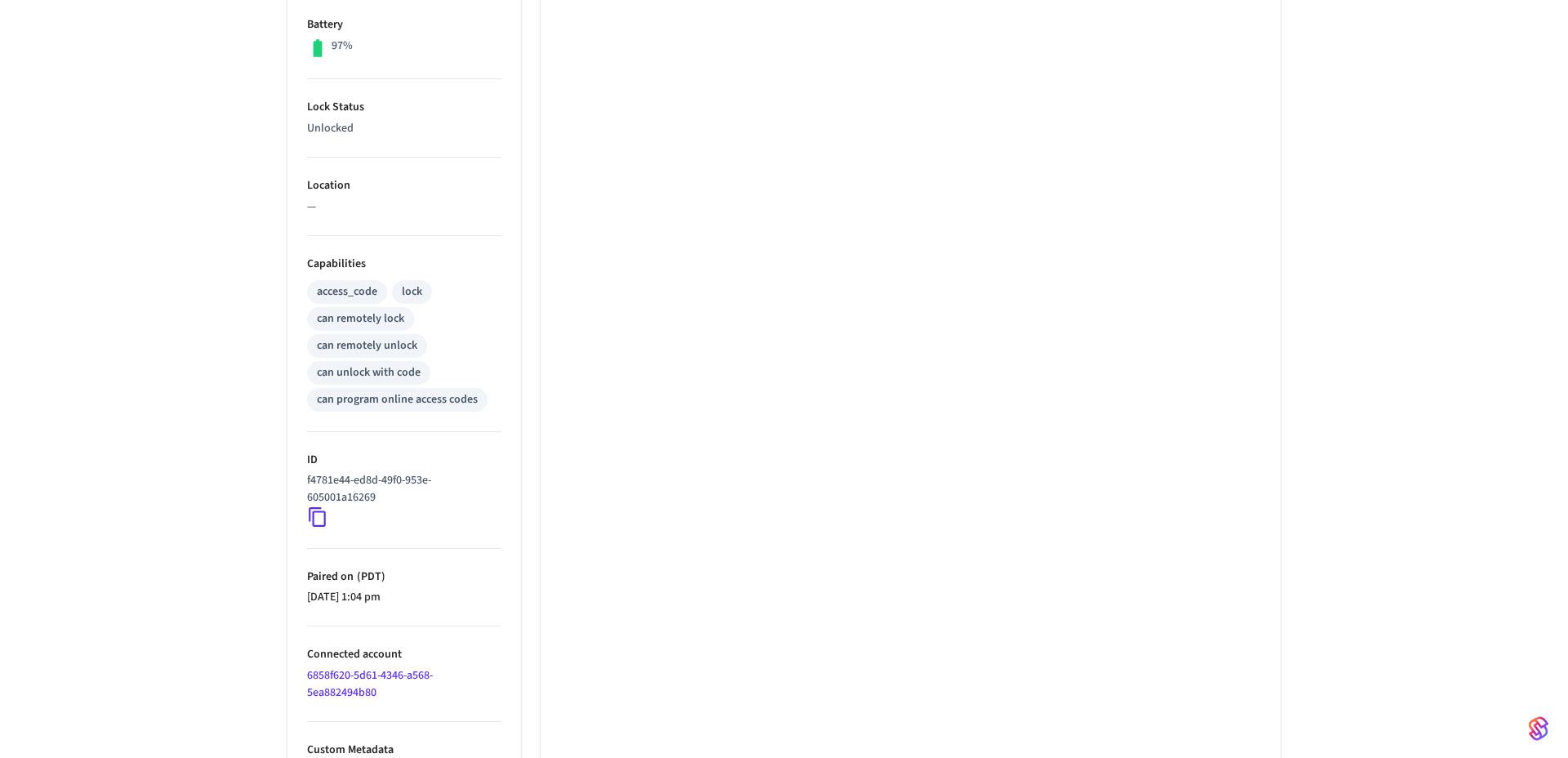
click at [208, 509] on div "Looks like you've exceeded our free usage limit. Please email support@getseam.c…" at bounding box center [784, 203] width 1568 height 1159
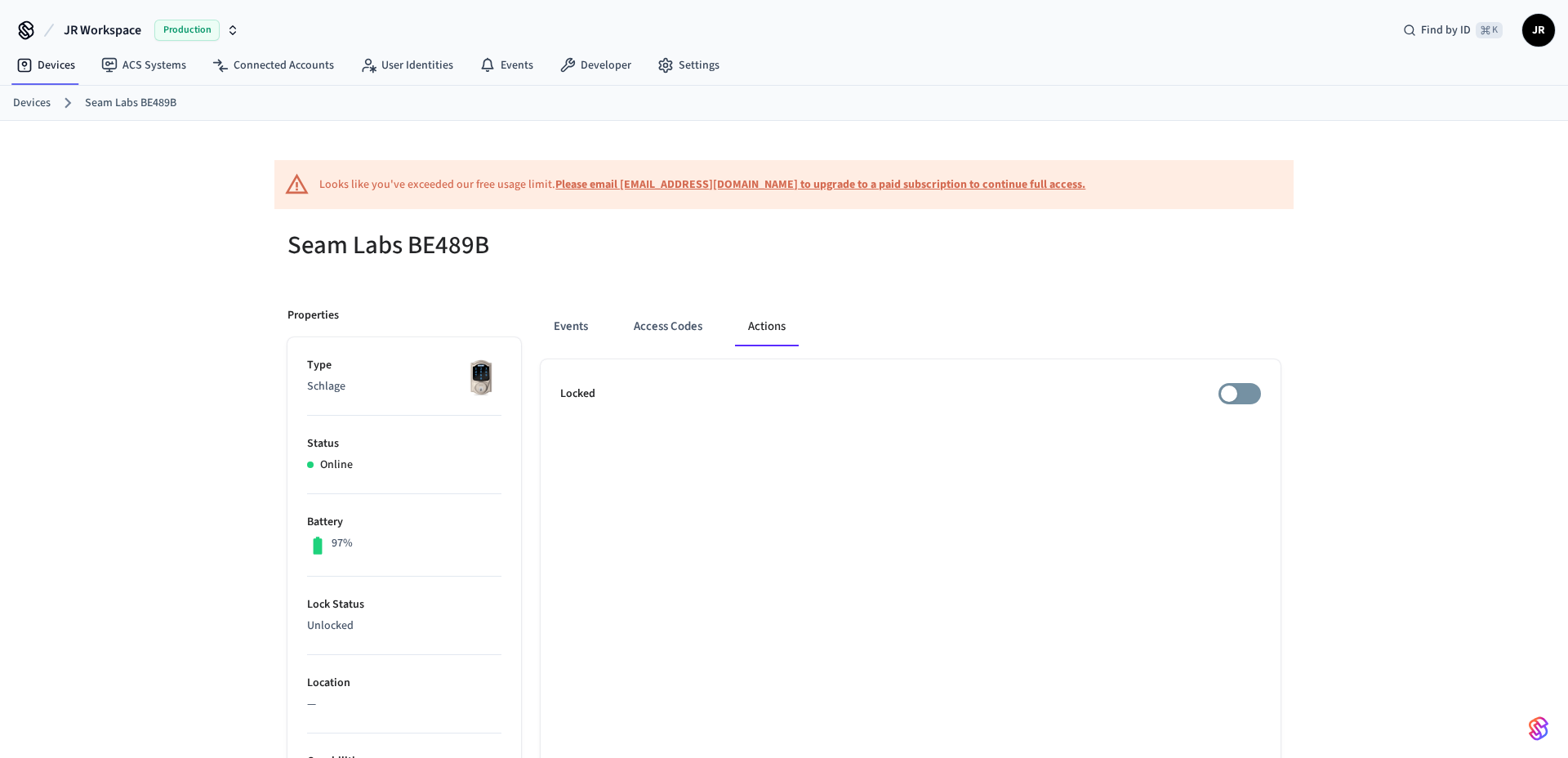
click at [208, 508] on div "Looks like you've exceeded our free usage limit. Please email support@getseam.c…" at bounding box center [784, 700] width 1568 height 1159
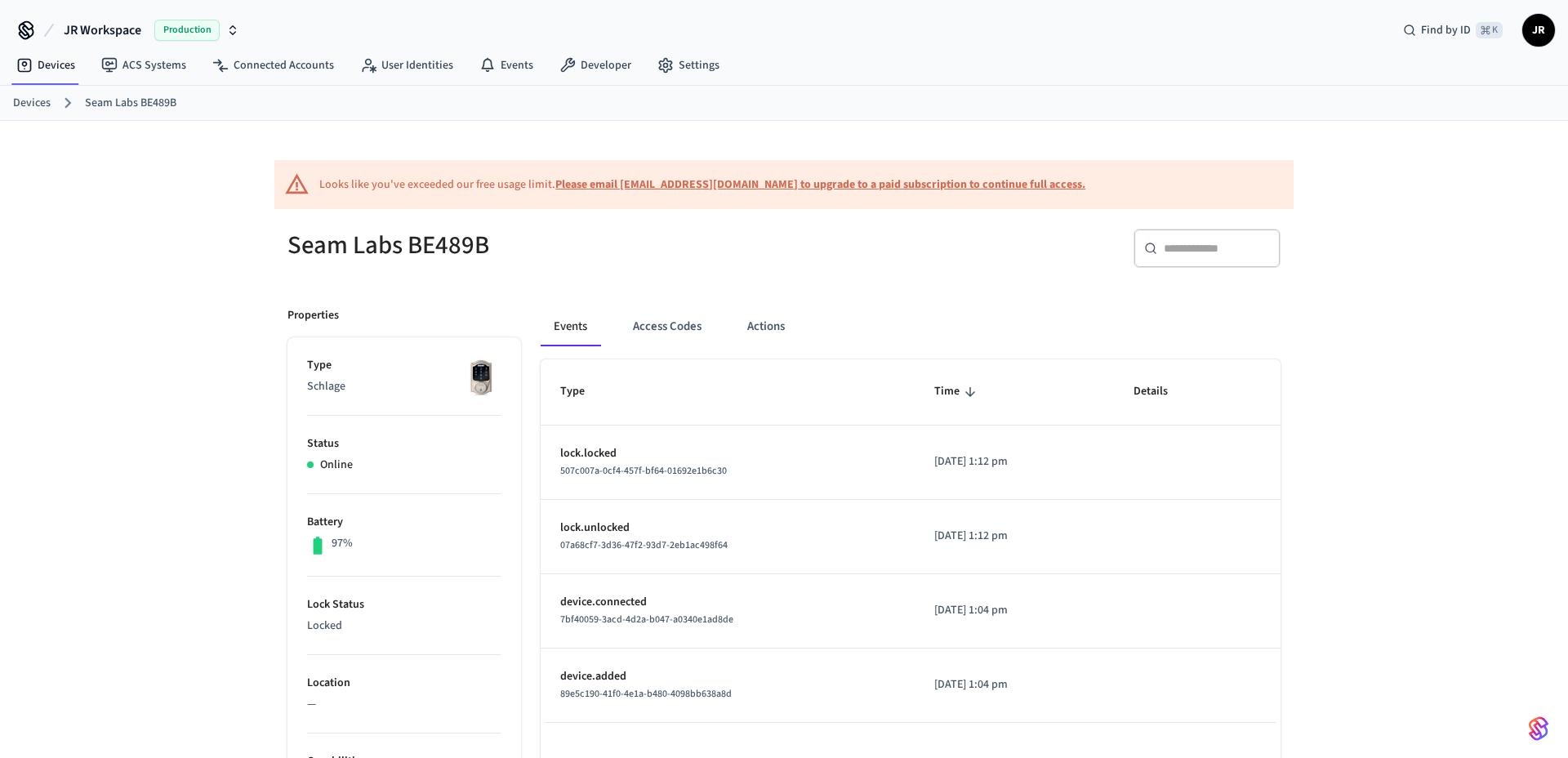
click at [765, 247] on h5 "Seam Labs BE489B" at bounding box center [530, 246] width 487 height 33
click at [815, 247] on div "​ ​" at bounding box center [1037, 255] width 487 height 52
click at [409, 183] on div "Looks like you've exceeded our free usage limit. Please email [EMAIL_ADDRESS][D…" at bounding box center [702, 185] width 767 height 17
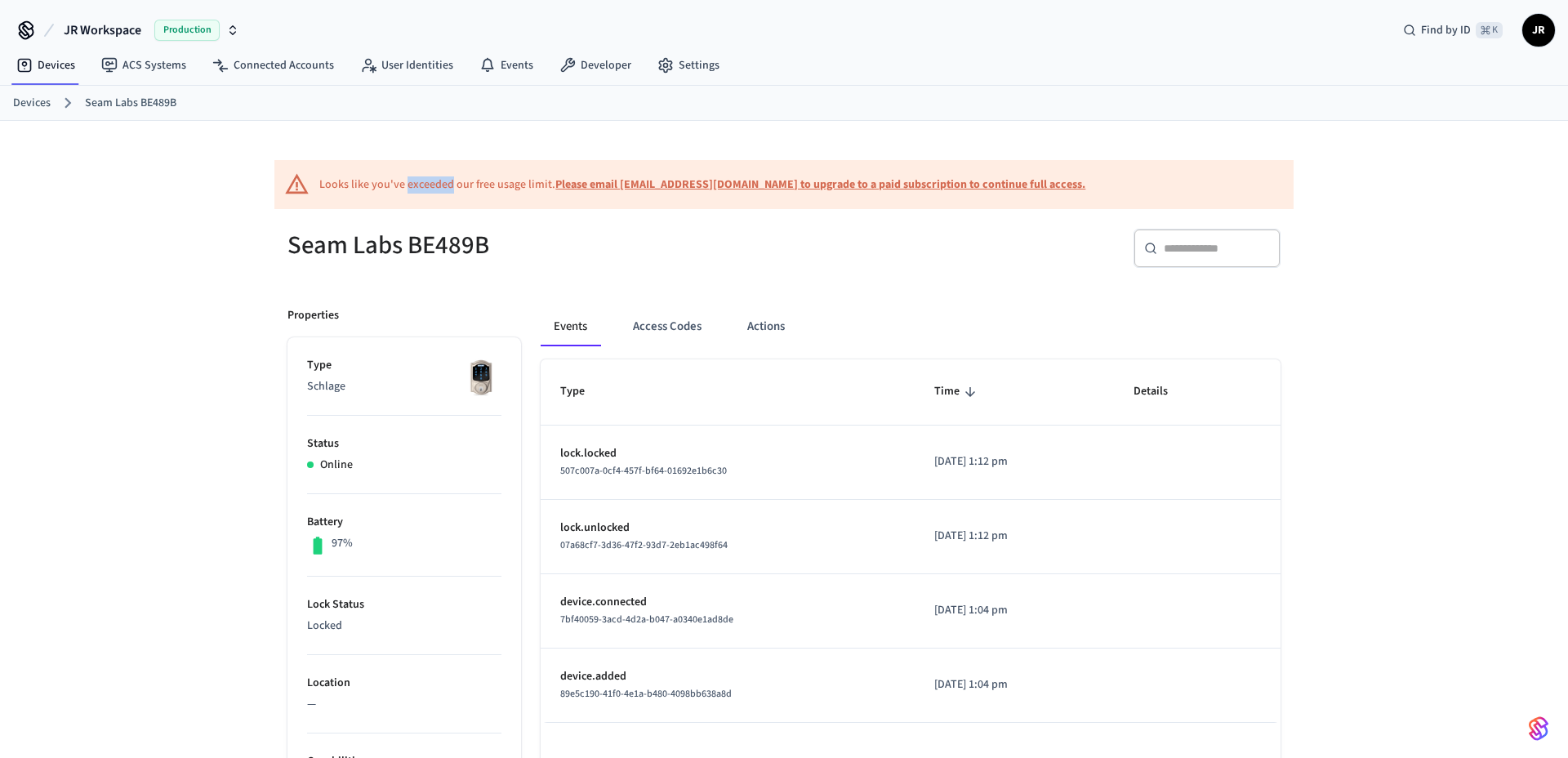
click at [409, 183] on div "Looks like you've exceeded our free usage limit. Please email [EMAIL_ADDRESS][D…" at bounding box center [702, 185] width 767 height 17
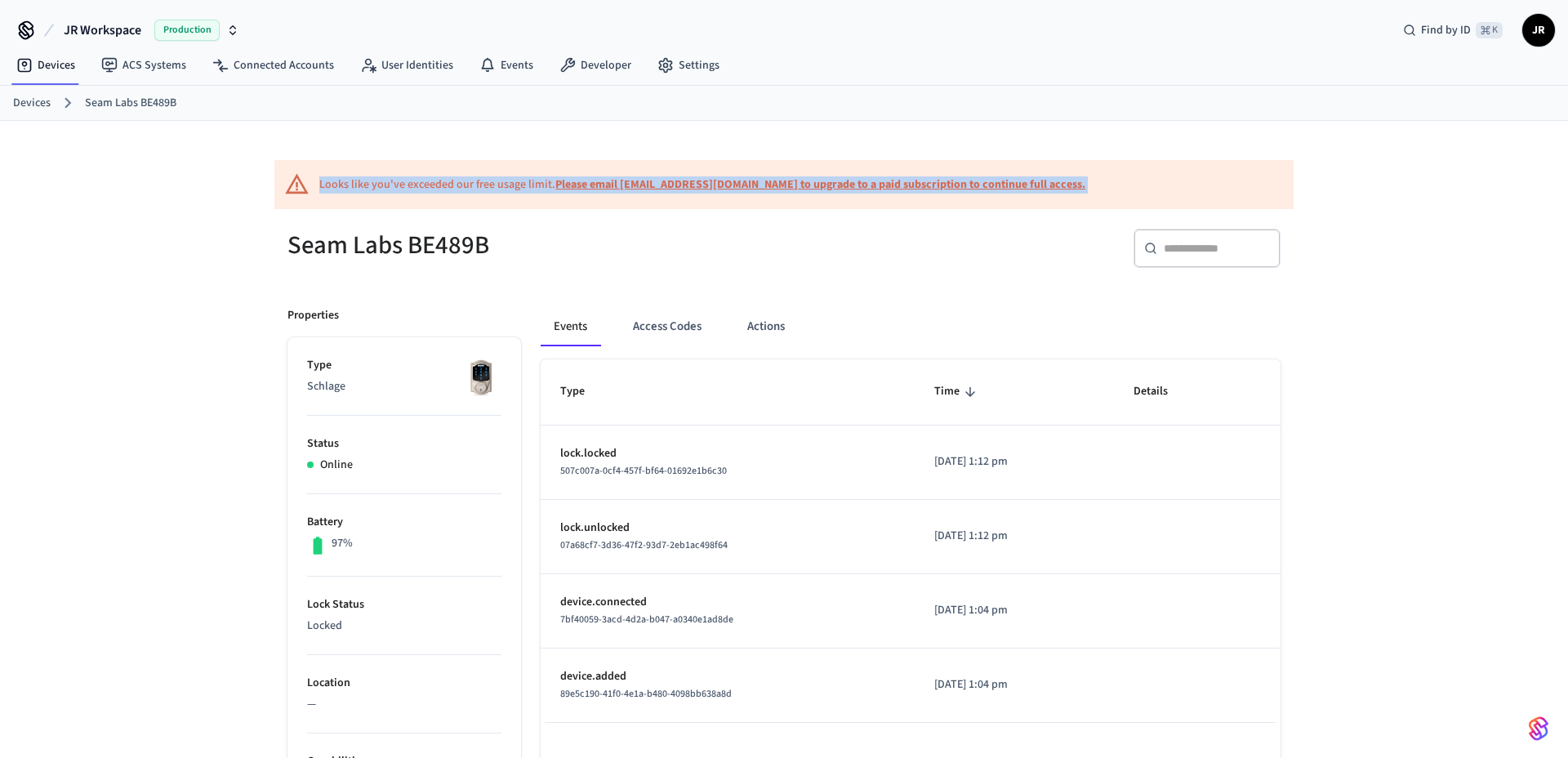
click at [409, 183] on div "Looks like you've exceeded our free usage limit. Please email [EMAIL_ADDRESS][D…" at bounding box center [702, 185] width 767 height 17
click at [452, 183] on div "Looks like you've exceeded our free usage limit. Please email [EMAIL_ADDRESS][D…" at bounding box center [702, 185] width 767 height 17
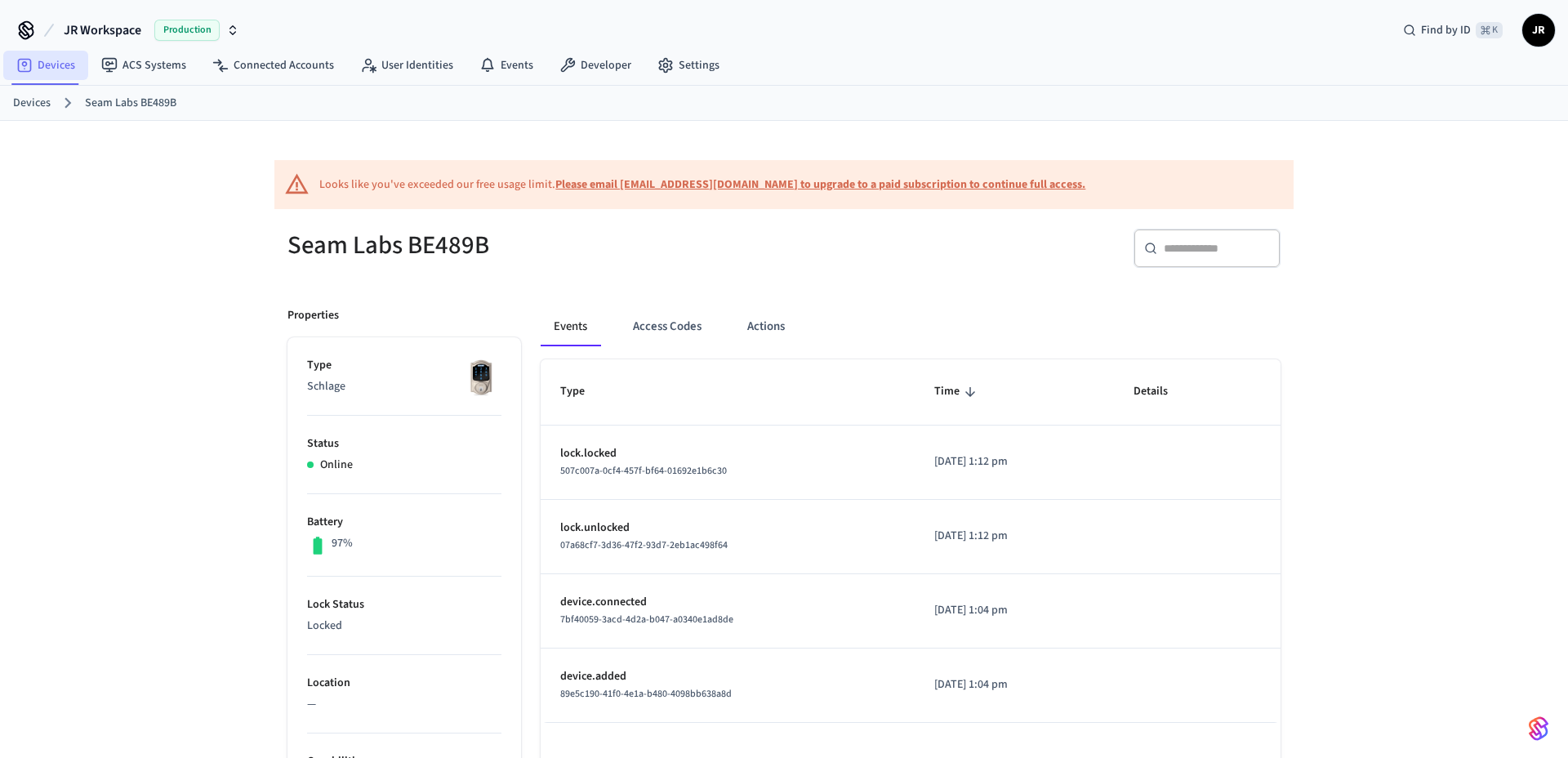
click at [40, 63] on link "Devices" at bounding box center [46, 65] width 85 height 29
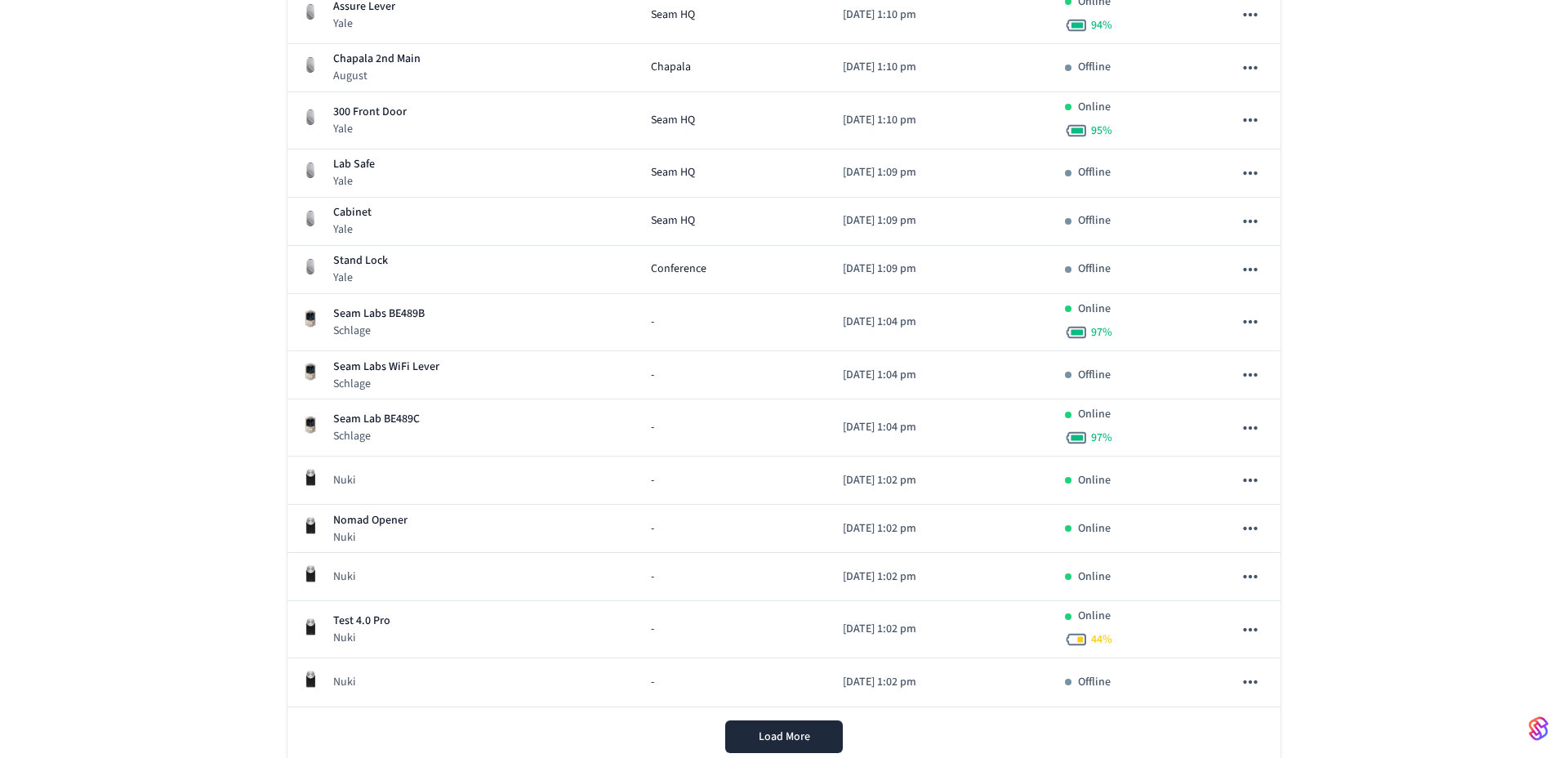
click at [214, 278] on div "Looks like you've exceeded our free usage limit. Please email [EMAIL_ADDRESS][D…" at bounding box center [784, 56] width 1568 height 1507
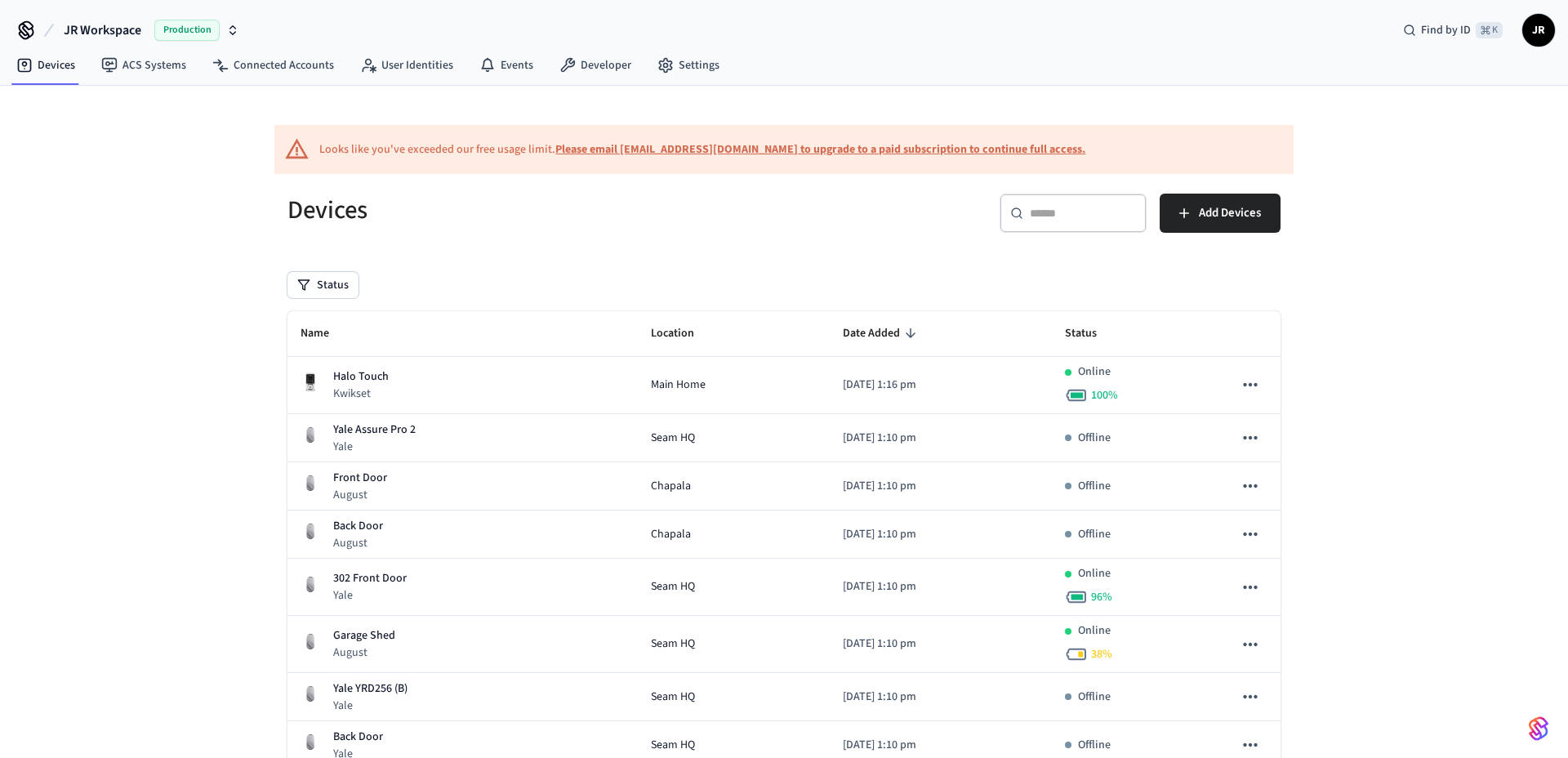
click at [425, 149] on div "Looks like you've exceeded our free usage limit. Please email [EMAIL_ADDRESS][D…" at bounding box center [702, 150] width 767 height 17
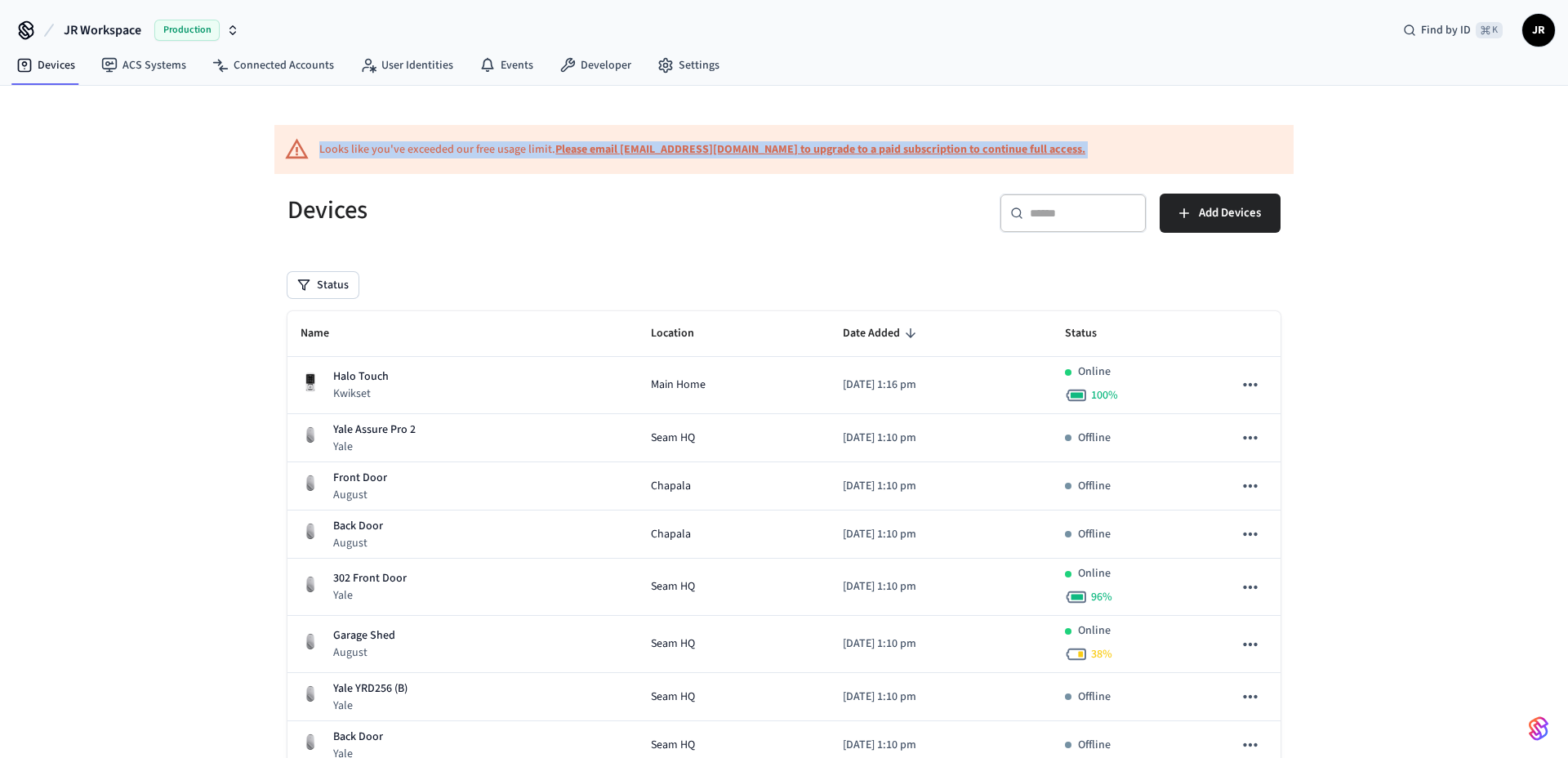
click at [425, 149] on div "Looks like you've exceeded our free usage limit. Please email [EMAIL_ADDRESS][D…" at bounding box center [702, 150] width 767 height 17
click at [490, 147] on div "Looks like you've exceeded our free usage limit. Please email [EMAIL_ADDRESS][D…" at bounding box center [702, 150] width 767 height 17
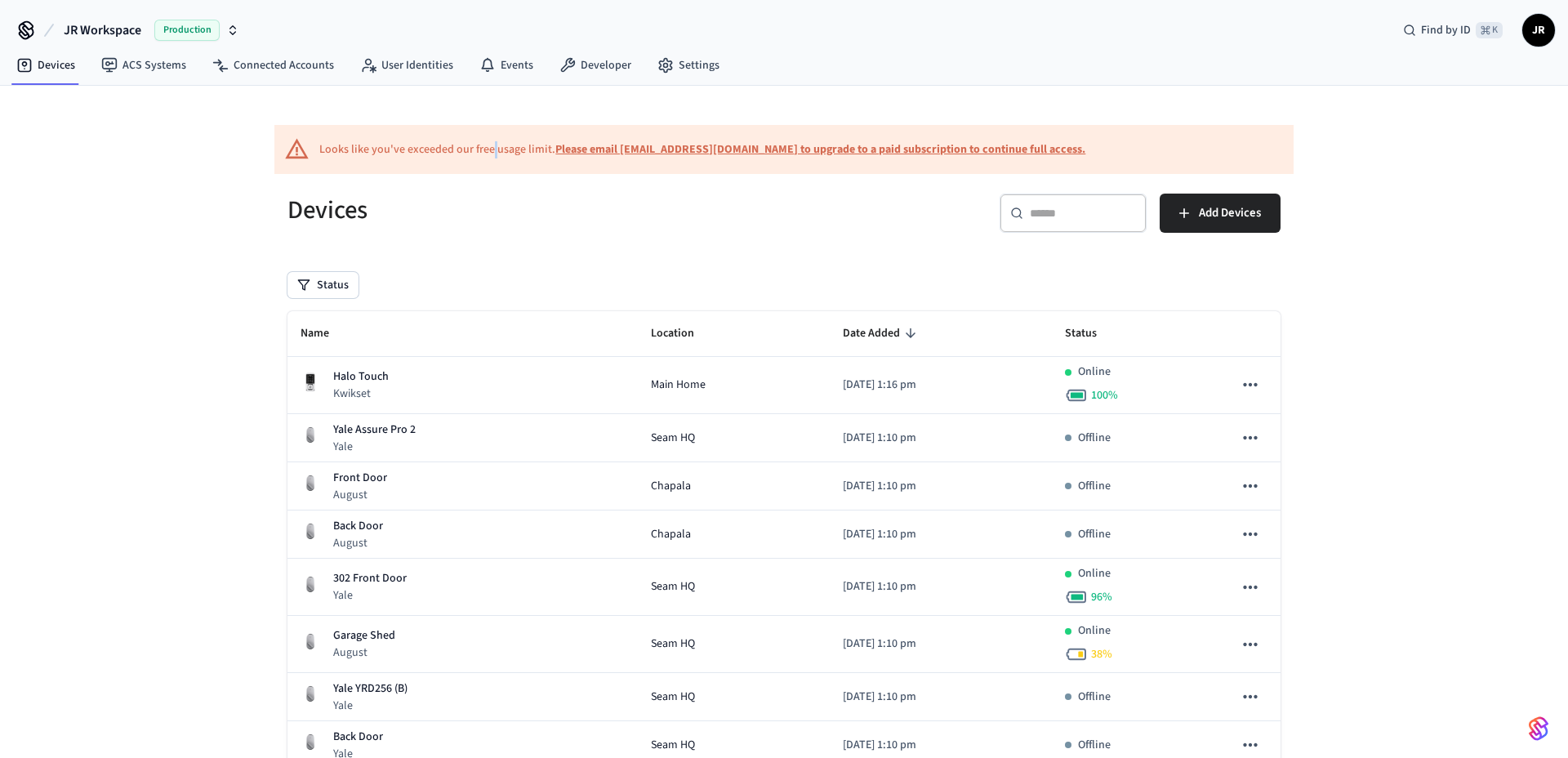
click at [490, 147] on div "Looks like you've exceeded our free usage limit. Please email [EMAIL_ADDRESS][D…" at bounding box center [702, 150] width 767 height 17
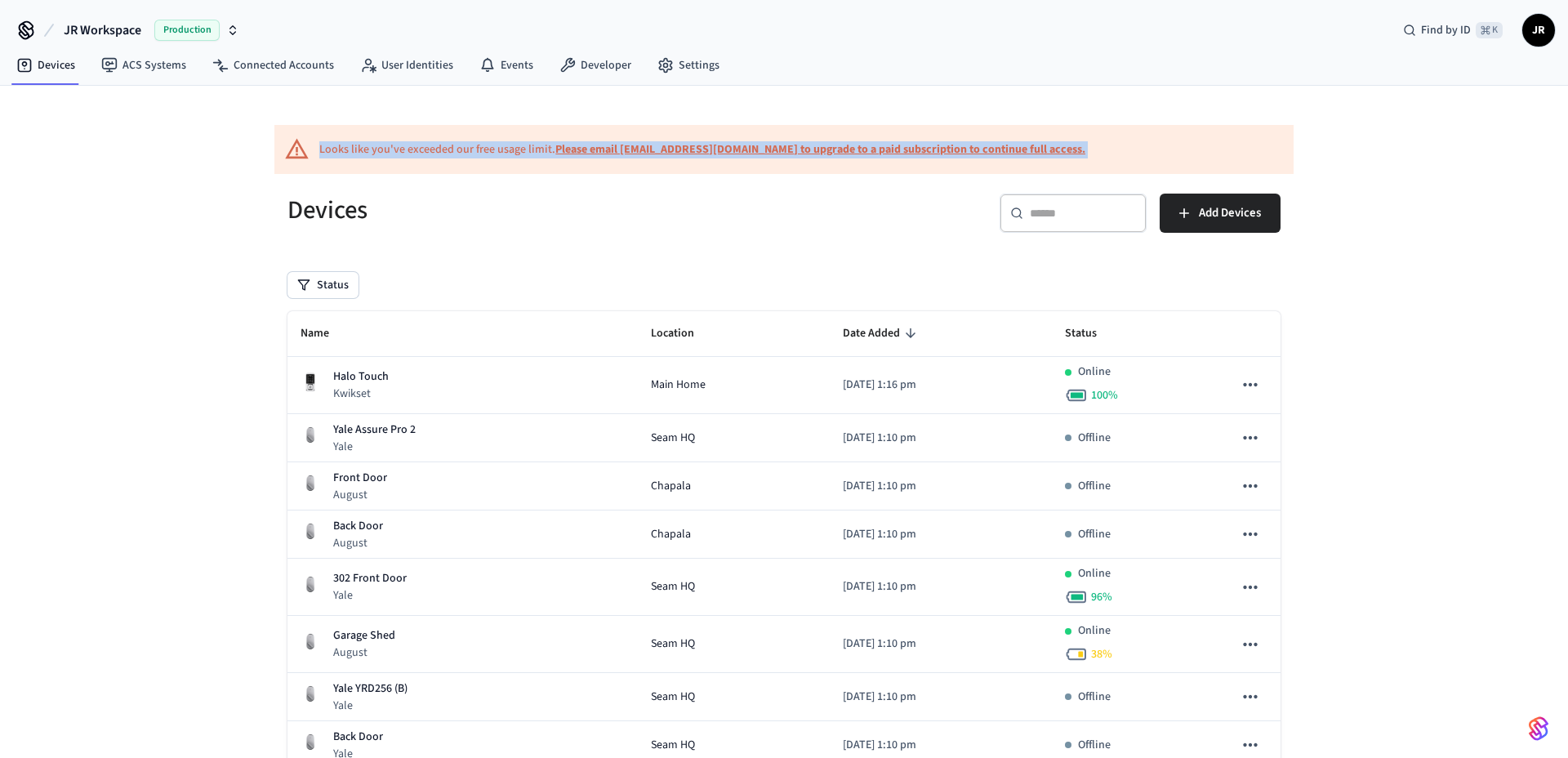
click at [490, 147] on div "Looks like you've exceeded our free usage limit. Please email [EMAIL_ADDRESS][D…" at bounding box center [702, 150] width 767 height 17
click at [530, 146] on div "Looks like you've exceeded our free usage limit. Please email [EMAIL_ADDRESS][D…" at bounding box center [702, 150] width 767 height 17
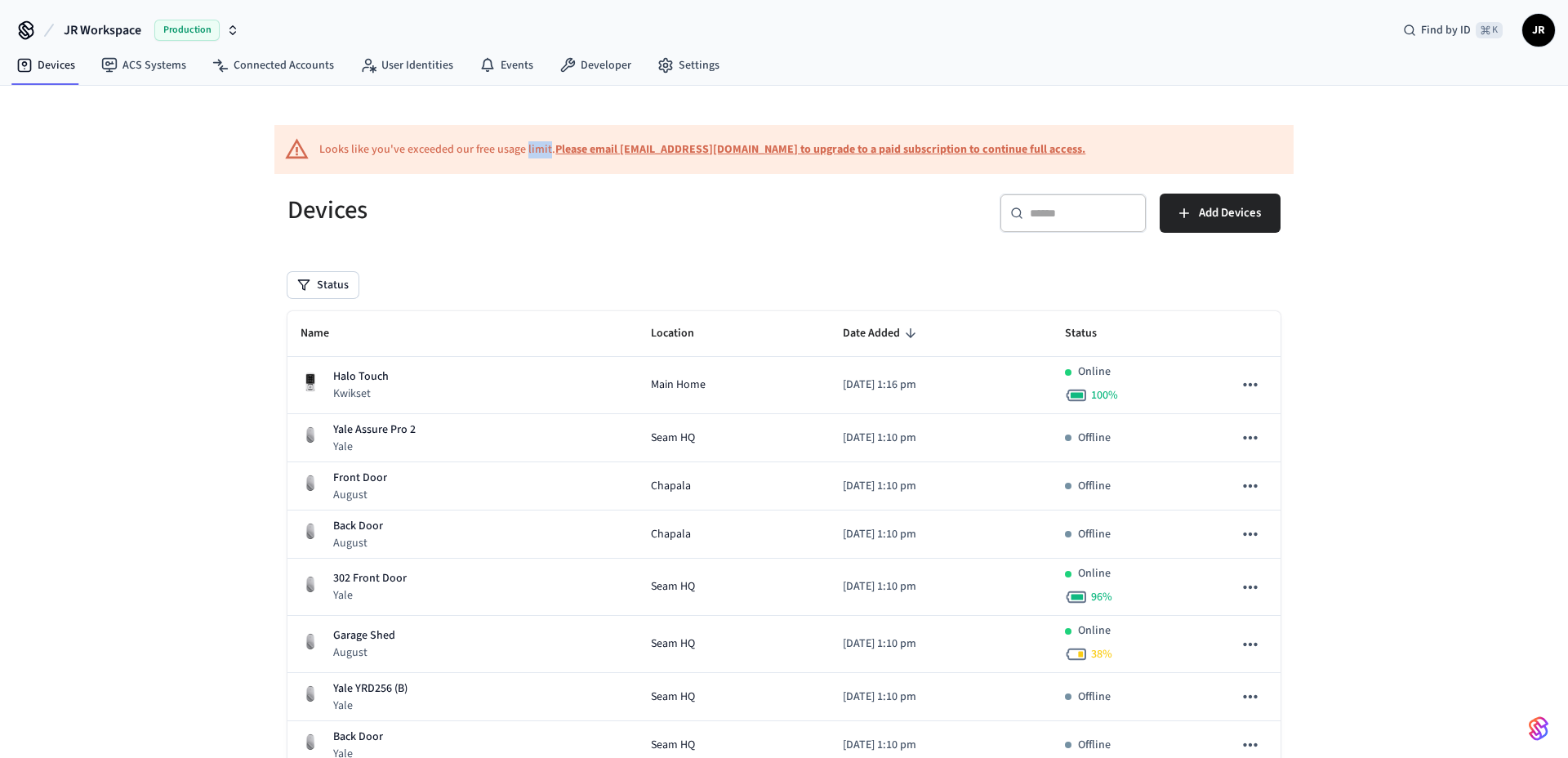
click at [530, 146] on div "Looks like you've exceeded our free usage limit. Please email [EMAIL_ADDRESS][D…" at bounding box center [702, 150] width 767 height 17
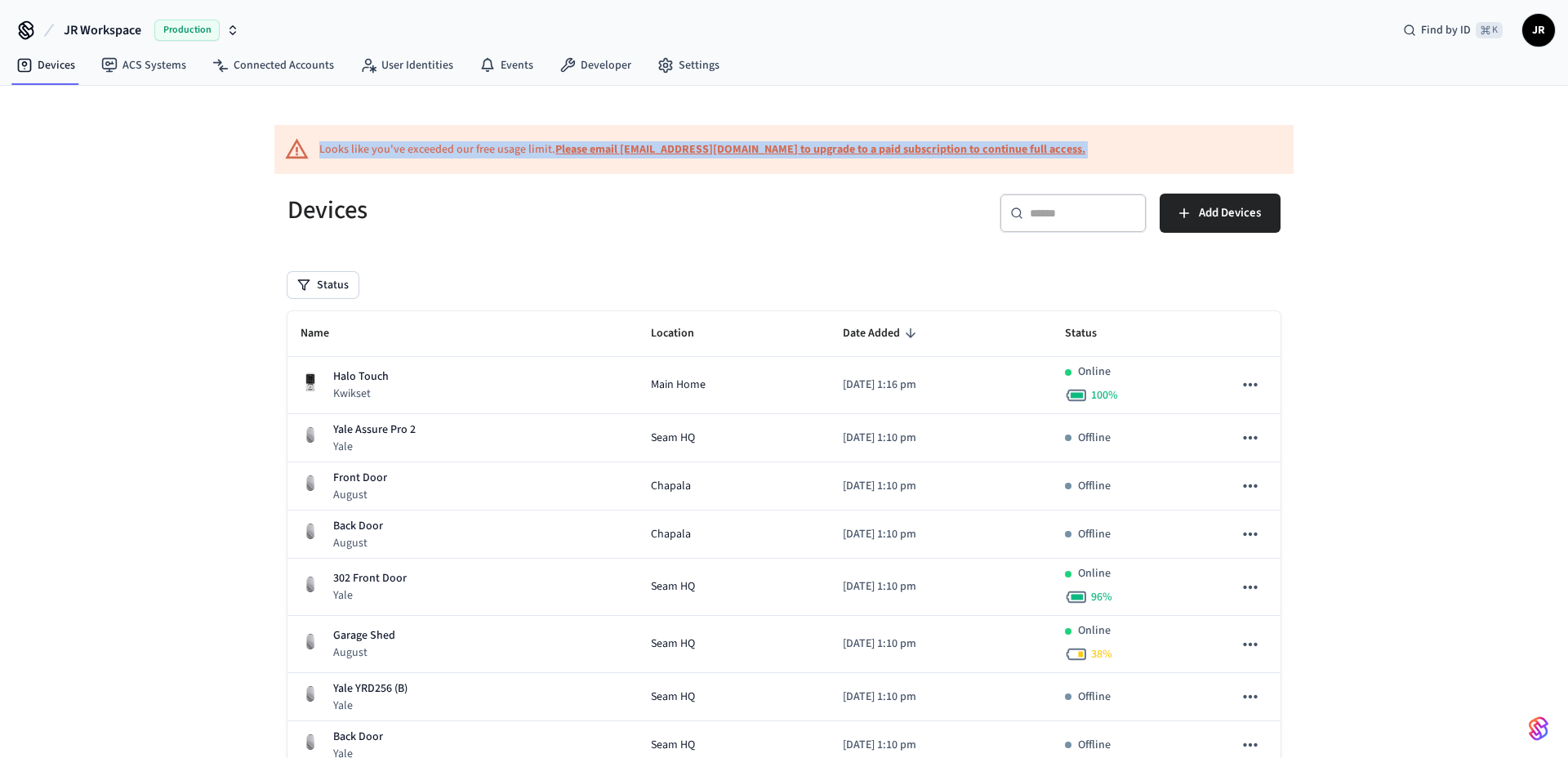
click at [530, 146] on div "Looks like you've exceeded our free usage limit. Please email [EMAIL_ADDRESS][D…" at bounding box center [702, 150] width 767 height 17
click at [420, 146] on div "Looks like you've exceeded our free usage limit. Please email [EMAIL_ADDRESS][D…" at bounding box center [702, 150] width 767 height 17
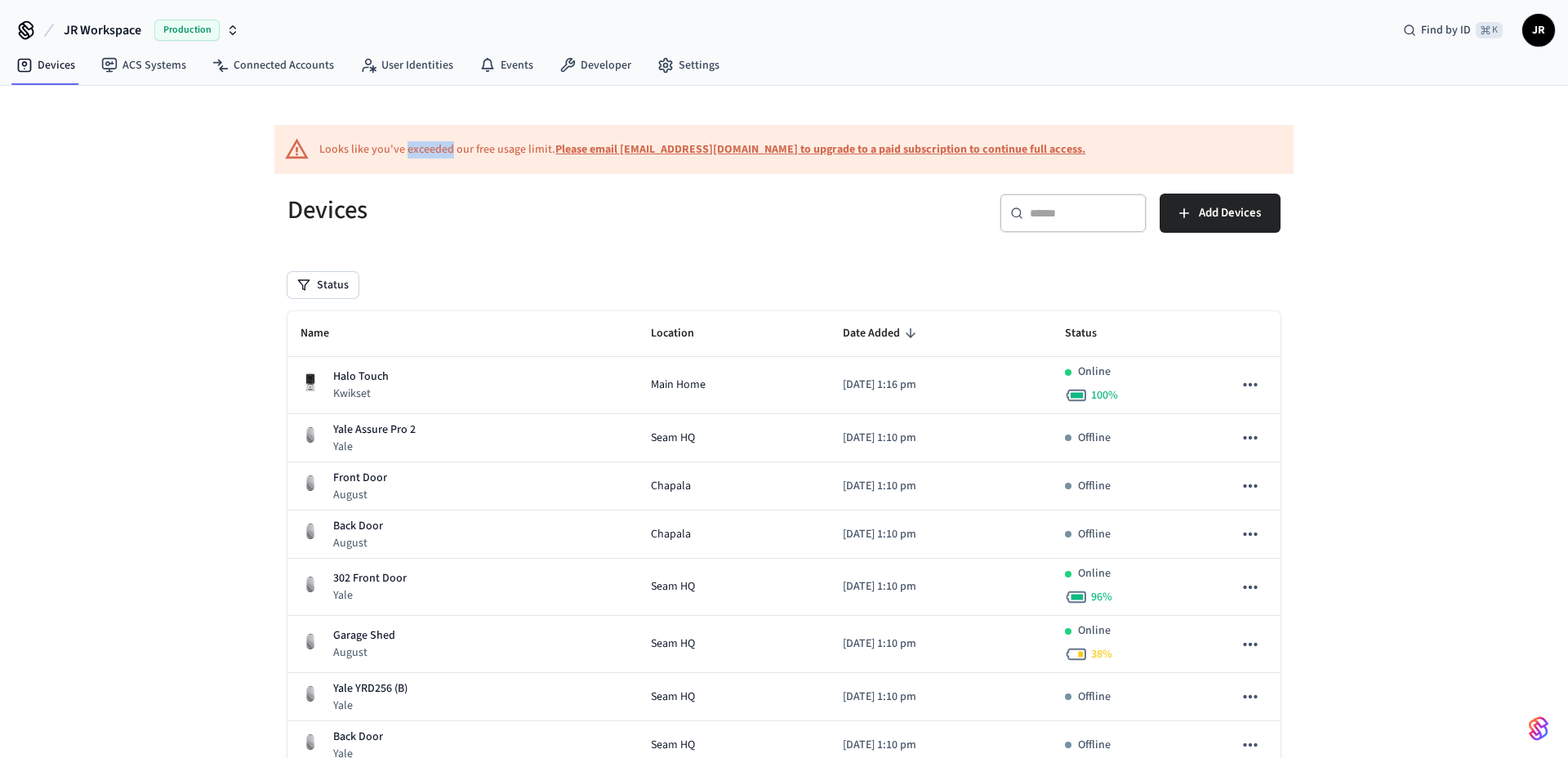
click at [420, 146] on div "Looks like you've exceeded our free usage limit. Please email [EMAIL_ADDRESS][D…" at bounding box center [702, 150] width 767 height 17
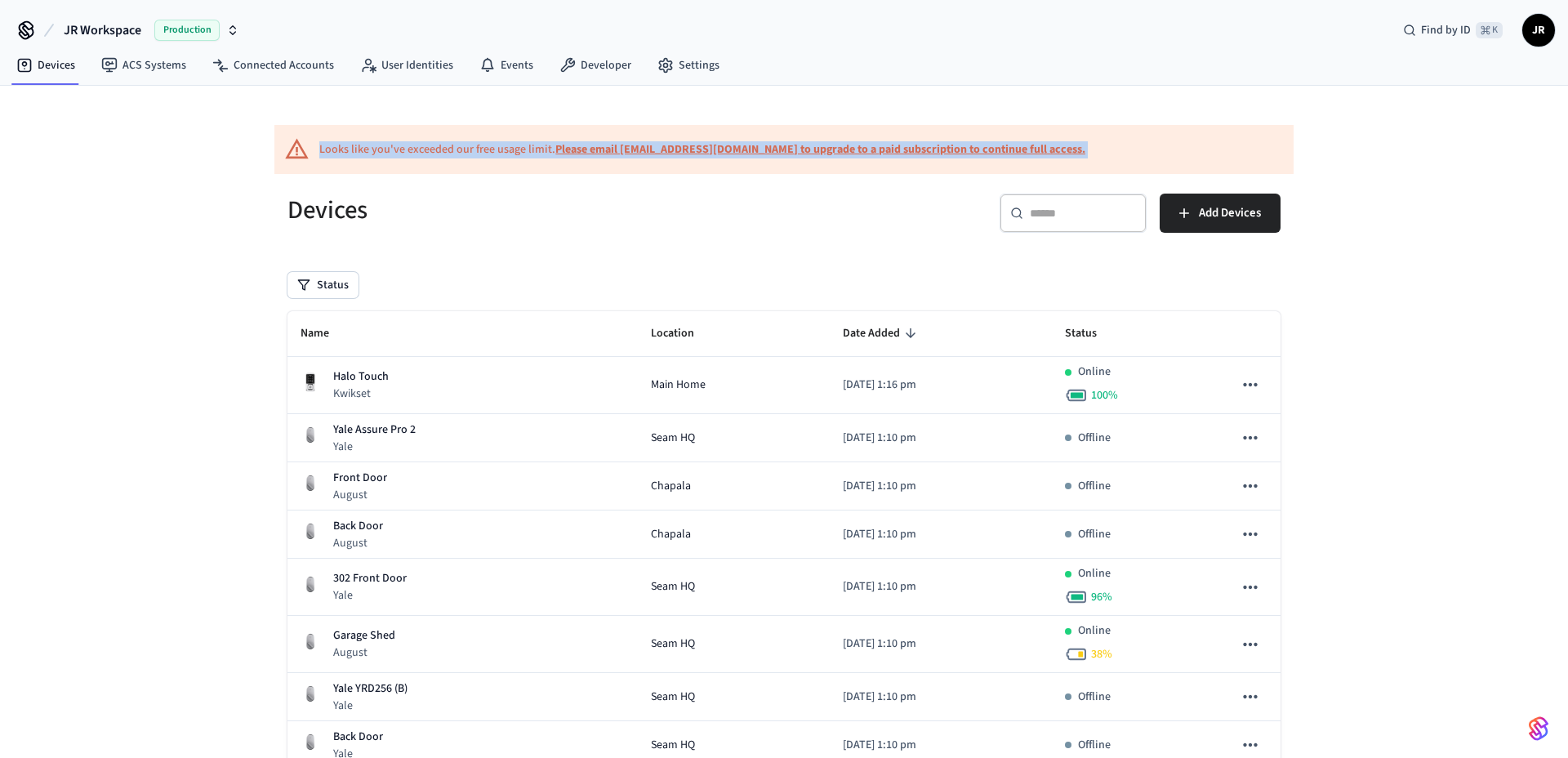
click at [420, 146] on div "Looks like you've exceeded our free usage limit. Please email [EMAIL_ADDRESS][D…" at bounding box center [702, 150] width 767 height 17
click at [469, 143] on div "Looks like you've exceeded our free usage limit. Please email [EMAIL_ADDRESS][D…" at bounding box center [702, 150] width 767 height 17
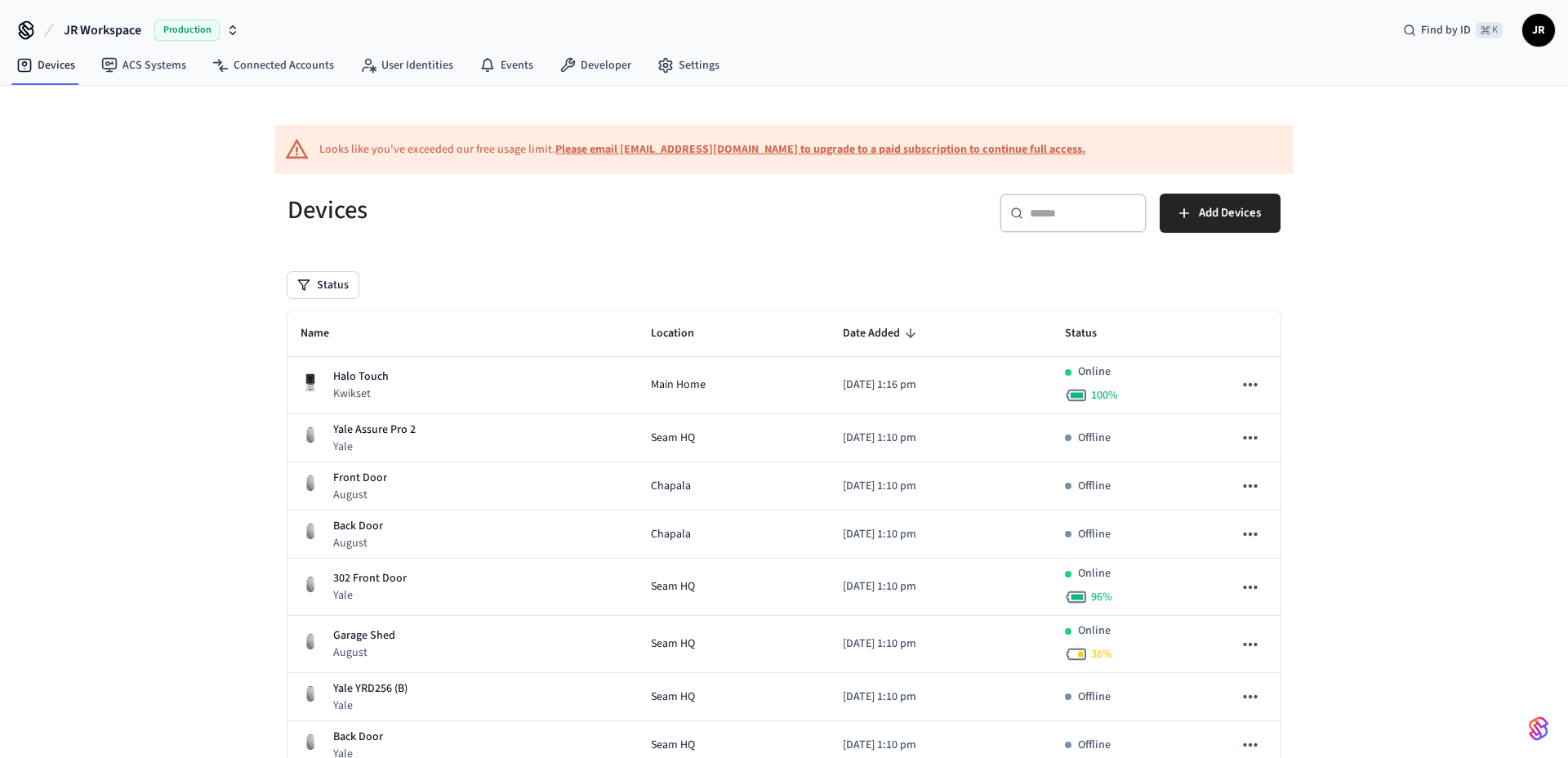
click at [810, 206] on div "​ ​ Add Devices" at bounding box center [1037, 219] width 487 height 52
click at [820, 51] on div "Devices ACS Systems Connected Accounts User Identities Events Developer Settings" at bounding box center [784, 66] width 1568 height 39
click at [1539, 32] on span "JR" at bounding box center [1539, 30] width 29 height 29
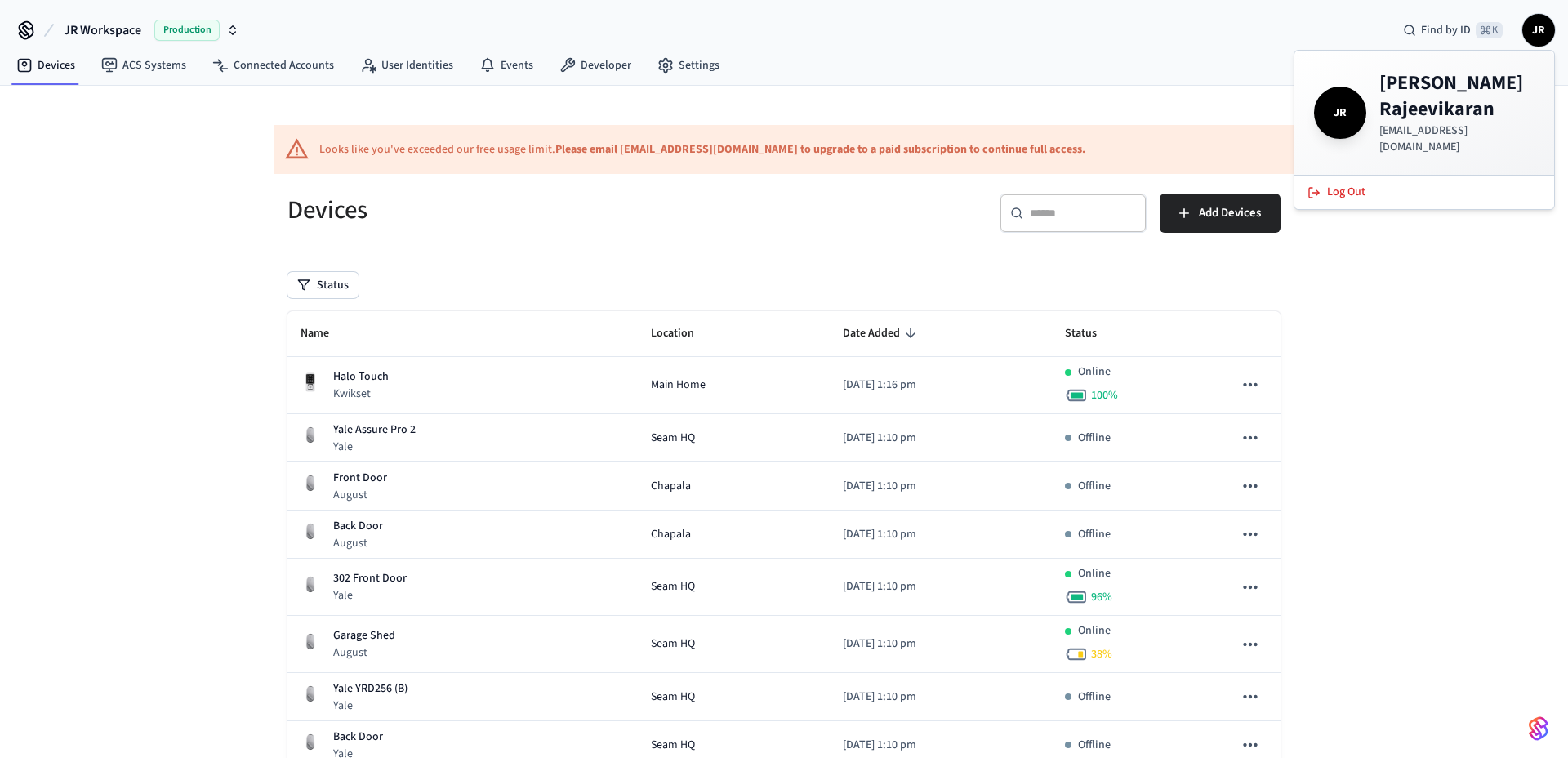
click at [1176, 20] on div "JR Workspace Production Find by [PERSON_NAME]" at bounding box center [784, 23] width 1568 height 47
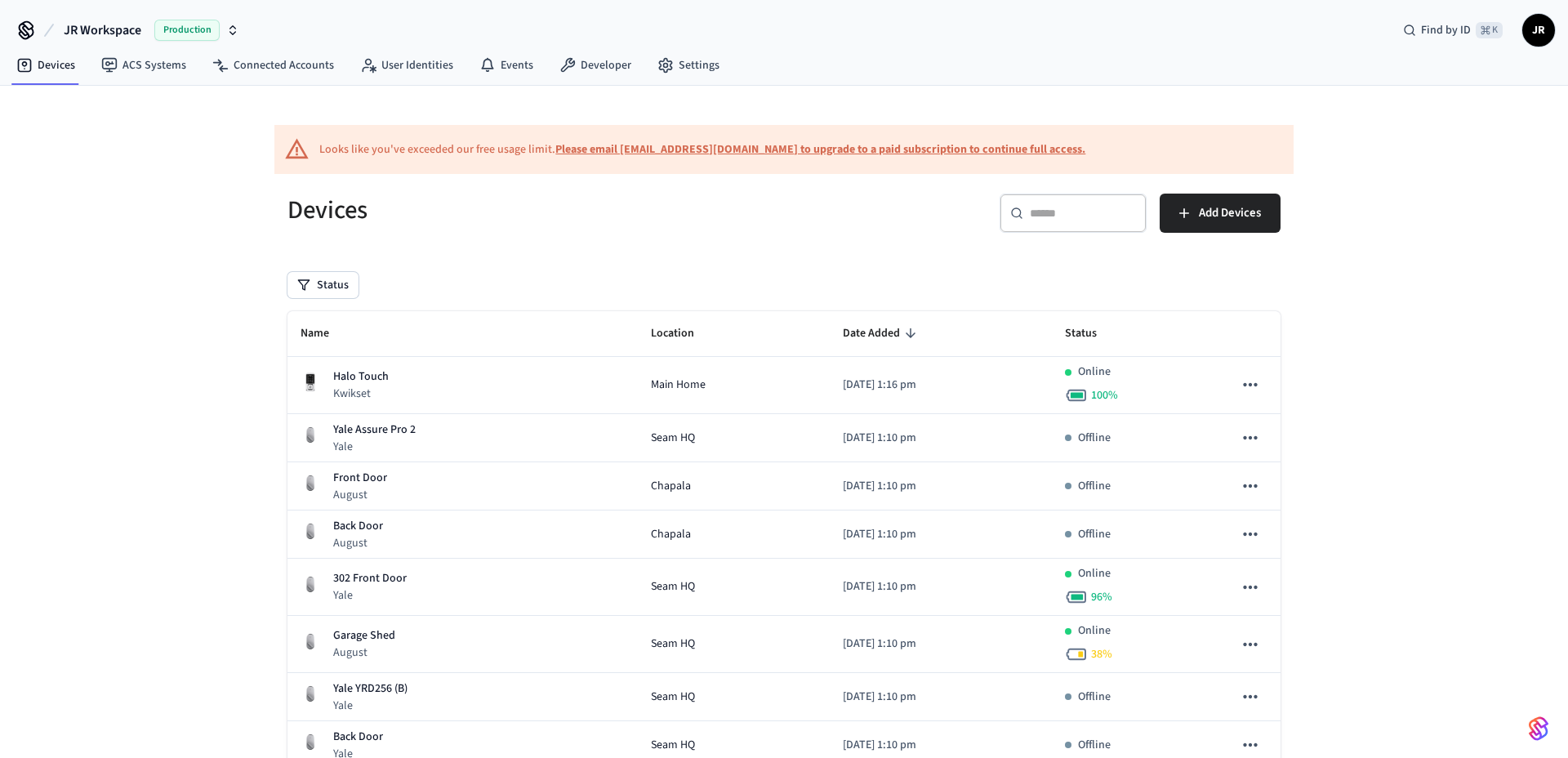
click at [237, 34] on icon "button" at bounding box center [233, 30] width 13 height 13
click at [352, 18] on div "JR Workspace Production Find by [PERSON_NAME]" at bounding box center [784, 23] width 1568 height 47
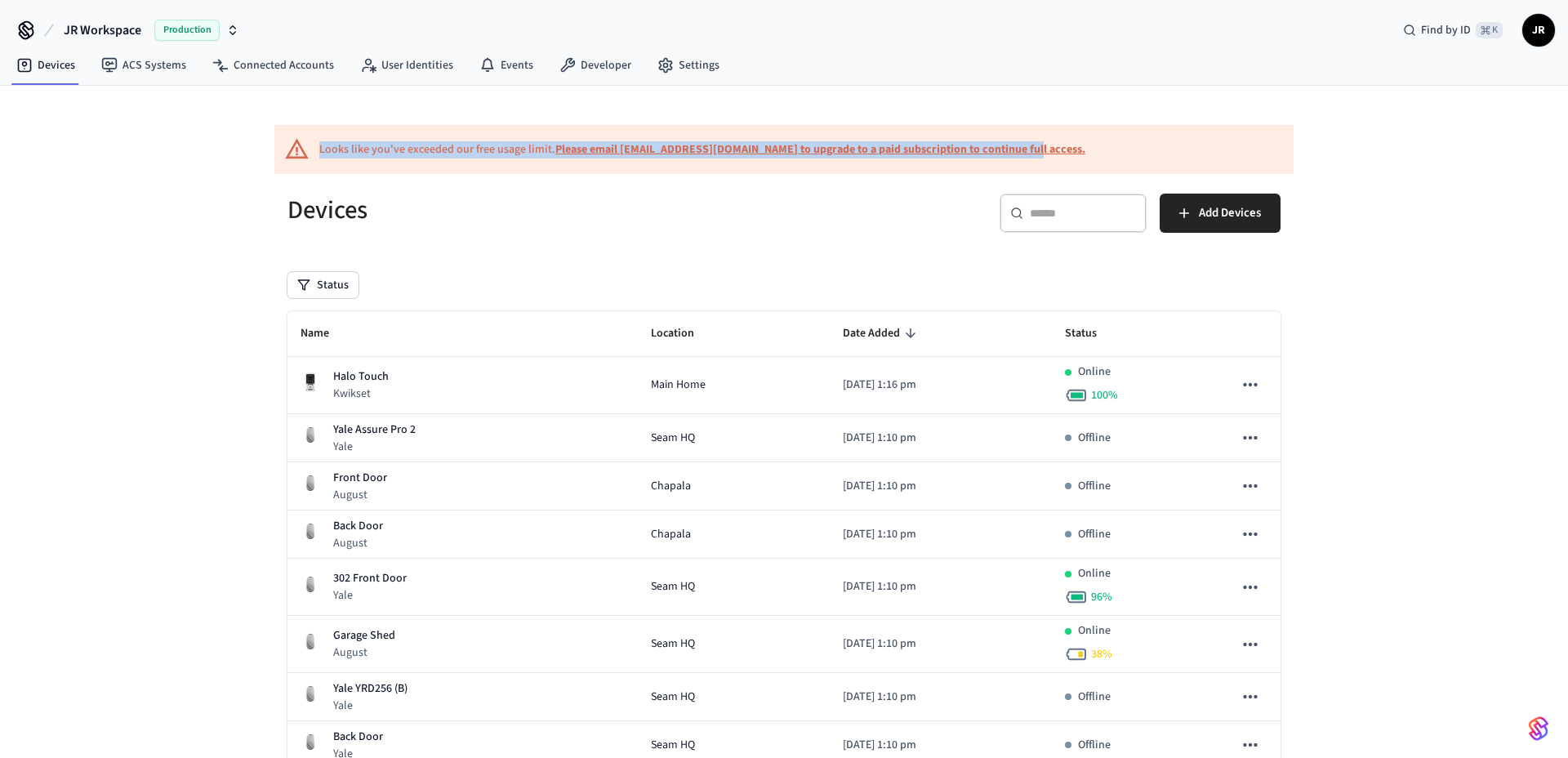
drag, startPoint x: 229, startPoint y: 116, endPoint x: 1146, endPoint y: 162, distance: 918.2
click at [1146, 162] on div "Looks like you've exceeded our free usage limit. Please email [EMAIL_ADDRESS][D…" at bounding box center [784, 149] width 1020 height 49
